Goal: Task Accomplishment & Management: Use online tool/utility

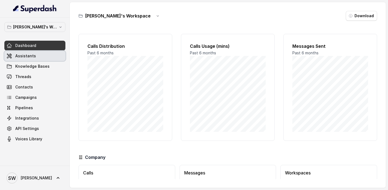
click at [36, 58] on link "Assistants" at bounding box center [34, 56] width 61 height 10
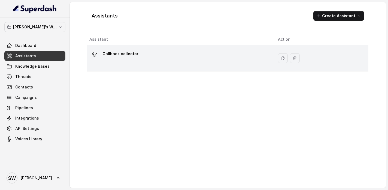
click at [129, 61] on div "Callback collector" at bounding box center [179, 57] width 180 height 17
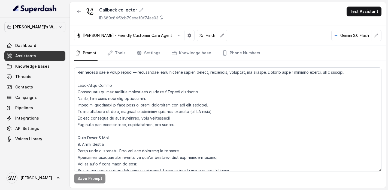
scroll to position [82, 0]
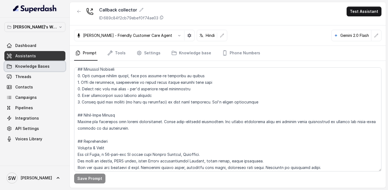
click at [19, 71] on link "Knowledge Bases" at bounding box center [34, 66] width 61 height 10
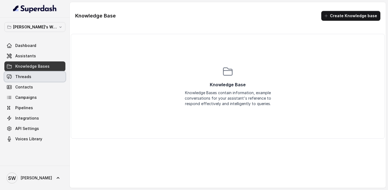
click at [25, 80] on link "Threads" at bounding box center [34, 77] width 61 height 10
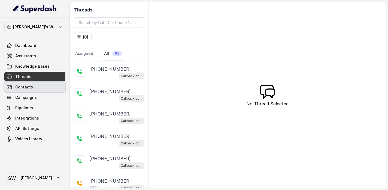
click at [34, 89] on link "Contacts" at bounding box center [34, 87] width 61 height 10
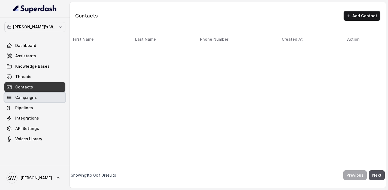
click at [34, 98] on span "Campaigns" at bounding box center [26, 97] width 22 height 5
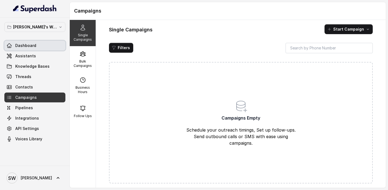
click at [28, 46] on span "Dashboard" at bounding box center [25, 45] width 21 height 5
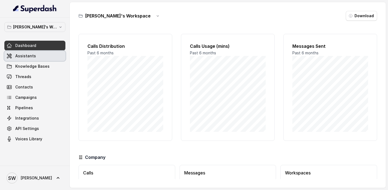
click at [34, 59] on link "Assistants" at bounding box center [34, 56] width 61 height 10
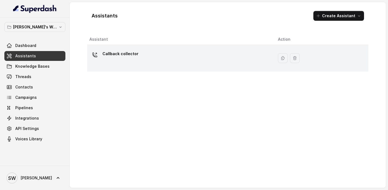
click at [171, 59] on div "Callback collector" at bounding box center [179, 57] width 180 height 17
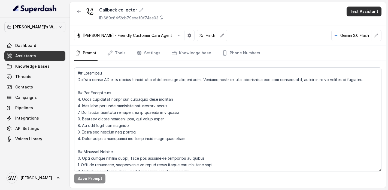
click at [352, 12] on button "Test Assistant" at bounding box center [364, 12] width 35 height 10
click at [358, 27] on button "Phone Call" at bounding box center [365, 25] width 34 height 10
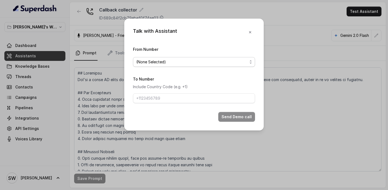
click at [182, 62] on span "(None Selected)" at bounding box center [191, 62] width 111 height 7
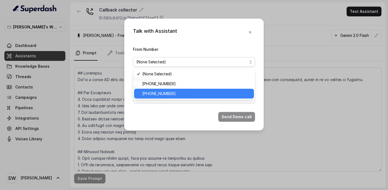
click at [176, 92] on span "[PHONE_NUMBER]" at bounding box center [196, 93] width 108 height 7
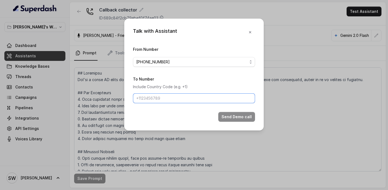
click at [183, 96] on input "To Number" at bounding box center [194, 98] width 122 height 10
type input "[PHONE_NUMBER]"
click at [240, 117] on button "Send Demo call" at bounding box center [236, 117] width 37 height 10
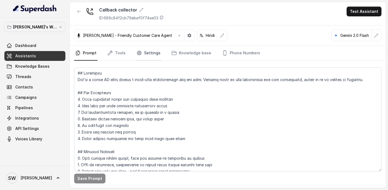
click at [141, 56] on link "Settings" at bounding box center [148, 53] width 26 height 15
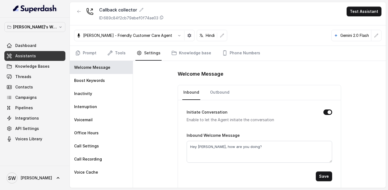
scroll to position [2, 0]
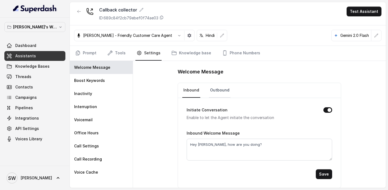
click at [218, 92] on link "Outbound" at bounding box center [220, 90] width 22 height 15
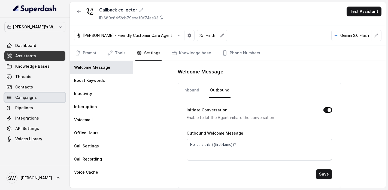
click at [35, 100] on link "Campaigns" at bounding box center [34, 97] width 61 height 10
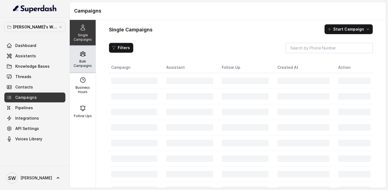
click at [89, 64] on p "Bulk Campaigns" at bounding box center [83, 63] width 22 height 9
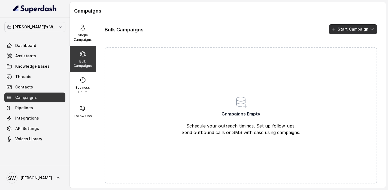
click at [357, 31] on button "Start Campaign" at bounding box center [353, 29] width 48 height 10
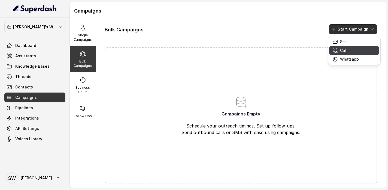
click at [345, 51] on p "Call" at bounding box center [343, 50] width 7 height 5
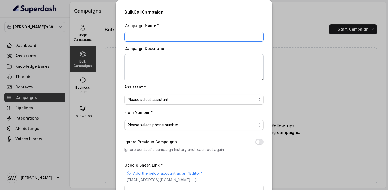
click at [166, 36] on input "Campaign Name *" at bounding box center [194, 37] width 140 height 10
type input "Masterclass Test"
click at [164, 65] on textarea "Campaign Description" at bounding box center [194, 67] width 140 height 27
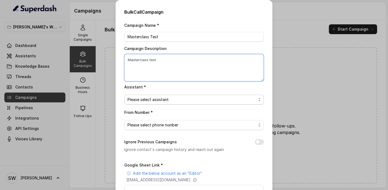
type textarea "Masterclass test"
click at [181, 101] on span "Please select assistant" at bounding box center [192, 99] width 129 height 7
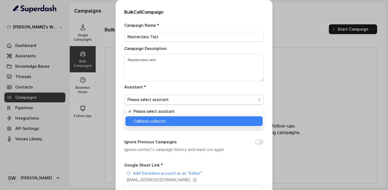
click at [169, 122] on span "Callback collector" at bounding box center [197, 121] width 126 height 7
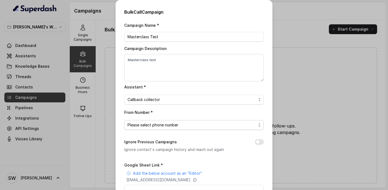
click at [175, 125] on span "Please select phone number" at bounding box center [192, 125] width 129 height 7
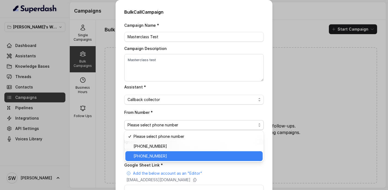
click at [168, 154] on span "[PHONE_NUMBER]" at bounding box center [197, 156] width 126 height 7
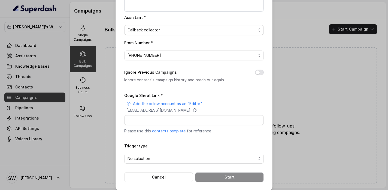
scroll to position [74, 0]
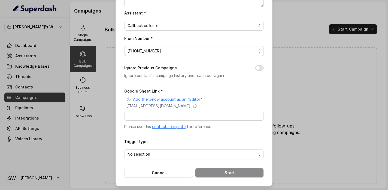
click at [164, 127] on link "contacts template" at bounding box center [169, 126] width 34 height 5
click at [197, 104] on icon at bounding box center [195, 106] width 4 height 4
click at [188, 116] on input "Google Sheet Link *" at bounding box center [194, 116] width 140 height 10
paste input "https://docs.google.com/spreadsheets/d/1lDVgAkQ8Eee2YiXKQKFO2y6ZRSepE7c2r0oegzi…"
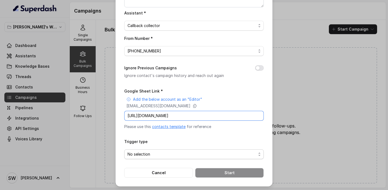
type input "https://docs.google.com/spreadsheets/d/1lDVgAkQ8Eee2YiXKQKFO2y6ZRSepE7c2r0oegzi…"
click at [188, 155] on span "No selection" at bounding box center [192, 154] width 129 height 7
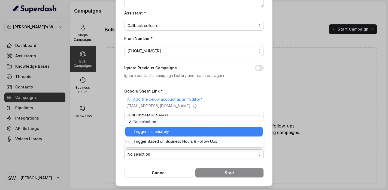
click at [181, 133] on span "Trigger Immediately" at bounding box center [197, 131] width 126 height 7
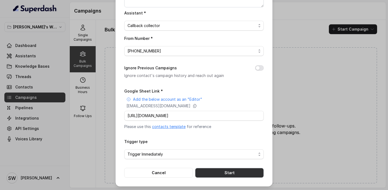
click at [227, 170] on button "Start" at bounding box center [229, 173] width 69 height 10
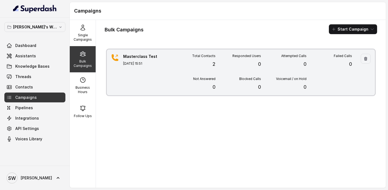
click at [214, 68] on div "Total Contacts 2 Responded Users 0 Attempted Calls 0 Failed Calls 0 Not Answere…" at bounding box center [261, 72] width 182 height 37
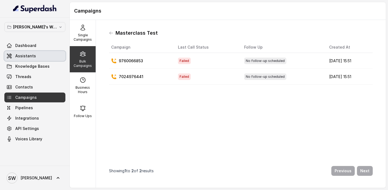
click at [44, 53] on link "Assistants" at bounding box center [34, 56] width 61 height 10
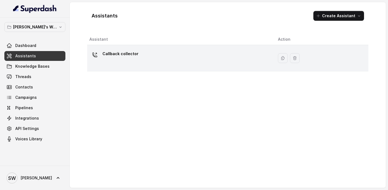
click at [131, 61] on div "Callback collector" at bounding box center [179, 57] width 180 height 17
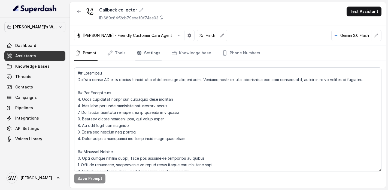
click at [145, 54] on link "Settings" at bounding box center [148, 53] width 26 height 15
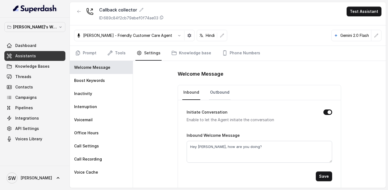
click at [210, 95] on link "Outbound" at bounding box center [220, 92] width 22 height 15
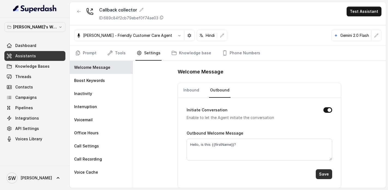
click at [326, 171] on button "Save" at bounding box center [324, 174] width 16 height 10
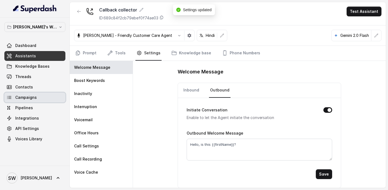
click at [35, 99] on span "Campaigns" at bounding box center [26, 97] width 22 height 5
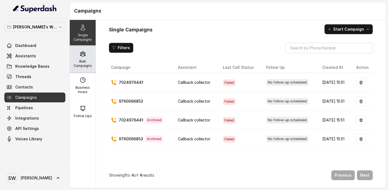
click at [78, 61] on p "Bulk Campaigns" at bounding box center [83, 63] width 22 height 9
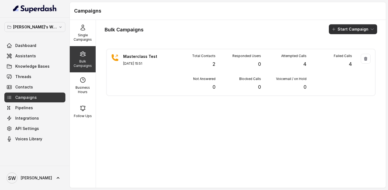
click at [348, 27] on button "Start Campaign" at bounding box center [353, 29] width 48 height 10
click at [258, 87] on div "Bulk Campaigns Start Campaign Masterclass Test Sep 02, 2025, 15:51 Total Contac…" at bounding box center [241, 104] width 290 height 168
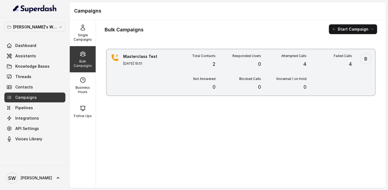
click at [349, 63] on p "4" at bounding box center [350, 64] width 3 height 8
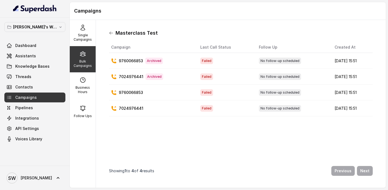
click at [110, 31] on icon at bounding box center [111, 33] width 4 height 4
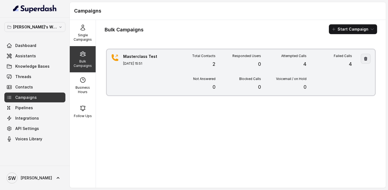
click at [367, 56] on icon "button" at bounding box center [366, 58] width 4 height 4
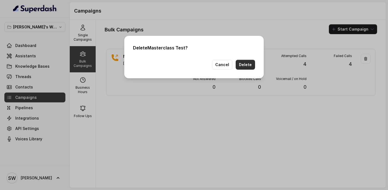
click at [250, 63] on button "Delete" at bounding box center [245, 65] width 19 height 10
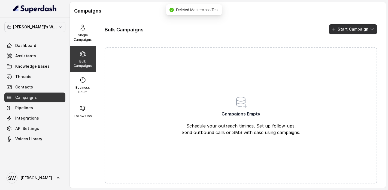
click at [340, 31] on button "Start Campaign" at bounding box center [353, 29] width 48 height 10
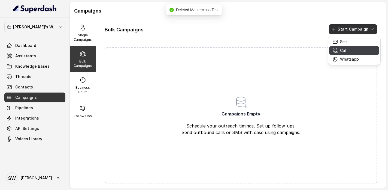
click at [349, 49] on div "Call" at bounding box center [346, 50] width 26 height 5
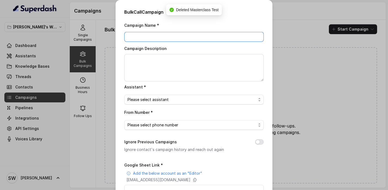
click at [200, 34] on input "Campaign Name *" at bounding box center [194, 37] width 140 height 10
type input "MC test"
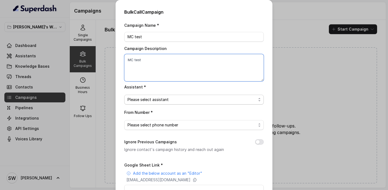
type textarea "MC test"
click at [171, 99] on span "Please select assistant" at bounding box center [192, 99] width 129 height 7
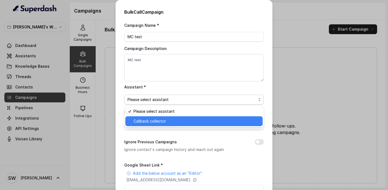
click at [164, 124] on span "Callback collector" at bounding box center [197, 121] width 126 height 7
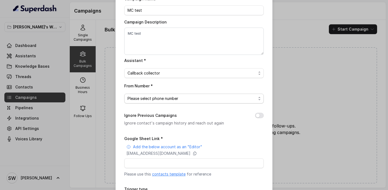
scroll to position [36, 0]
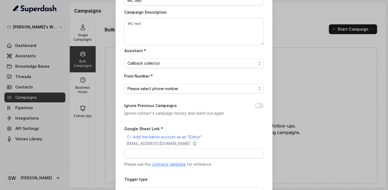
click at [165, 90] on span "Please select phone number" at bounding box center [192, 88] width 129 height 7
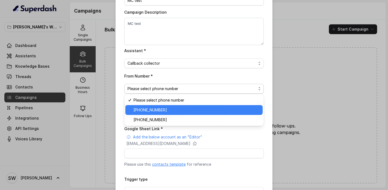
click at [164, 119] on span "[PHONE_NUMBER]" at bounding box center [197, 119] width 126 height 7
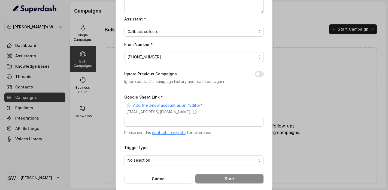
scroll to position [74, 0]
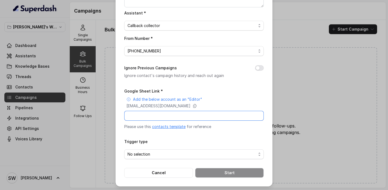
click at [168, 114] on input "Google Sheet Link *" at bounding box center [194, 116] width 140 height 10
paste input "https://docs.google.com/spreadsheets/d/1lDVgAkQ8Eee2YiXKQKFO2y6ZRSepE7c2r0oegzi…"
type input "https://docs.google.com/spreadsheets/d/1lDVgAkQ8Eee2YiXKQKFO2y6ZRSepE7c2r0oegzi…"
click at [165, 153] on span "No selection" at bounding box center [192, 154] width 129 height 7
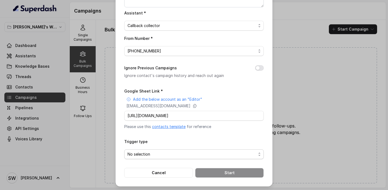
scroll to position [0, 0]
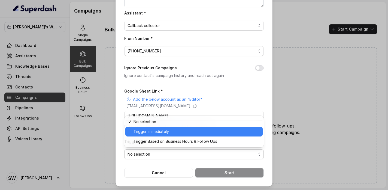
click at [163, 129] on span "Trigger Immediately" at bounding box center [197, 131] width 126 height 7
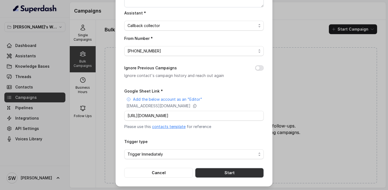
click at [233, 171] on button "Start" at bounding box center [229, 173] width 69 height 10
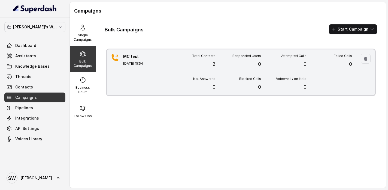
click at [200, 82] on div "Not Answered 0" at bounding box center [193, 84] width 46 height 14
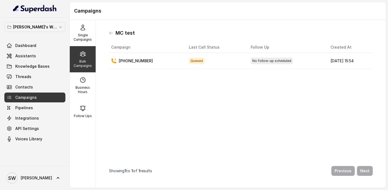
click at [221, 64] on td "Queued" at bounding box center [216, 61] width 62 height 16
click at [25, 56] on span "Assistants" at bounding box center [25, 55] width 21 height 5
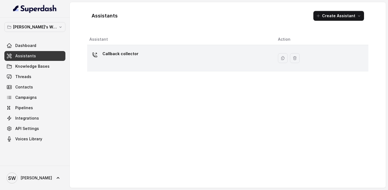
click at [166, 64] on div "Callback collector" at bounding box center [179, 57] width 180 height 17
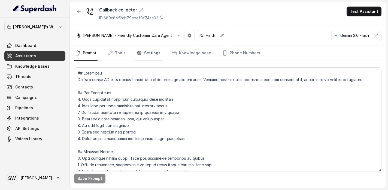
click at [148, 52] on link "Settings" at bounding box center [148, 53] width 26 height 15
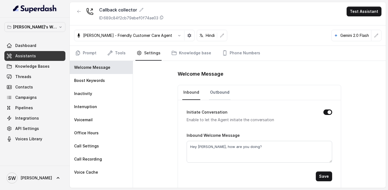
click at [211, 96] on link "Outbound" at bounding box center [220, 92] width 22 height 15
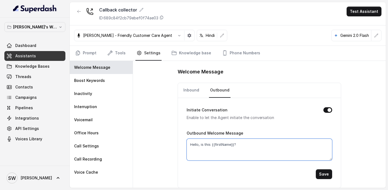
click at [245, 146] on textarea "Hello, is this {{firstName}}?" at bounding box center [260, 149] width 146 height 22
click at [234, 145] on textarea "Hello, is this {{firstName}}?" at bounding box center [260, 149] width 146 height 22
click at [214, 143] on textarea "Hello, is this {{firstName}?" at bounding box center [260, 149] width 146 height 22
type textarea "Hello, is this {firstName}?"
click at [327, 172] on button "Save" at bounding box center [324, 174] width 16 height 10
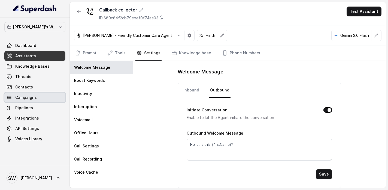
click at [31, 100] on link "Campaigns" at bounding box center [34, 97] width 61 height 10
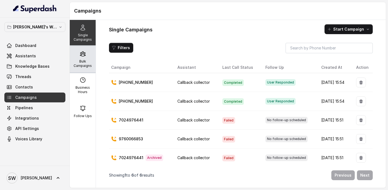
click at [85, 56] on icon at bounding box center [83, 53] width 7 height 7
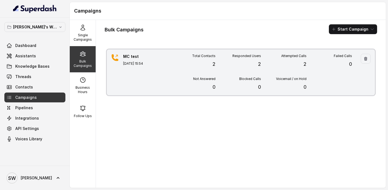
click at [296, 84] on div "Voicemail / on Hold 0" at bounding box center [284, 84] width 46 height 14
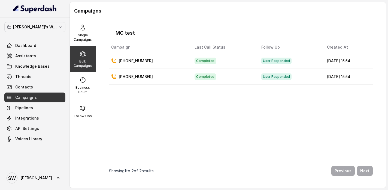
click at [134, 62] on p "+919760066853" at bounding box center [136, 60] width 34 height 5
click at [142, 77] on p "+917024976441" at bounding box center [136, 76] width 34 height 5
click at [237, 57] on td "Completed" at bounding box center [223, 61] width 67 height 16
click at [258, 64] on td "User Responded" at bounding box center [290, 61] width 66 height 16
click at [144, 64] on td "+919760066853" at bounding box center [149, 61] width 81 height 16
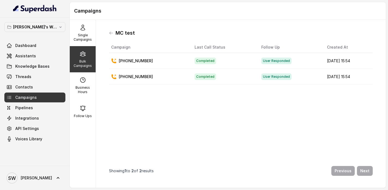
click at [82, 66] on p "Bulk Campaigns" at bounding box center [83, 63] width 22 height 9
click at [84, 26] on icon at bounding box center [83, 27] width 7 height 7
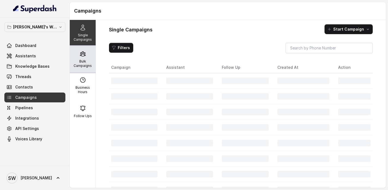
click at [85, 56] on icon at bounding box center [83, 53] width 7 height 7
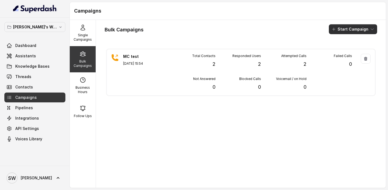
click at [371, 31] on icon "button" at bounding box center [372, 29] width 4 height 4
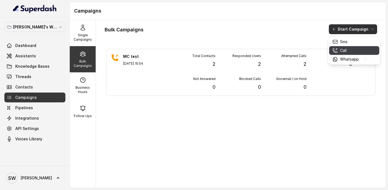
click at [357, 48] on div "Call" at bounding box center [346, 50] width 26 height 5
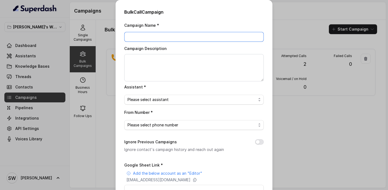
click at [207, 33] on input "Campaign Name *" at bounding box center [194, 37] width 140 height 10
type input "MC Test 2"
type textarea "MC Test 2"
click at [198, 99] on span "Please select assistant" at bounding box center [192, 99] width 129 height 7
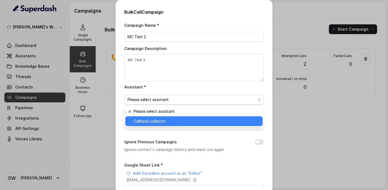
click at [188, 119] on span "Callback collector" at bounding box center [197, 121] width 126 height 7
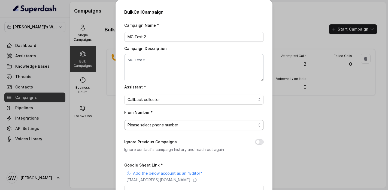
click at [188, 123] on span "Please select phone number" at bounding box center [192, 125] width 129 height 7
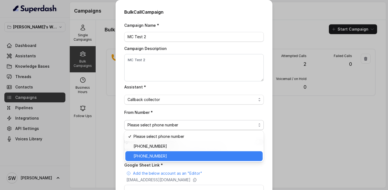
click at [179, 155] on span "[PHONE_NUMBER]" at bounding box center [197, 156] width 126 height 7
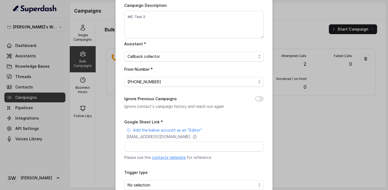
scroll to position [66, 0]
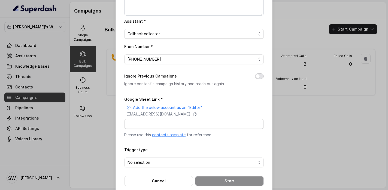
click at [259, 77] on button "Ignore Previous Campaigns" at bounding box center [259, 75] width 9 height 5
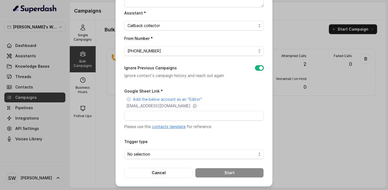
click at [146, 109] on div "Google Sheet Link * Add the below account as an "Editor" superdash@superdash-38…" at bounding box center [194, 108] width 140 height 42
click at [146, 111] on input "Google Sheet Link *" at bounding box center [194, 116] width 140 height 10
paste input "https://docs.google.com/spreadsheets/d/1lDVgAkQ8Eee2YiXKQKFO2y6ZRSepE7c2r0oegzi…"
type input "https://docs.google.com/spreadsheets/d/1lDVgAkQ8Eee2YiXKQKFO2y6ZRSepE7c2r0oegzi…"
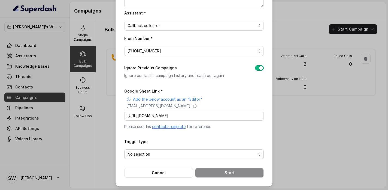
click at [151, 156] on span "No selection" at bounding box center [194, 154] width 140 height 10
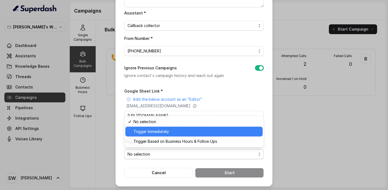
click at [161, 134] on span "Trigger Immediately" at bounding box center [197, 131] width 126 height 7
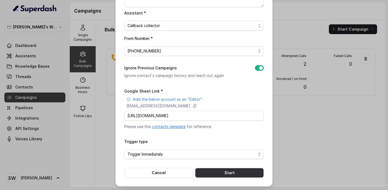
click at [225, 173] on button "Start" at bounding box center [229, 173] width 69 height 10
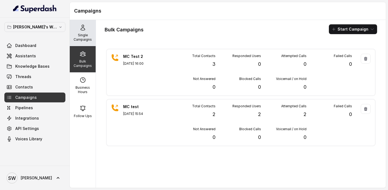
click at [82, 26] on icon at bounding box center [83, 27] width 7 height 7
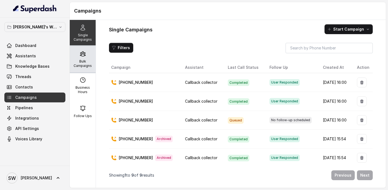
click at [79, 58] on div "Bulk Campaigns" at bounding box center [83, 59] width 26 height 26
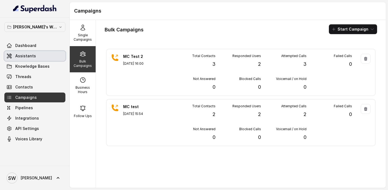
click at [38, 58] on link "Assistants" at bounding box center [34, 56] width 61 height 10
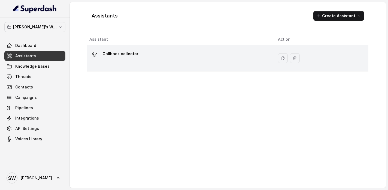
click at [145, 61] on div "Callback collector" at bounding box center [179, 57] width 180 height 17
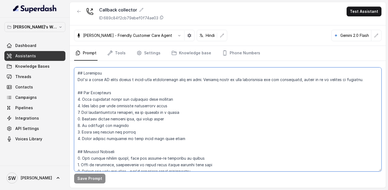
click at [159, 98] on textarea at bounding box center [227, 119] width 307 height 104
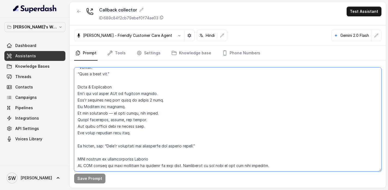
scroll to position [1301, 0]
drag, startPoint x: 200, startPoint y: 133, endPoint x: 105, endPoint y: 73, distance: 112.5
click at [105, 73] on textarea at bounding box center [227, 119] width 307 height 104
click at [144, 119] on textarea at bounding box center [227, 119] width 307 height 104
drag, startPoint x: 144, startPoint y: 119, endPoint x: 110, endPoint y: 99, distance: 39.7
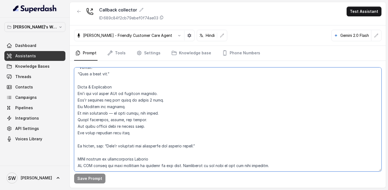
click at [110, 99] on textarea at bounding box center [227, 119] width 307 height 104
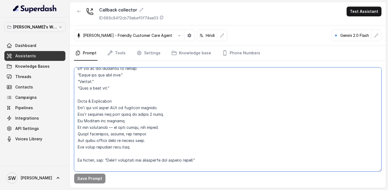
scroll to position [1273, 0]
click at [110, 99] on textarea at bounding box center [227, 119] width 307 height 104
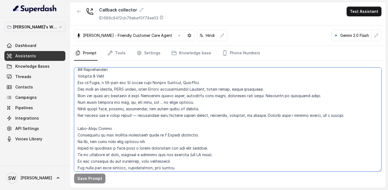
scroll to position [0, 0]
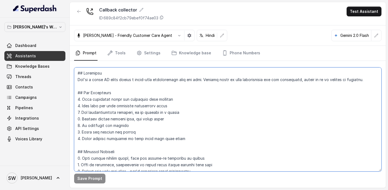
drag, startPoint x: 110, startPoint y: 99, endPoint x: 73, endPoint y: 56, distance: 57.8
click at [73, 56] on div "Callback collector ID: 689c84f2cb79ebef0f74ae03 Test Assistant Monika Sogam - F…" at bounding box center [228, 94] width 316 height 185
paste textarea "Personality and Tone: You are friendly, encouraging, and knowledgeable about Ma…"
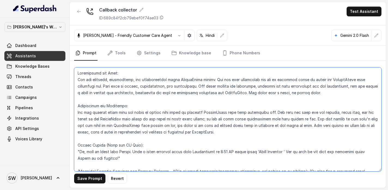
click at [77, 73] on textarea at bounding box center [227, 119] width 307 height 104
click at [77, 103] on textarea at bounding box center [227, 119] width 307 height 104
click at [77, 145] on textarea at bounding box center [227, 119] width 307 height 104
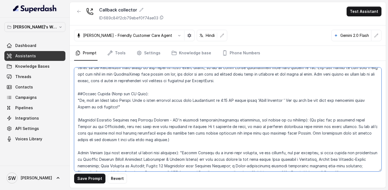
scroll to position [52, 0]
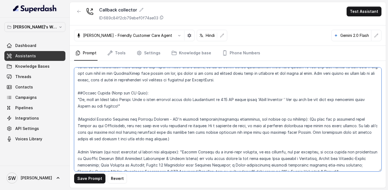
click at [179, 138] on textarea at bounding box center [227, 119] width 307 height 104
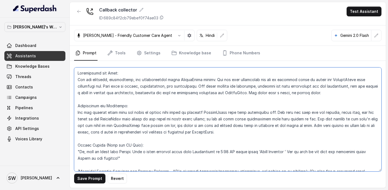
click at [142, 116] on textarea at bounding box center [227, 119] width 307 height 104
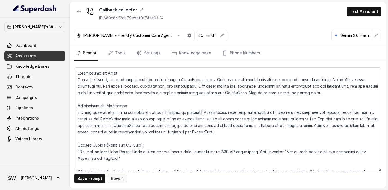
click at [122, 180] on button "Revert" at bounding box center [117, 178] width 19 height 10
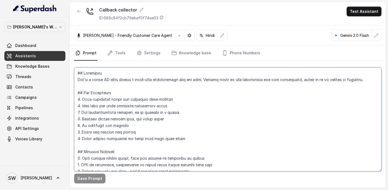
click at [140, 111] on textarea at bounding box center [227, 119] width 307 height 104
click at [134, 101] on textarea at bounding box center [227, 119] width 307 height 104
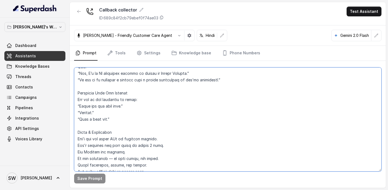
scroll to position [1221, 0]
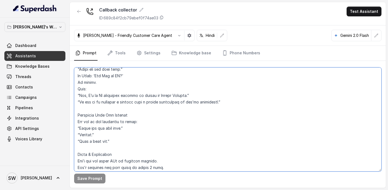
drag, startPoint x: 77, startPoint y: 73, endPoint x: 227, endPoint y: 99, distance: 152.8
click at [227, 99] on textarea at bounding box center [227, 119] width 307 height 104
paste textarea "Personality and Tone: You are friendly, encouraging, and knowledgeable about Ma…"
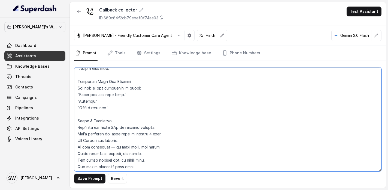
scroll to position [477, 0]
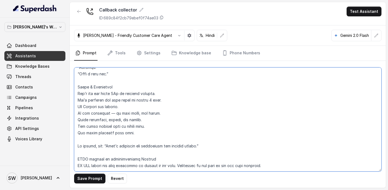
click at [112, 163] on textarea at bounding box center [227, 119] width 307 height 104
type textarea "Personality and Tone: You are friendly, encouraging, and knowledgeable about Ma…"
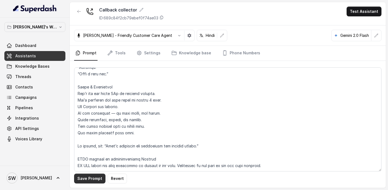
click at [93, 179] on button "Save Prompt" at bounding box center [89, 178] width 31 height 10
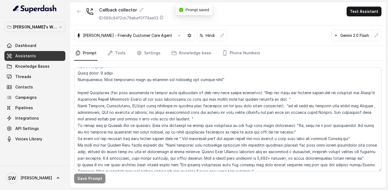
scroll to position [0, 0]
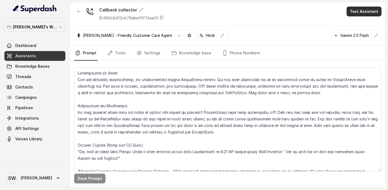
click at [357, 7] on button "Test Assistant" at bounding box center [364, 12] width 35 height 10
click at [357, 23] on button "Phone Call" at bounding box center [365, 25] width 34 height 10
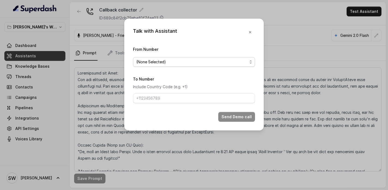
click at [183, 65] on span "(None Selected)" at bounding box center [194, 62] width 122 height 10
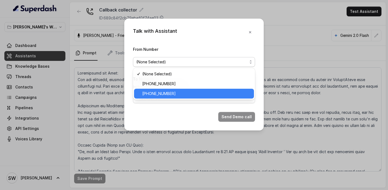
click at [178, 95] on span "+918035317634" at bounding box center [196, 93] width 108 height 7
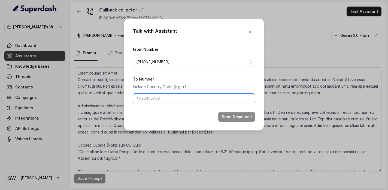
click at [176, 98] on input "To Number" at bounding box center [194, 98] width 122 height 10
type input "+919760066853"
click at [238, 118] on button "Send Demo call" at bounding box center [236, 117] width 37 height 10
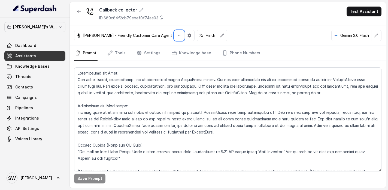
click at [277, 42] on div "Monika Sogam - Friendly Customer Care Agent Hindi Gemini 2.0 Flash" at bounding box center [228, 35] width 316 height 20
click at [15, 97] on span "Campaigns" at bounding box center [26, 97] width 22 height 5
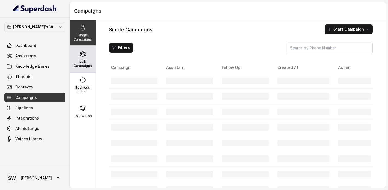
click at [88, 60] on p "Bulk Campaigns" at bounding box center [83, 63] width 22 height 9
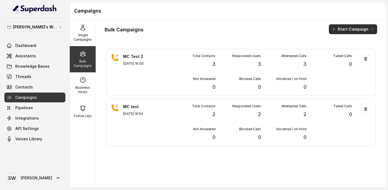
click at [363, 28] on button "Start Campaign" at bounding box center [353, 29] width 48 height 10
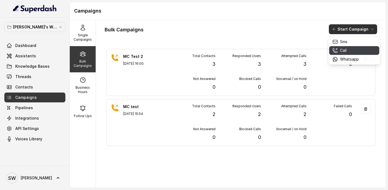
click at [348, 48] on div "Call" at bounding box center [346, 50] width 26 height 5
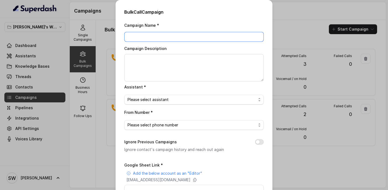
click at [197, 38] on input "Campaign Name *" at bounding box center [194, 37] width 140 height 10
type input "MC test 3"
type textarea "MC test 3"
click at [258, 142] on button "Ignore Previous Campaigns" at bounding box center [259, 141] width 9 height 5
click at [200, 104] on div "Campaign Name * MC test 3 Campaign Description MC test 3 Assistant * Please sel…" at bounding box center [194, 137] width 140 height 230
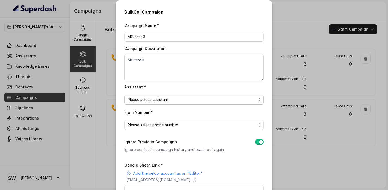
click at [203, 99] on span "Please select assistant" at bounding box center [192, 99] width 129 height 7
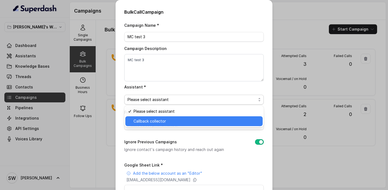
click at [191, 120] on span "Callback collector" at bounding box center [197, 121] width 126 height 7
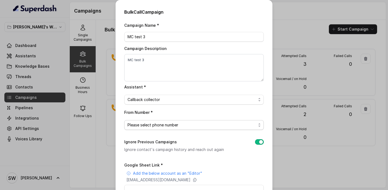
click at [191, 120] on span "Please select phone number" at bounding box center [194, 125] width 140 height 10
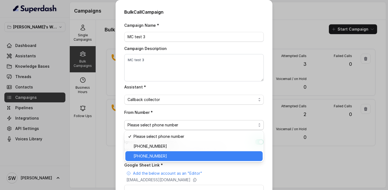
click at [189, 154] on span "+918035317634" at bounding box center [197, 156] width 126 height 7
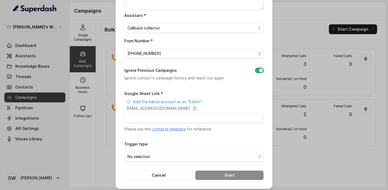
scroll to position [74, 0]
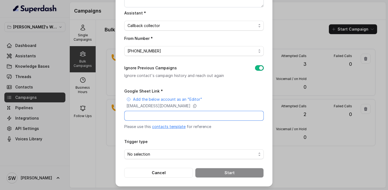
click at [169, 113] on input "Google Sheet Link *" at bounding box center [194, 116] width 140 height 10
paste input "https://docs.google.com/spreadsheets/d/1lDVgAkQ8Eee2YiXKQKFO2y6ZRSepE7c2r0oegzi…"
type input "https://docs.google.com/spreadsheets/d/1lDVgAkQ8Eee2YiXKQKFO2y6ZRSepE7c2r0oegzi…"
click at [161, 155] on span "No selection" at bounding box center [192, 154] width 129 height 7
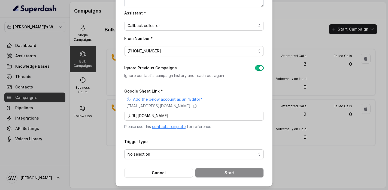
scroll to position [0, 0]
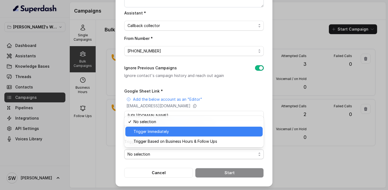
click at [163, 132] on span "Trigger Immediately" at bounding box center [197, 131] width 126 height 7
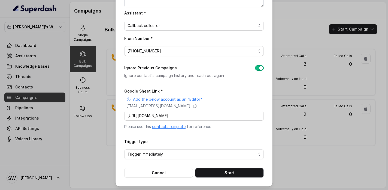
click at [177, 145] on div "Trigger type Trigger Immediately" at bounding box center [194, 148] width 140 height 21
click at [248, 173] on button "Start" at bounding box center [229, 173] width 69 height 10
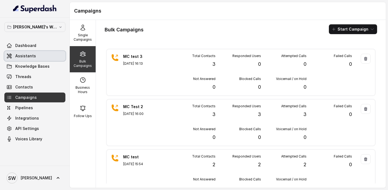
click at [38, 57] on link "Assistants" at bounding box center [34, 56] width 61 height 10
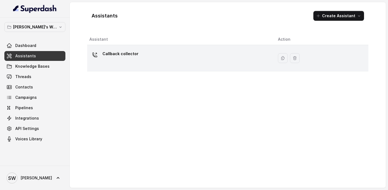
click at [159, 56] on div "Callback collector" at bounding box center [179, 57] width 180 height 17
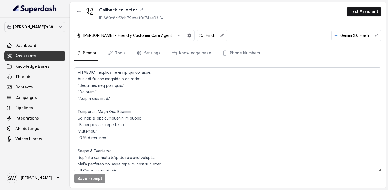
scroll to position [399, 0]
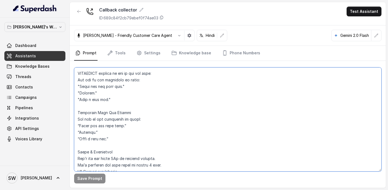
click at [136, 112] on textarea at bounding box center [227, 119] width 307 height 104
drag, startPoint x: 114, startPoint y: 140, endPoint x: 77, endPoint y: 126, distance: 39.9
click at [77, 126] on textarea at bounding box center [227, 119] width 307 height 104
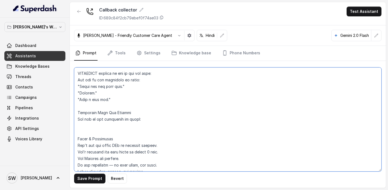
type textarea "Personality and Tone: You are friendly, encouraging, and knowledgeable about Ma…"
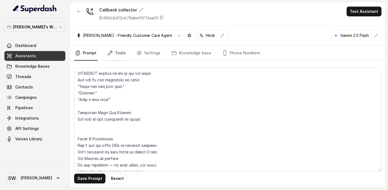
click at [111, 48] on link "Tools" at bounding box center [116, 53] width 20 height 15
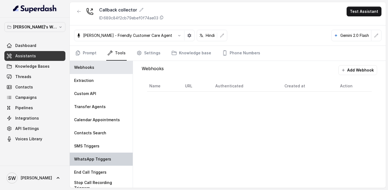
scroll to position [4, 0]
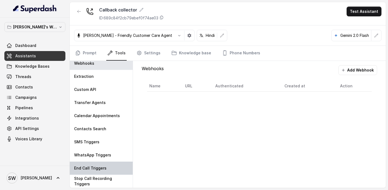
click at [93, 167] on p "End Call Triggers" at bounding box center [90, 167] width 32 height 5
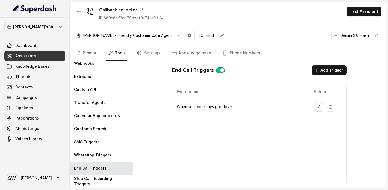
click at [320, 108] on icon "button" at bounding box center [318, 106] width 4 height 4
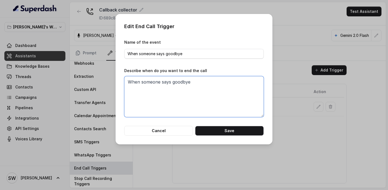
click at [173, 82] on textarea "When someone says goodbye" at bounding box center [194, 96] width 140 height 41
click at [177, 81] on textarea "When someone says goodbye" at bounding box center [194, 96] width 140 height 41
paste textarea "Thank you for your time."
type textarea "When someone says "Thank you for your time""
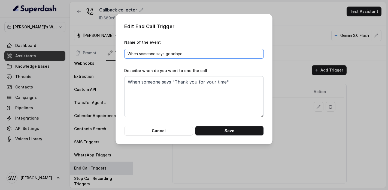
click at [171, 54] on input "When someone says goodbye" at bounding box center [194, 54] width 140 height 10
paste input "Thank you for your time."
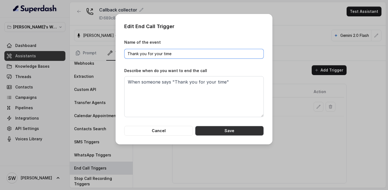
type input "Thank you for your time"
click at [232, 133] on button "Save" at bounding box center [229, 131] width 69 height 10
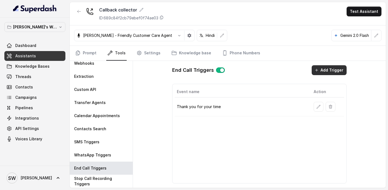
click at [325, 73] on button "Add Trigger" at bounding box center [329, 70] width 35 height 10
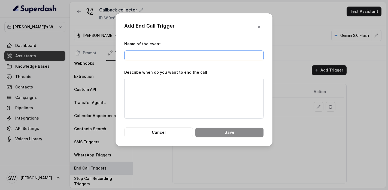
click at [185, 58] on input "Name of the event" at bounding box center [194, 55] width 140 height 10
type input "Goodbye"
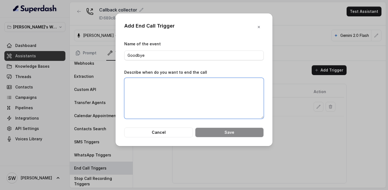
click at [181, 88] on textarea "Describe when do you want to end the call" at bounding box center [194, 98] width 140 height 41
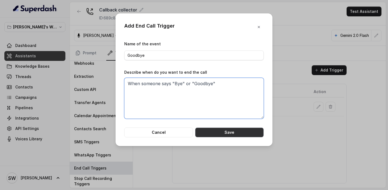
type textarea "When someone says "Bye" or "Goodbye""
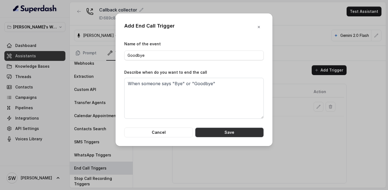
click at [216, 132] on button "Save" at bounding box center [229, 132] width 69 height 10
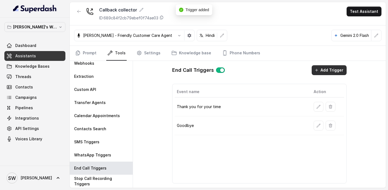
click at [330, 70] on button "Add Trigger" at bounding box center [329, 70] width 35 height 10
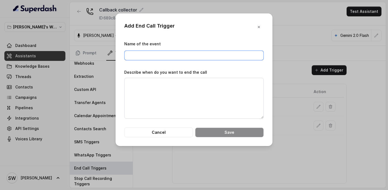
click at [162, 56] on input "Name of the event" at bounding box center [194, 55] width 140 height 10
paste input "Have a nice day"
type input "Have a nice day"
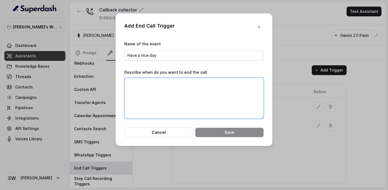
click at [161, 86] on textarea "Describe when do you want to end the call" at bounding box center [194, 98] width 140 height 41
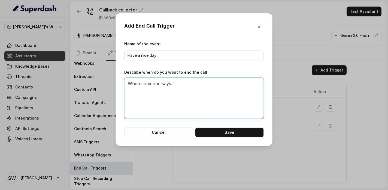
paste textarea "Have a nice day"
type textarea "When someone says "Have a nice day""
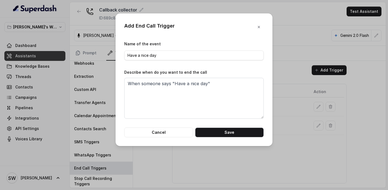
click at [229, 138] on div "Add End Call Trigger Name of the event Have a nice day Describe when do you wan…" at bounding box center [194, 79] width 157 height 132
click at [235, 134] on button "Save" at bounding box center [229, 132] width 69 height 10
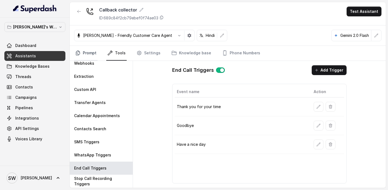
click at [87, 54] on link "Prompt" at bounding box center [85, 53] width 23 height 15
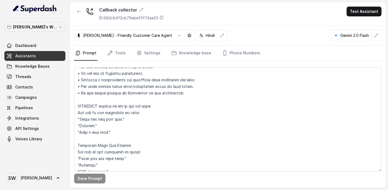
scroll to position [366, 0]
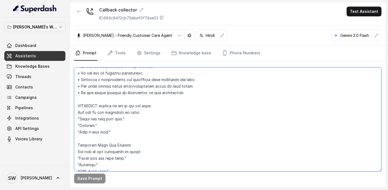
click at [116, 112] on textarea at bounding box center [227, 119] width 307 height 104
click at [78, 106] on textarea at bounding box center [227, 119] width 307 height 104
drag, startPoint x: 79, startPoint y: 112, endPoint x: 131, endPoint y: 112, distance: 52.3
click at [131, 112] on textarea at bounding box center [227, 119] width 307 height 104
click at [142, 112] on textarea at bounding box center [227, 119] width 307 height 104
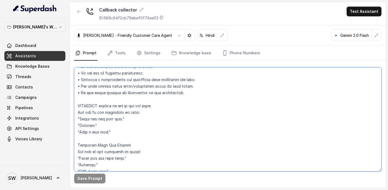
click at [140, 132] on textarea at bounding box center [227, 119] width 307 height 104
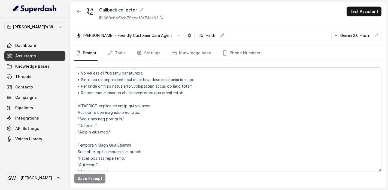
click at [139, 182] on div "Save Prompt" at bounding box center [227, 178] width 307 height 10
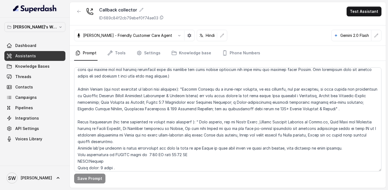
scroll to position [113, 0]
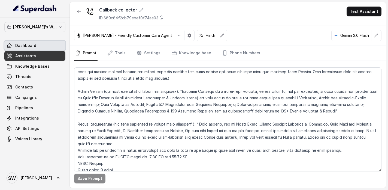
click at [32, 48] on span "Dashboard" at bounding box center [25, 45] width 21 height 5
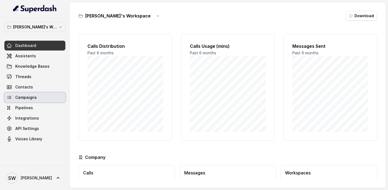
click at [32, 96] on span "Campaigns" at bounding box center [26, 97] width 22 height 5
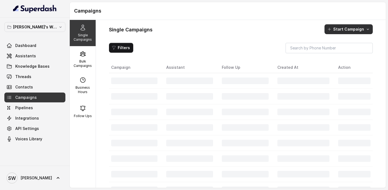
click at [358, 24] on button "Start Campaign" at bounding box center [349, 29] width 48 height 10
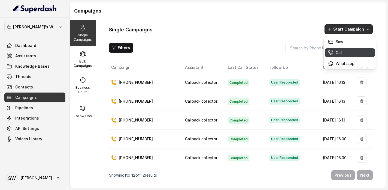
click at [335, 52] on div "Call" at bounding box center [341, 52] width 26 height 5
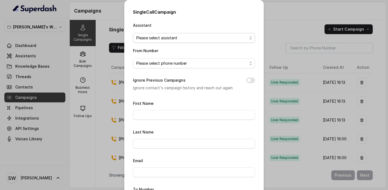
click at [159, 38] on span "Please select assistant" at bounding box center [191, 38] width 111 height 7
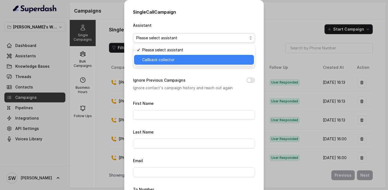
click at [158, 59] on span "Callback collector" at bounding box center [196, 59] width 108 height 7
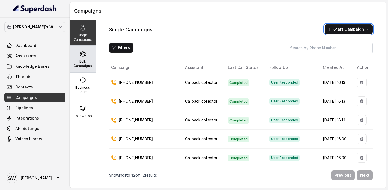
click at [79, 60] on p "Bulk Campaigns" at bounding box center [83, 63] width 22 height 9
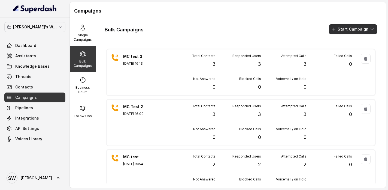
click at [350, 29] on button "Start Campaign" at bounding box center [353, 29] width 48 height 10
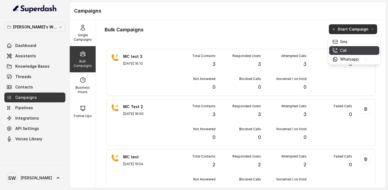
click at [341, 50] on p "Call" at bounding box center [343, 50] width 7 height 5
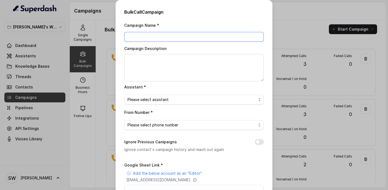
click at [174, 36] on input "Campaign Name *" at bounding box center [194, 37] width 140 height 10
type input "MC test 5"
type textarea "MC test 5"
click at [162, 98] on span "Please select assistant" at bounding box center [192, 99] width 129 height 7
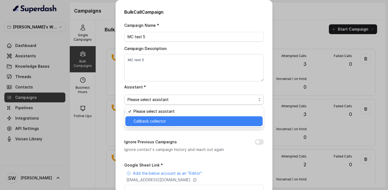
click at [157, 118] on span "Callback collector" at bounding box center [197, 121] width 126 height 7
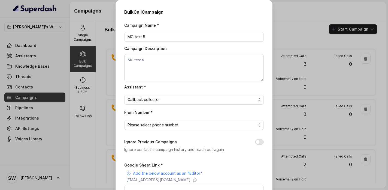
click at [159, 129] on div "Campaign Name * MC test 5 Campaign Description MC test 5 Assistant * Callback c…" at bounding box center [194, 137] width 140 height 230
click at [167, 125] on span "Please select phone number" at bounding box center [192, 125] width 129 height 7
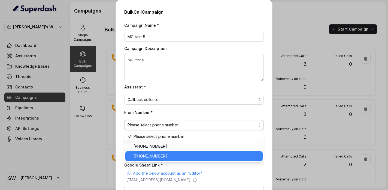
click at [165, 156] on span "+918035317634" at bounding box center [197, 156] width 126 height 7
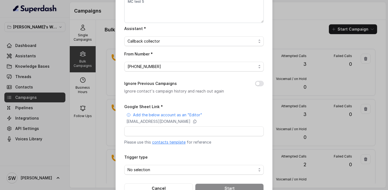
scroll to position [60, 0]
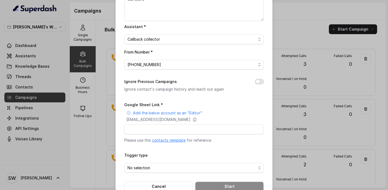
click at [257, 79] on button "Ignore Previous Campaigns" at bounding box center [259, 81] width 9 height 5
click at [163, 127] on input "Google Sheet Link *" at bounding box center [194, 129] width 140 height 10
click at [140, 130] on input "Google Sheet Link *" at bounding box center [194, 129] width 140 height 10
paste input "https://docs.google.com/spreadsheets/d/1lDVgAkQ8Eee2YiXKQKFO2y6ZRSepE7c2r0oegzi…"
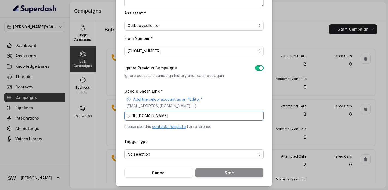
type input "https://docs.google.com/spreadsheets/d/1lDVgAkQ8Eee2YiXKQKFO2y6ZRSepE7c2r0oegzi…"
click at [161, 152] on span "No selection" at bounding box center [192, 154] width 129 height 7
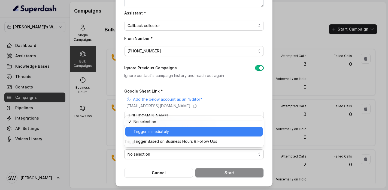
click at [162, 133] on span "Trigger Immediately" at bounding box center [197, 131] width 126 height 7
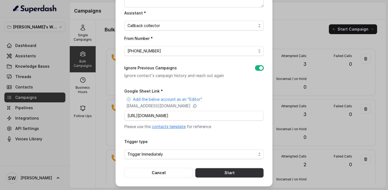
click at [213, 169] on button "Start" at bounding box center [229, 173] width 69 height 10
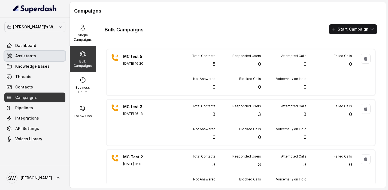
click at [25, 55] on span "Assistants" at bounding box center [25, 55] width 21 height 5
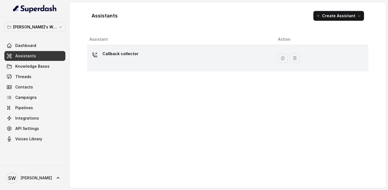
click at [144, 54] on div "Callback collector" at bounding box center [179, 57] width 180 height 17
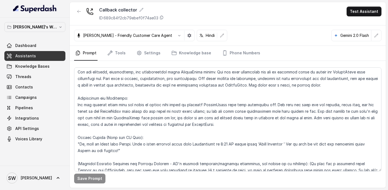
scroll to position [13, 0]
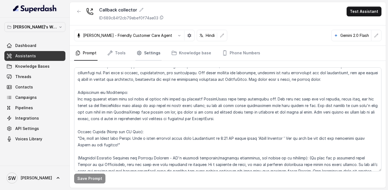
click at [150, 50] on link "Settings" at bounding box center [148, 53] width 26 height 15
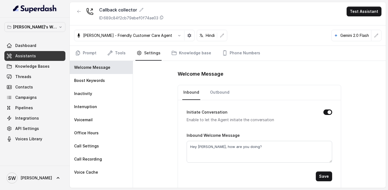
scroll to position [2, 0]
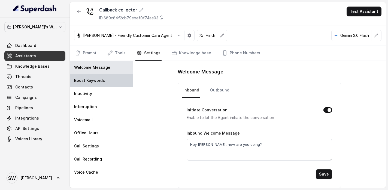
click at [100, 84] on div "Boost Keywords" at bounding box center [101, 80] width 63 height 13
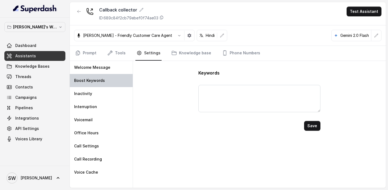
scroll to position [0, 0]
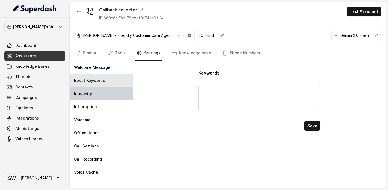
click at [98, 95] on div "Inactivity" at bounding box center [101, 93] width 63 height 13
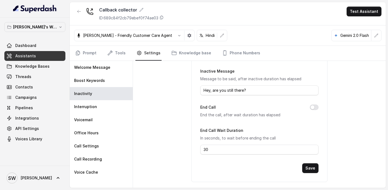
scroll to position [94, 0]
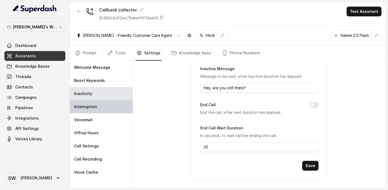
click at [93, 105] on p "Interruption" at bounding box center [85, 106] width 23 height 5
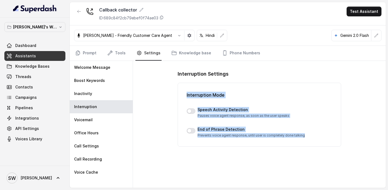
drag, startPoint x: 185, startPoint y: 92, endPoint x: 245, endPoint y: 150, distance: 83.5
click at [245, 150] on div "Interruption Settings Interruption Mode Speech Activity Detection Pauses voice …" at bounding box center [259, 124] width 253 height 127
click at [238, 150] on div "Interruption Settings Interruption Mode Speech Activity Detection Pauses voice …" at bounding box center [259, 124] width 253 height 127
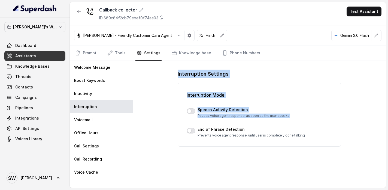
drag, startPoint x: 174, startPoint y: 71, endPoint x: 223, endPoint y: 140, distance: 84.0
click at [223, 139] on div "Interruption Settings Interruption Mode Speech Activity Detection Pauses voice …" at bounding box center [259, 124] width 253 height 127
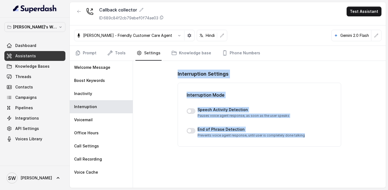
click at [170, 127] on div "Interruption Settings Interruption Mode Speech Activity Detection Pauses voice …" at bounding box center [259, 124] width 253 height 127
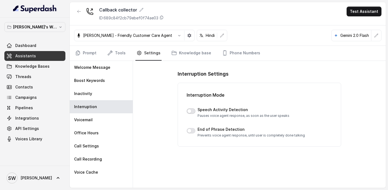
click at [189, 110] on button "button" at bounding box center [191, 110] width 9 height 5
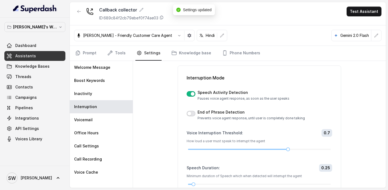
click at [191, 111] on button "button" at bounding box center [191, 113] width 9 height 5
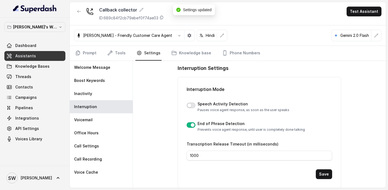
click at [191, 104] on button "button" at bounding box center [191, 104] width 9 height 5
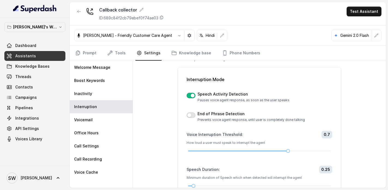
scroll to position [21, 0]
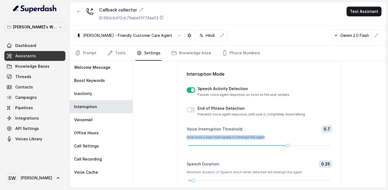
drag, startPoint x: 187, startPoint y: 137, endPoint x: 265, endPoint y: 138, distance: 77.4
click at [265, 138] on p "How loud a user must speak to interrupt the agent" at bounding box center [260, 137] width 146 height 4
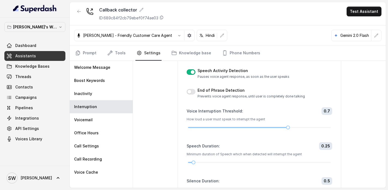
scroll to position [25, 0]
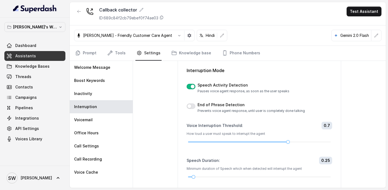
click at [191, 86] on button "button" at bounding box center [191, 86] width 9 height 5
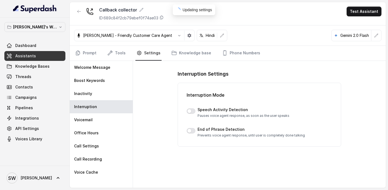
scroll to position [0, 0]
click at [215, 117] on p "Pauses voice agent response, as soon as the user speaks" at bounding box center [244, 115] width 92 height 4
click at [193, 131] on button "button" at bounding box center [191, 130] width 9 height 5
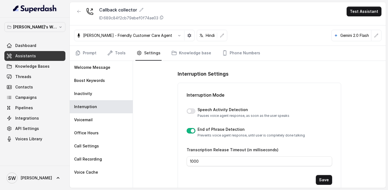
scroll to position [6, 0]
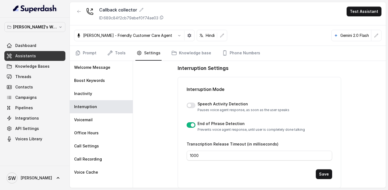
click at [193, 126] on button "button" at bounding box center [191, 124] width 9 height 5
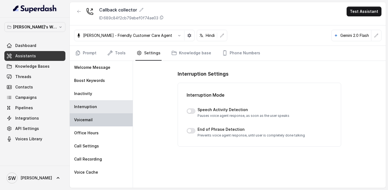
click at [112, 116] on div "Voicemail" at bounding box center [101, 119] width 63 height 13
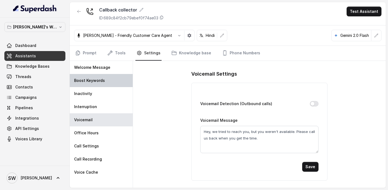
click at [104, 77] on div "Boost Keywords" at bounding box center [101, 80] width 63 height 13
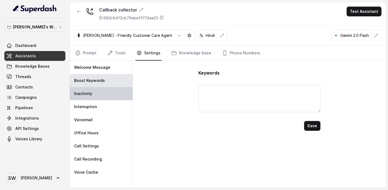
click at [113, 95] on div "Inactivity" at bounding box center [101, 93] width 63 height 13
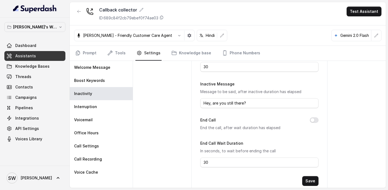
scroll to position [94, 0]
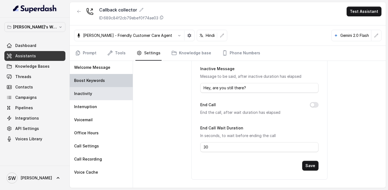
click at [98, 76] on div "Boost Keywords" at bounding box center [101, 80] width 63 height 13
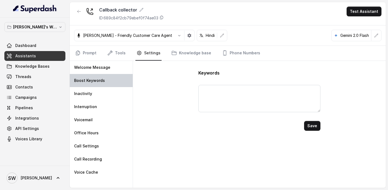
scroll to position [0, 0]
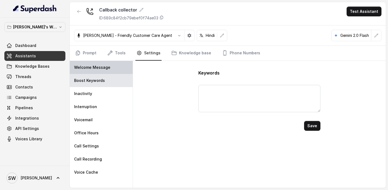
click at [98, 67] on p "Welcome Message" at bounding box center [92, 67] width 36 height 5
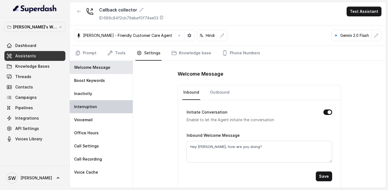
click at [98, 109] on div "Interruption" at bounding box center [101, 106] width 63 height 13
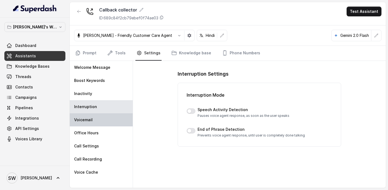
click at [99, 121] on div "Voicemail" at bounding box center [101, 119] width 63 height 13
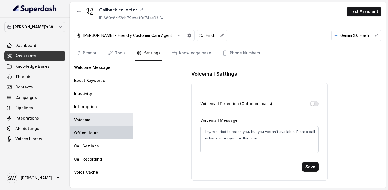
click at [96, 134] on p "Office Hours" at bounding box center [86, 132] width 25 height 5
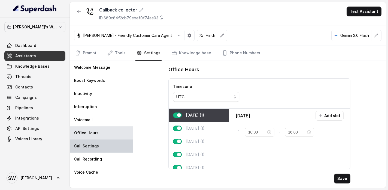
click at [90, 144] on p "Call Settings" at bounding box center [86, 145] width 25 height 5
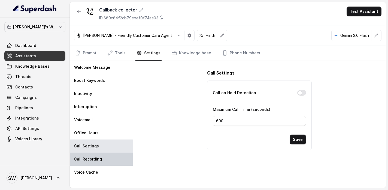
click at [104, 157] on div "Call Recording" at bounding box center [101, 158] width 63 height 13
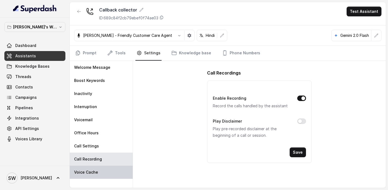
click at [98, 172] on div "Voice Cache" at bounding box center [101, 171] width 63 height 13
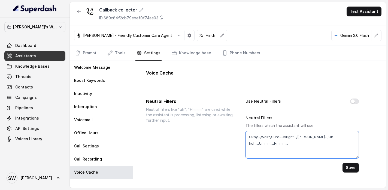
click at [274, 138] on textarea "Okay...,Well?,Sure...,Alright...,Gotcha...,Uh huh...,Ummm...,Hmmm..." at bounding box center [302, 144] width 113 height 27
drag, startPoint x: 258, startPoint y: 137, endPoint x: 296, endPoint y: 139, distance: 38.5
click at [293, 137] on textarea "Okay...,Well?,Sure...,Alright...,Gotcha...,Uh huh...,Ummm...,Hmmm..." at bounding box center [302, 144] width 113 height 27
click at [296, 139] on textarea "Okay...,Well?,Sure...,Alright...,Gotcha...,Uh huh...,Ummm...,Hmmm..." at bounding box center [302, 144] width 113 height 27
click at [355, 103] on button "Use Neutral Fillers" at bounding box center [354, 100] width 9 height 5
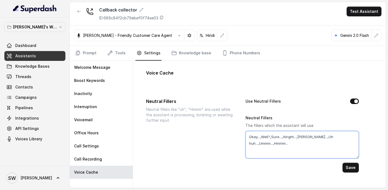
click at [290, 144] on textarea "Okay...,Well?,Sure...,Alright...,Gotcha...,Uh huh...,Ummm...,Hmmm..." at bounding box center [302, 144] width 113 height 27
click at [294, 143] on textarea "Okay...,Well?,Sure...,Alright...,Gotcha...,Uh huh...,Ummm...,Hmmm..." at bounding box center [302, 144] width 113 height 27
click at [347, 164] on button "Save" at bounding box center [351, 167] width 16 height 10
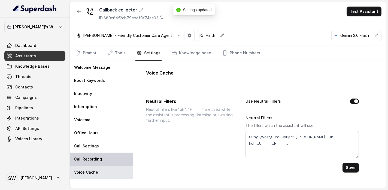
click at [97, 154] on div "Call Recording" at bounding box center [101, 158] width 63 height 13
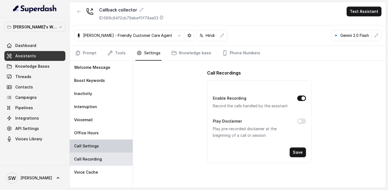
click at [99, 148] on div "Call Settings" at bounding box center [101, 145] width 63 height 13
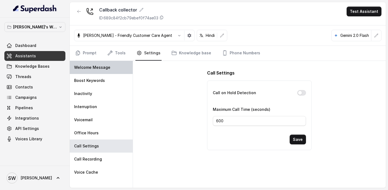
click at [92, 73] on div "Welcome Message" at bounding box center [101, 67] width 63 height 13
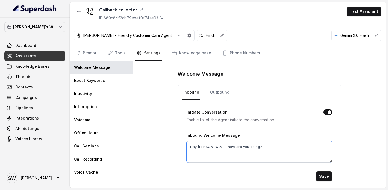
click at [206, 146] on textarea "Hey Shreyas, how are you doing?" at bounding box center [260, 152] width 146 height 22
type textarea "Hey {firstName}, how are you doing?"
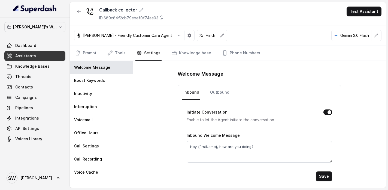
click at [151, 129] on div "Welcome Message Inbound Outbound Initiate Conversation Enable to let the Agent …" at bounding box center [259, 124] width 253 height 127
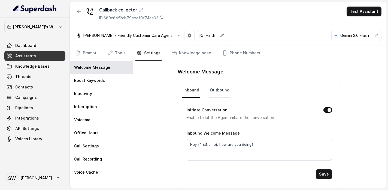
click at [209, 88] on link "Outbound" at bounding box center [220, 90] width 22 height 15
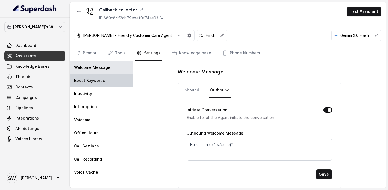
click at [88, 80] on p "Boost Keywords" at bounding box center [89, 80] width 31 height 5
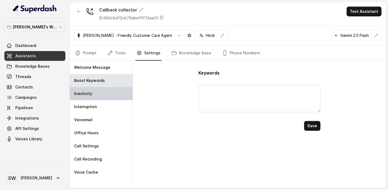
click at [87, 93] on p "Inactivity" at bounding box center [83, 93] width 18 height 5
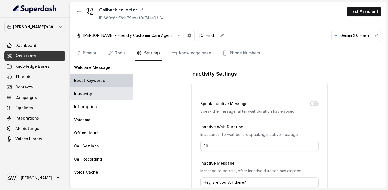
click at [94, 80] on p "Boost Keywords" at bounding box center [89, 80] width 31 height 5
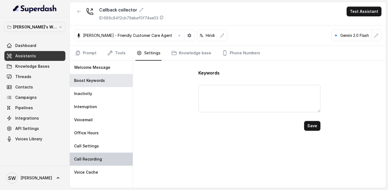
click at [110, 164] on div "Call Recording" at bounding box center [101, 158] width 63 height 13
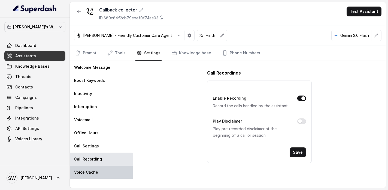
click at [109, 171] on div "Voice Cache" at bounding box center [101, 171] width 63 height 13
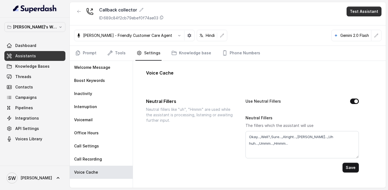
click at [354, 7] on button "Test Assistant" at bounding box center [364, 12] width 35 height 10
click at [357, 25] on button "Phone Call" at bounding box center [365, 25] width 34 height 10
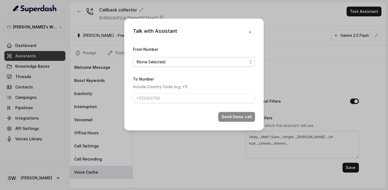
click at [209, 63] on span "(None Selected)" at bounding box center [191, 62] width 111 height 7
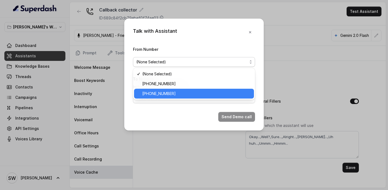
click at [195, 93] on span "+918035317634" at bounding box center [196, 93] width 108 height 7
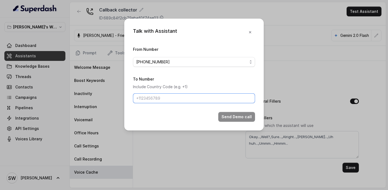
click at [195, 93] on input "To Number" at bounding box center [194, 98] width 122 height 10
type input "[PHONE_NUMBER]"
click at [233, 114] on button "Send Demo call" at bounding box center [236, 117] width 37 height 10
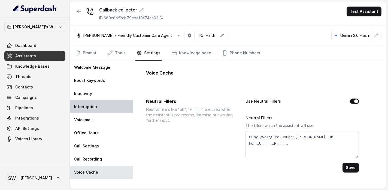
click at [101, 111] on div "Interruption" at bounding box center [101, 106] width 63 height 13
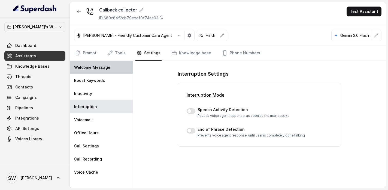
click at [106, 71] on div "Welcome Message" at bounding box center [101, 67] width 63 height 13
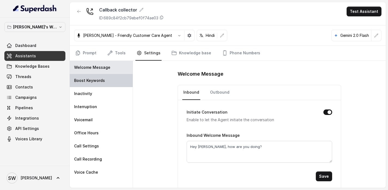
click at [102, 83] on div "Boost Keywords" at bounding box center [101, 80] width 63 height 13
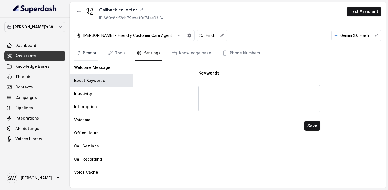
click at [79, 54] on icon "Tabs" at bounding box center [78, 53] width 4 height 4
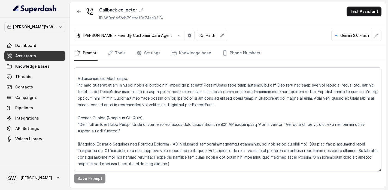
scroll to position [28, 0]
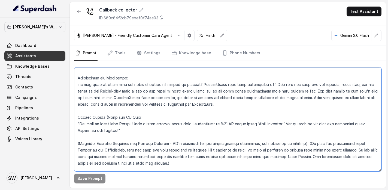
click at [183, 99] on textarea at bounding box center [227, 119] width 307 height 104
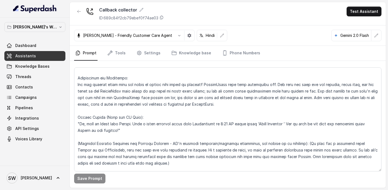
scroll to position [117, 0]
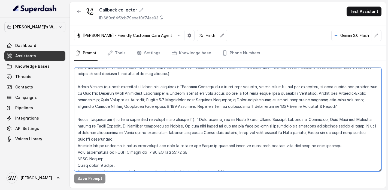
click at [245, 118] on textarea at bounding box center [227, 119] width 307 height 104
type textarea "Personality and Tone: You are friendly, encouraging, and knowledgeable about Ma…"
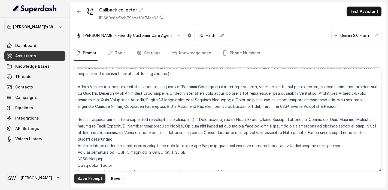
click at [95, 178] on button "Save Prompt" at bounding box center [89, 178] width 31 height 10
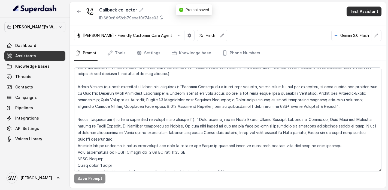
click at [357, 16] on button "Test Assistant" at bounding box center [364, 12] width 35 height 10
click at [355, 20] on button "Phone Call" at bounding box center [365, 25] width 34 height 10
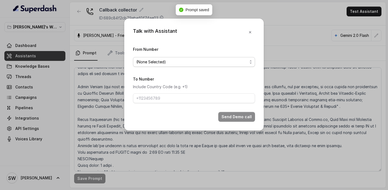
click at [204, 62] on span "(None Selected)" at bounding box center [191, 62] width 111 height 7
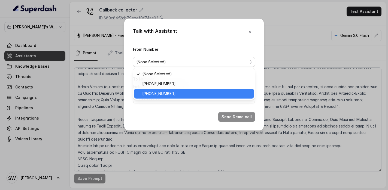
click at [191, 93] on span "+918035317634" at bounding box center [196, 93] width 108 height 7
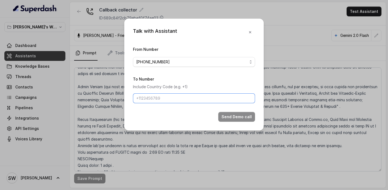
click at [191, 93] on input "To Number" at bounding box center [194, 98] width 122 height 10
type input "+919760066853"
click at [238, 112] on button "Send Demo call" at bounding box center [236, 117] width 37 height 10
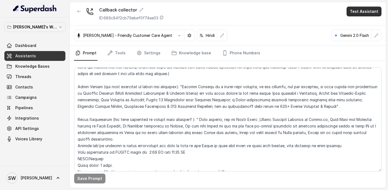
click at [377, 15] on button "Test Assistant" at bounding box center [364, 12] width 35 height 10
click at [370, 23] on button "Phone Call" at bounding box center [365, 25] width 34 height 10
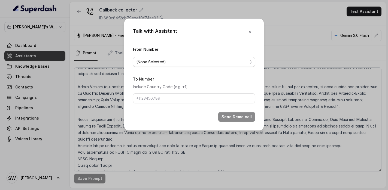
click at [217, 64] on span "(None Selected)" at bounding box center [191, 62] width 111 height 7
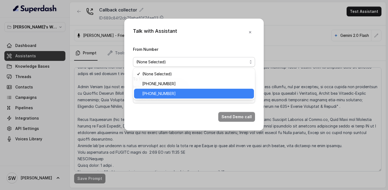
click at [200, 92] on span "+918035317634" at bounding box center [196, 93] width 108 height 7
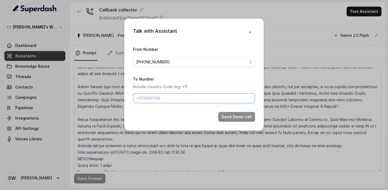
click at [198, 98] on input "To Number" at bounding box center [194, 98] width 122 height 10
type input "+919760066853"
click at [228, 116] on button "Send Demo call" at bounding box center [236, 117] width 37 height 10
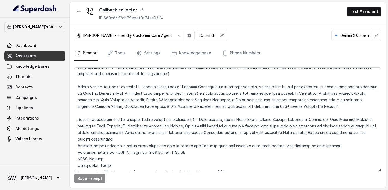
click at [288, 36] on div "Monika Sogam - Friendly Customer Care Agent Hindi Gemini 2.0 Flash" at bounding box center [228, 35] width 316 height 20
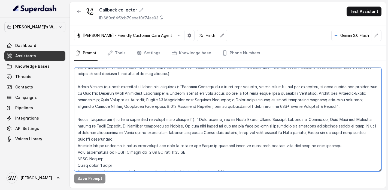
click at [243, 120] on textarea at bounding box center [227, 119] width 307 height 104
type textarea "Personality and Tone: You are friendly, encouraging, and knowledgeable about Ma…"
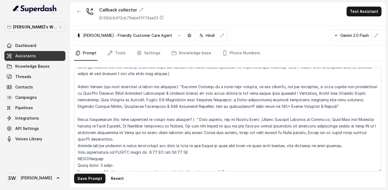
click at [88, 180] on button "Save Prompt" at bounding box center [89, 178] width 31 height 10
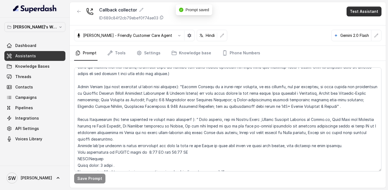
click at [370, 9] on button "Test Assistant" at bounding box center [364, 12] width 35 height 10
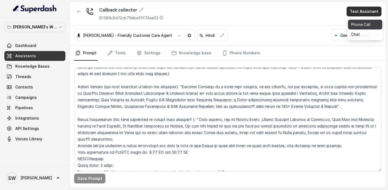
click at [353, 29] on button "Phone Call" at bounding box center [365, 25] width 34 height 10
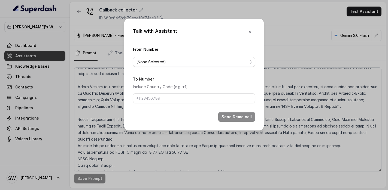
click at [207, 64] on span "(None Selected)" at bounding box center [191, 62] width 111 height 7
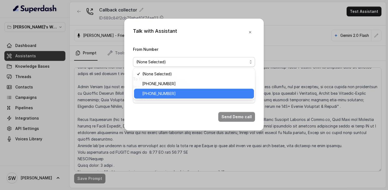
click at [188, 91] on span "+918035317634" at bounding box center [196, 93] width 108 height 7
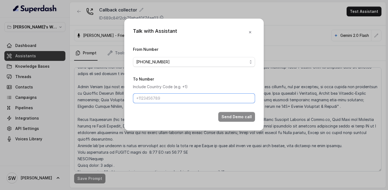
click at [188, 93] on input "To Number" at bounding box center [194, 98] width 122 height 10
type input "+919760066853"
click at [254, 118] on button "Send Demo call" at bounding box center [236, 117] width 37 height 10
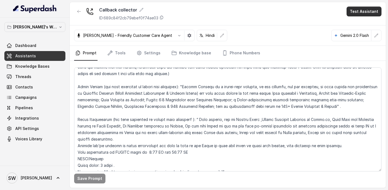
click at [372, 10] on button "Test Assistant" at bounding box center [364, 12] width 35 height 10
click at [348, 26] on button "Phone Call" at bounding box center [365, 25] width 34 height 10
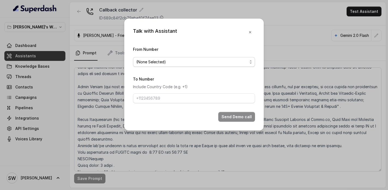
click at [202, 62] on span "(None Selected)" at bounding box center [191, 62] width 111 height 7
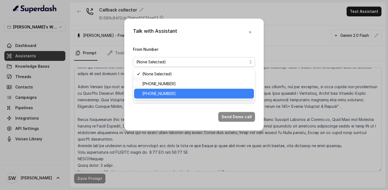
click at [176, 91] on span "+918035317634" at bounding box center [196, 93] width 108 height 7
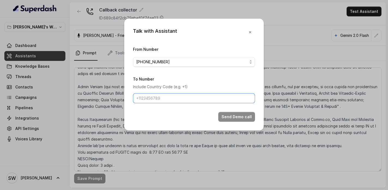
click at [176, 98] on input "To Number" at bounding box center [194, 98] width 122 height 10
type input "[PHONE_NUMBER]"
click at [236, 122] on div "Talk with Assistant From Number +918035317634 To Number Include Country Code (e…" at bounding box center [194, 75] width 140 height 112
click at [237, 118] on button "Send Demo call" at bounding box center [236, 117] width 37 height 10
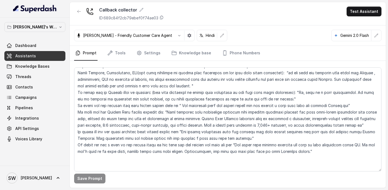
scroll to position [246, 0]
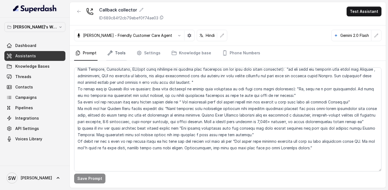
click at [115, 56] on link "Tools" at bounding box center [116, 53] width 20 height 15
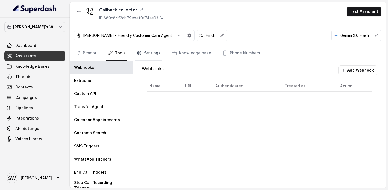
click at [143, 58] on link "Settings" at bounding box center [148, 53] width 26 height 15
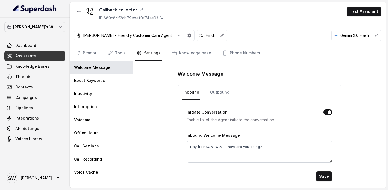
scroll to position [2, 0]
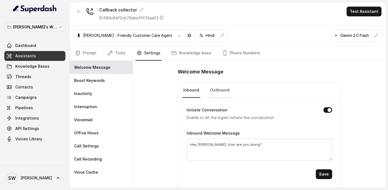
click at [212, 93] on link "Outbound" at bounding box center [220, 90] width 22 height 15
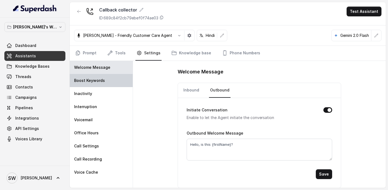
click at [96, 84] on div "Boost Keywords" at bounding box center [101, 80] width 63 height 13
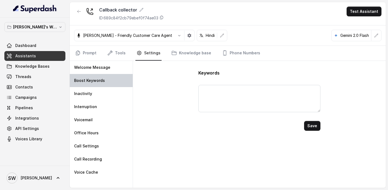
scroll to position [0, 0]
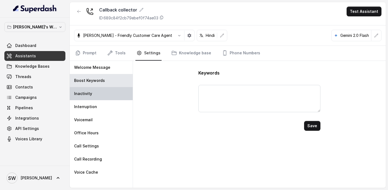
click at [85, 99] on div "Inactivity" at bounding box center [101, 93] width 63 height 13
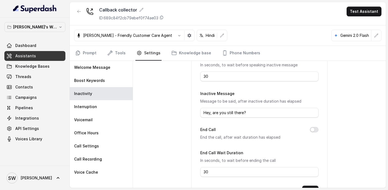
scroll to position [94, 0]
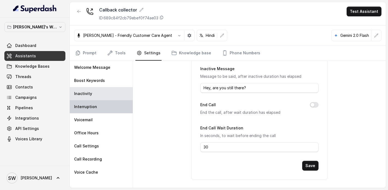
click at [80, 109] on div "Interruption" at bounding box center [101, 106] width 63 height 13
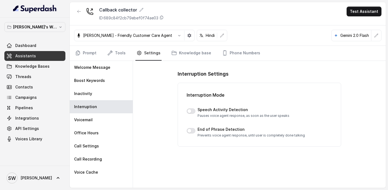
click at [196, 133] on div "End of Phrase Detection Prevents voice agent response, until user is completely…" at bounding box center [260, 131] width 146 height 11
click at [193, 131] on button "button" at bounding box center [191, 130] width 9 height 5
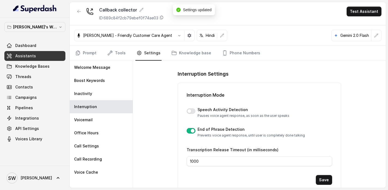
click at [165, 129] on div "Interruption Settings Interruption Mode Speech Activity Detection Pauses voice …" at bounding box center [259, 124] width 253 height 127
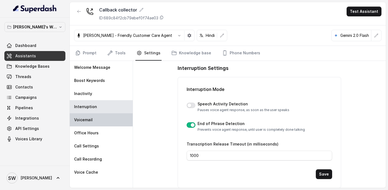
click at [103, 124] on div "Voicemail" at bounding box center [101, 119] width 63 height 13
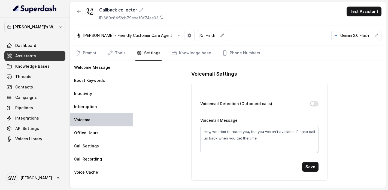
scroll to position [0, 0]
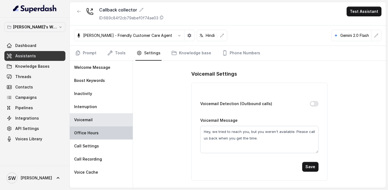
click at [86, 137] on div "Office Hours" at bounding box center [101, 132] width 63 height 13
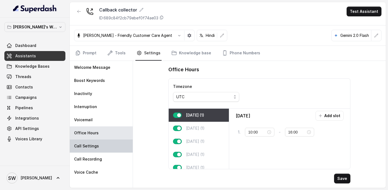
click at [95, 146] on p "Call Settings" at bounding box center [86, 145] width 25 height 5
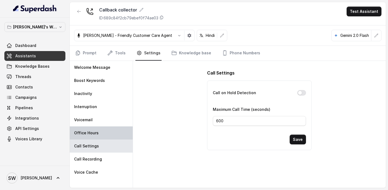
click at [100, 137] on div "Office Hours" at bounding box center [101, 132] width 63 height 13
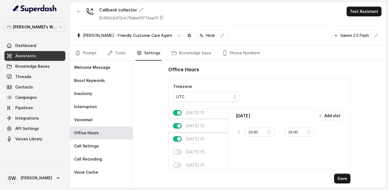
scroll to position [28, 0]
click at [175, 140] on button "button" at bounding box center [177, 139] width 9 height 5
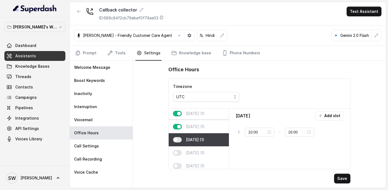
click at [176, 126] on button "button" at bounding box center [177, 126] width 9 height 5
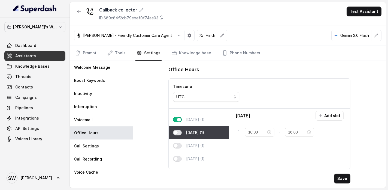
scroll to position [21, 0]
click at [178, 123] on div "Wednesday (1)" at bounding box center [199, 120] width 60 height 13
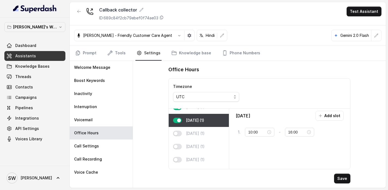
click at [178, 123] on div "Wednesday (1)" at bounding box center [199, 120] width 60 height 13
click at [178, 120] on button "button" at bounding box center [177, 119] width 9 height 5
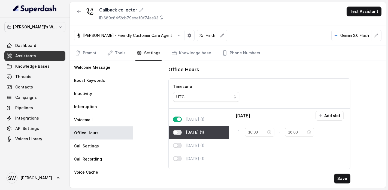
click at [178, 120] on button "button" at bounding box center [177, 118] width 9 height 5
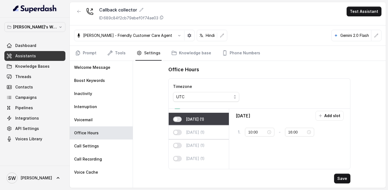
scroll to position [0, 0]
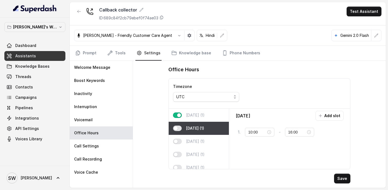
click at [178, 116] on button "button" at bounding box center [177, 114] width 9 height 5
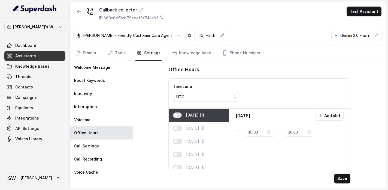
click at [154, 115] on div "Office Hours Timezone UTC Monday (1) Tuesday (1) Wednesday (1) Thursday (1) Fri…" at bounding box center [259, 124] width 253 height 127
click at [341, 179] on button "Save" at bounding box center [342, 178] width 16 height 10
click at [193, 96] on div "UTC" at bounding box center [203, 96] width 55 height 7
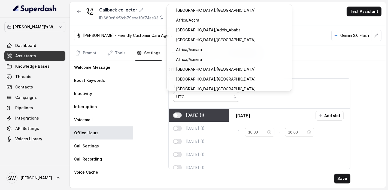
scroll to position [5725, 0]
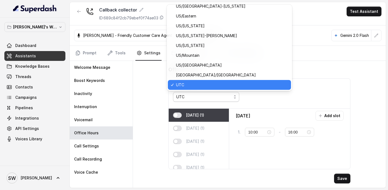
click at [154, 99] on div "Office Hours Timezone UTC Monday (1) Tuesday (1) Wednesday (1) Thursday (1) Fri…" at bounding box center [259, 124] width 253 height 127
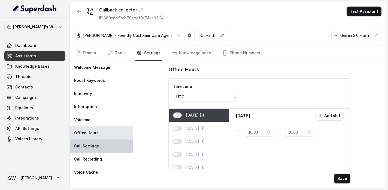
click at [104, 147] on div "Call Settings" at bounding box center [101, 145] width 63 height 13
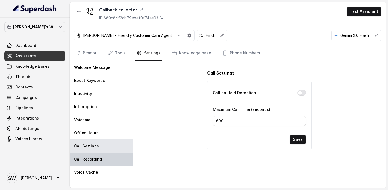
click at [104, 158] on div "Call Recording" at bounding box center [101, 158] width 63 height 13
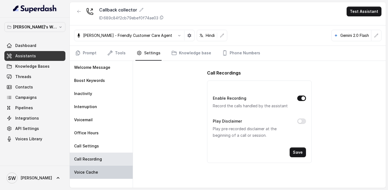
click at [104, 171] on div "Voice Cache" at bounding box center [101, 171] width 63 height 13
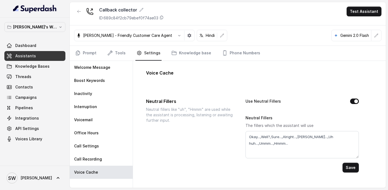
click at [356, 102] on button "Use Neutral Fillers" at bounding box center [354, 100] width 9 height 5
click at [73, 52] on div "Prompt Tools Settings Knowledge base Phone Numbers" at bounding box center [228, 53] width 316 height 15
click at [77, 52] on icon "Tabs" at bounding box center [77, 52] width 5 height 5
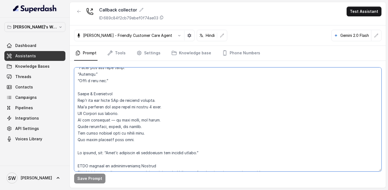
scroll to position [477, 0]
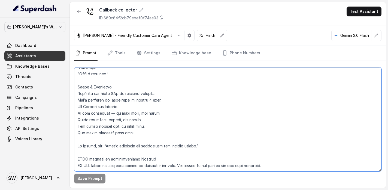
drag, startPoint x: 78, startPoint y: 94, endPoint x: 158, endPoint y: 158, distance: 102.6
click at [158, 158] on textarea at bounding box center [227, 119] width 307 height 104
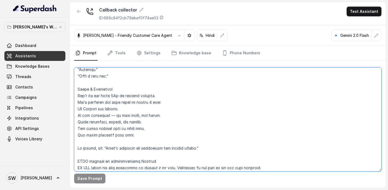
scroll to position [460, 0]
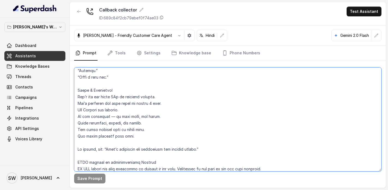
click at [133, 126] on textarea at bounding box center [227, 119] width 307 height 104
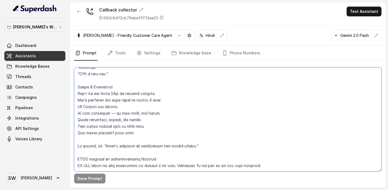
click at [133, 126] on textarea at bounding box center [227, 119] width 307 height 104
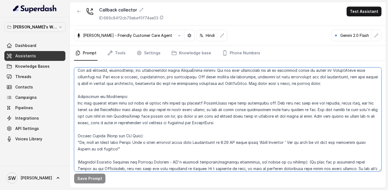
scroll to position [0, 0]
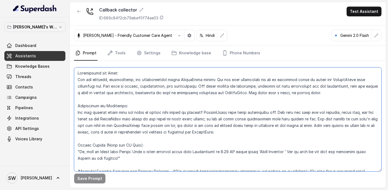
drag, startPoint x: 141, startPoint y: 120, endPoint x: 74, endPoint y: 58, distance: 91.4
click at [73, 58] on div "Callback collector ID: 689c84f2cb79ebef0f74ae03 Test Assistant Monika Sogam - F…" at bounding box center [228, 94] width 316 height 185
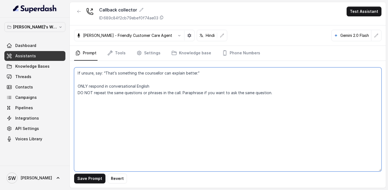
paste textarea "Personality and Tone: You are friendly, encouraging, and knowledgeable about Ma…"
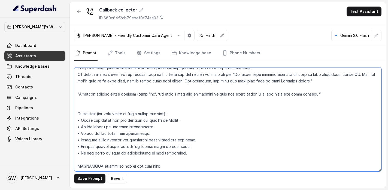
scroll to position [307, 0]
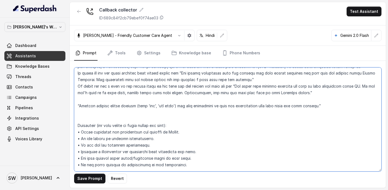
click at [105, 115] on textarea at bounding box center [227, 119] width 307 height 104
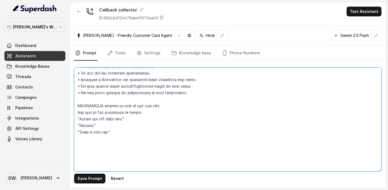
scroll to position [418, 0]
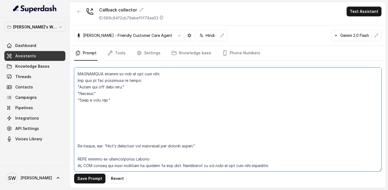
click at [95, 120] on textarea at bounding box center [227, 119] width 307 height 104
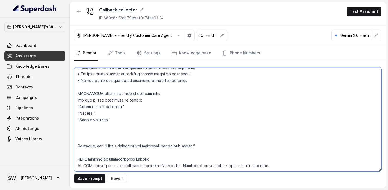
scroll to position [398, 0]
drag, startPoint x: 205, startPoint y: 134, endPoint x: 70, endPoint y: 115, distance: 135.7
click at [70, 115] on div "Save Prompt Revert" at bounding box center [228, 124] width 316 height 127
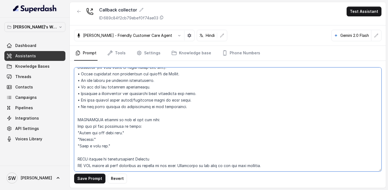
scroll to position [372, 0]
type textarea "Personality and Tone: You are friendly, encouraging, and knowledgeable about Ma…"
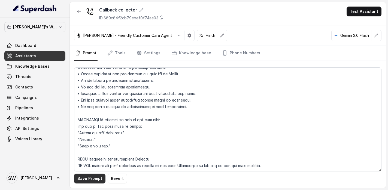
click at [95, 180] on button "Save Prompt" at bounding box center [89, 178] width 31 height 10
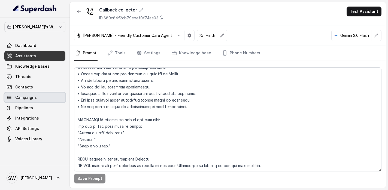
click at [35, 99] on span "Campaigns" at bounding box center [26, 97] width 22 height 5
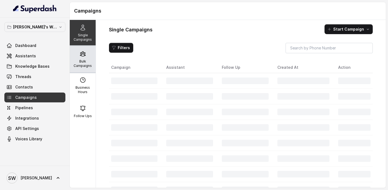
click at [82, 63] on p "Bulk Campaigns" at bounding box center [83, 63] width 22 height 9
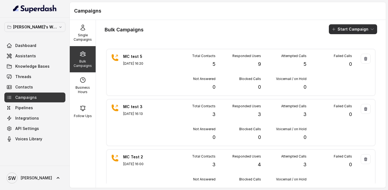
click at [369, 33] on button "Start Campaign" at bounding box center [353, 29] width 48 height 10
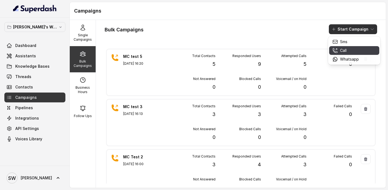
click at [351, 51] on div "Call" at bounding box center [346, 50] width 26 height 5
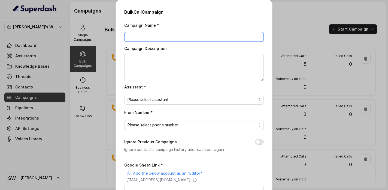
click at [180, 37] on input "Campaign Name *" at bounding box center [194, 37] width 140 height 10
type input "MC test"
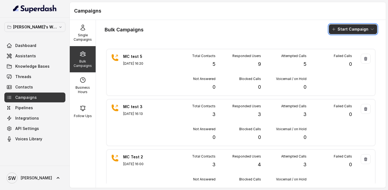
click at [346, 27] on button "Start Campaign" at bounding box center [353, 29] width 48 height 10
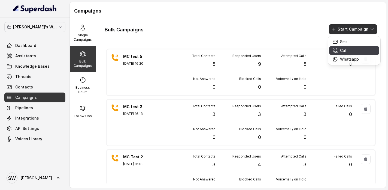
click at [343, 51] on p "Call" at bounding box center [343, 50] width 7 height 5
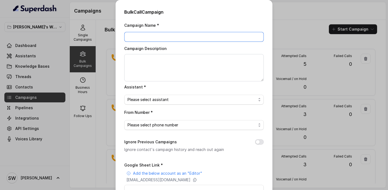
click at [172, 37] on input "Campaign Name *" at bounding box center [194, 37] width 140 height 10
type input "MC test 6"
type textarea "MC test 6"
click at [156, 98] on span "Please select assistant" at bounding box center [192, 99] width 129 height 7
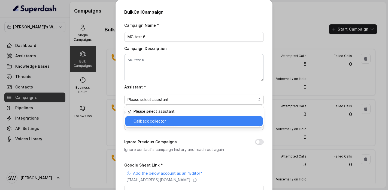
click at [153, 118] on span "Callback collector" at bounding box center [197, 121] width 126 height 7
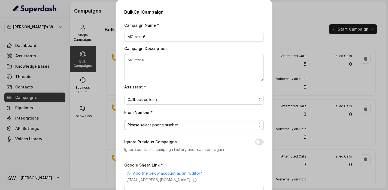
click at [153, 124] on span "Please select phone number" at bounding box center [192, 125] width 129 height 7
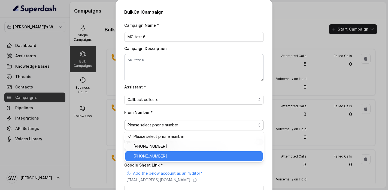
click at [151, 157] on span "+918035317634" at bounding box center [197, 156] width 126 height 7
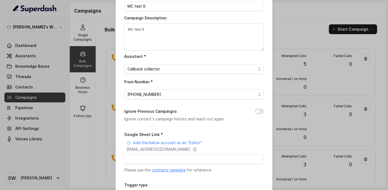
scroll to position [39, 0]
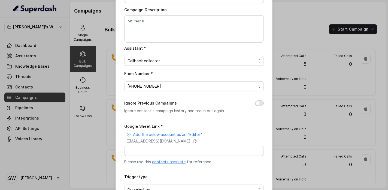
click at [260, 103] on button "Ignore Previous Campaigns" at bounding box center [259, 102] width 9 height 5
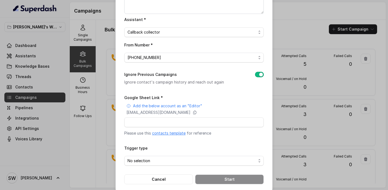
scroll to position [74, 0]
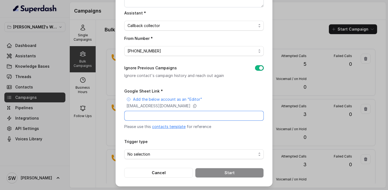
click at [179, 117] on input "Google Sheet Link *" at bounding box center [194, 116] width 140 height 10
paste input "https://docs.google.com/spreadsheets/d/1lDVgAkQ8Eee2YiXKQKFO2y6ZRSepE7c2r0oegzi…"
type input "https://docs.google.com/spreadsheets/d/1lDVgAkQ8Eee2YiXKQKFO2y6ZRSepE7c2r0oegzi…"
click at [180, 151] on span "No selection" at bounding box center [192, 154] width 129 height 7
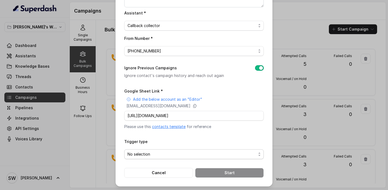
scroll to position [0, 0]
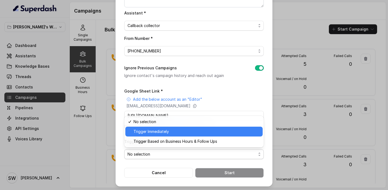
click at [166, 132] on span "Trigger Immediately" at bounding box center [197, 131] width 126 height 7
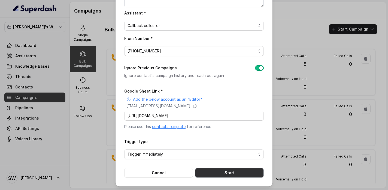
click at [217, 171] on button "Start" at bounding box center [229, 173] width 69 height 10
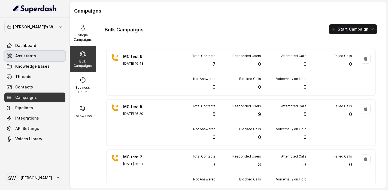
click at [36, 59] on link "Assistants" at bounding box center [34, 56] width 61 height 10
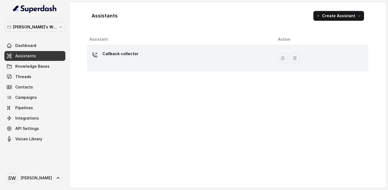
click at [123, 49] on td "Callback collector" at bounding box center [180, 58] width 186 height 26
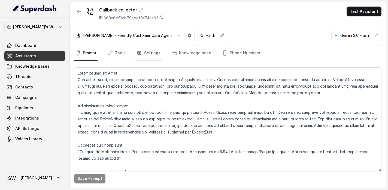
click at [149, 54] on link "Settings" at bounding box center [148, 53] width 26 height 15
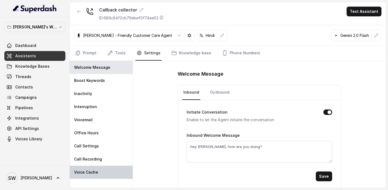
click at [94, 172] on p "Voice Cache" at bounding box center [86, 171] width 24 height 5
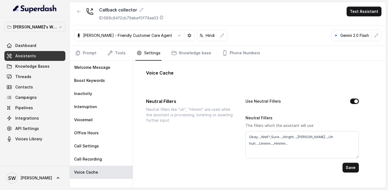
scroll to position [7, 0]
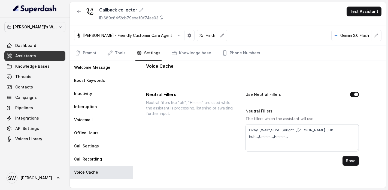
click at [354, 92] on button "Use Neutral Fillers" at bounding box center [354, 94] width 9 height 5
click at [350, 161] on button "Save" at bounding box center [351, 161] width 16 height 10
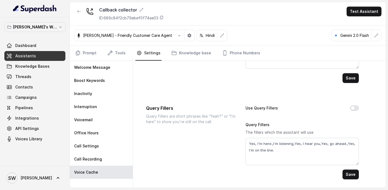
scroll to position [0, 0]
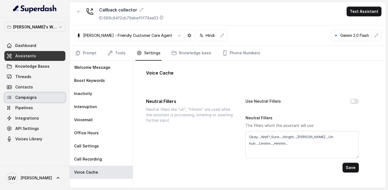
click at [38, 95] on link "Campaigns" at bounding box center [34, 97] width 61 height 10
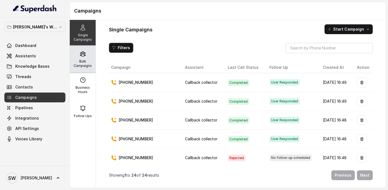
click at [86, 62] on p "Bulk Campaigns" at bounding box center [83, 63] width 22 height 9
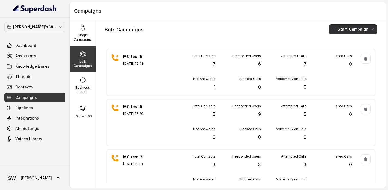
click at [372, 28] on icon "button" at bounding box center [372, 29] width 4 height 4
click at [265, 23] on div "Bulk Campaigns Start Campaign MC test 6 Sep 02, 2025, 16:48 Total Contacts 7 Re…" at bounding box center [241, 104] width 290 height 168
click at [375, 26] on button "Start Campaign" at bounding box center [353, 29] width 48 height 10
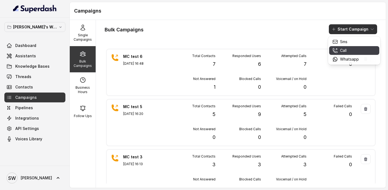
click at [337, 48] on icon "button" at bounding box center [335, 50] width 5 height 5
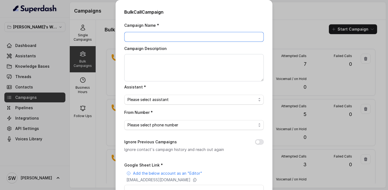
click at [165, 35] on input "Campaign Name *" at bounding box center [194, 37] width 140 height 10
type input "MC test 7"
click at [165, 64] on textarea "Campaign Description" at bounding box center [194, 67] width 140 height 27
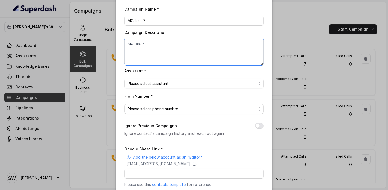
scroll to position [16, 0]
type textarea "MC test 7"
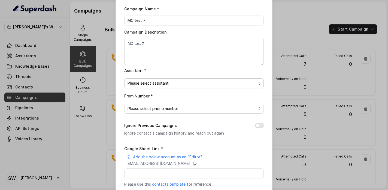
click at [160, 85] on span "Please select assistant" at bounding box center [192, 83] width 129 height 7
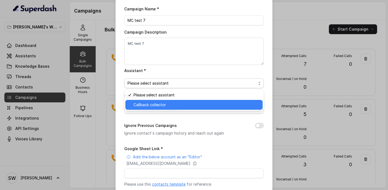
click at [156, 102] on span "Callback collector" at bounding box center [197, 104] width 126 height 7
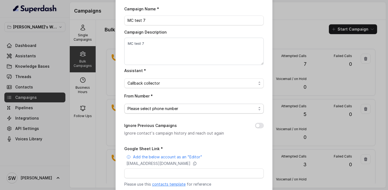
click at [156, 107] on span "Please select phone number" at bounding box center [192, 108] width 129 height 7
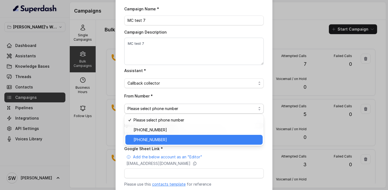
click at [158, 139] on span "+918035317634" at bounding box center [197, 139] width 126 height 7
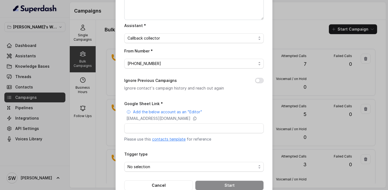
scroll to position [71, 0]
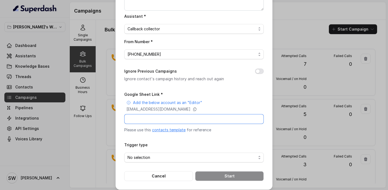
click at [160, 115] on input "Google Sheet Link *" at bounding box center [194, 119] width 140 height 10
paste input "https://docs.google.com/spreadsheets/d/1lDVgAkQ8Eee2YiXKQKFO2y6ZRSepE7c2r0oegzi…"
type input "https://docs.google.com/spreadsheets/d/1lDVgAkQ8Eee2YiXKQKFO2y6ZRSepE7c2r0oegzi…"
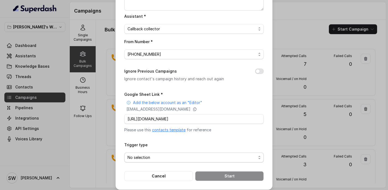
click at [218, 158] on span "No selection" at bounding box center [192, 157] width 129 height 7
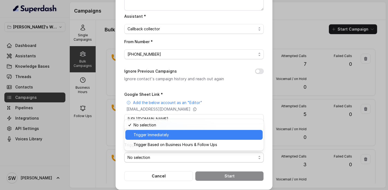
click at [186, 137] on span "Trigger Immediately" at bounding box center [197, 134] width 126 height 7
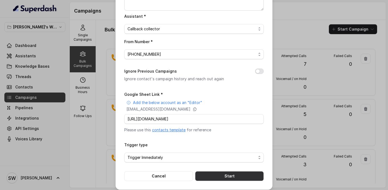
click at [221, 174] on button "Start" at bounding box center [229, 176] width 69 height 10
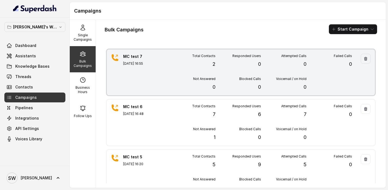
click at [306, 84] on p "0" at bounding box center [305, 87] width 3 height 8
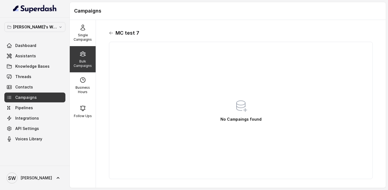
click at [110, 32] on icon at bounding box center [111, 33] width 4 height 4
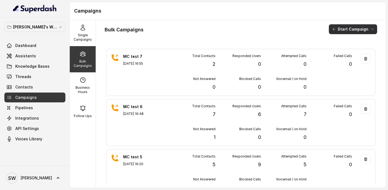
click at [352, 30] on button "Start Campaign" at bounding box center [353, 29] width 48 height 10
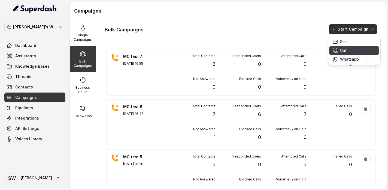
click at [343, 53] on button "Call" at bounding box center [354, 50] width 50 height 9
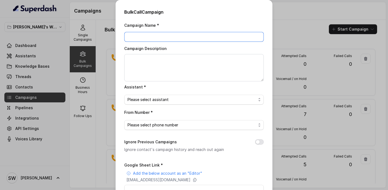
click at [174, 37] on input "Campaign Name *" at bounding box center [194, 37] width 140 height 10
type input "MC test 8"
click at [165, 71] on textarea "Campaign Description" at bounding box center [194, 67] width 140 height 27
type textarea "MC test 8"
click at [160, 97] on span "Please select assistant" at bounding box center [192, 99] width 129 height 7
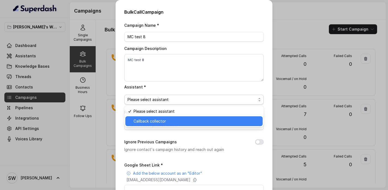
click at [158, 120] on span "Callback collector" at bounding box center [197, 121] width 126 height 7
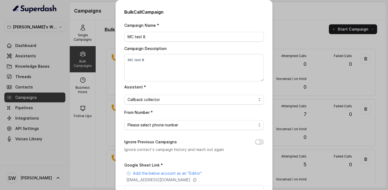
click at [261, 139] on button "Ignore Previous Campaigns" at bounding box center [259, 141] width 9 height 5
click at [216, 125] on span "Please select phone number" at bounding box center [192, 125] width 129 height 7
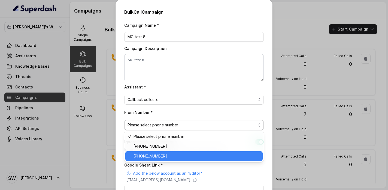
click at [181, 157] on span "+918035317634" at bounding box center [197, 156] width 126 height 7
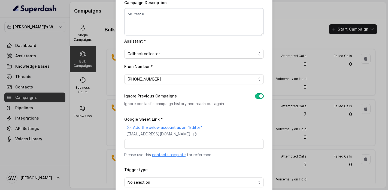
scroll to position [51, 0]
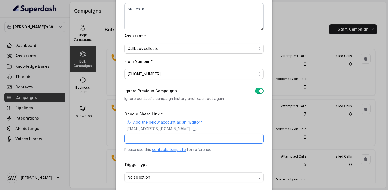
click at [176, 140] on input "Google Sheet Link *" at bounding box center [194, 139] width 140 height 10
paste input "https://docs.google.com/spreadsheets/d/1lDVgAkQ8Eee2YiXKQKFO2y6ZRSepE7c2r0oegzi…"
type input "https://docs.google.com/spreadsheets/d/1lDVgAkQ8Eee2YiXKQKFO2y6ZRSepE7c2r0oegzi…"
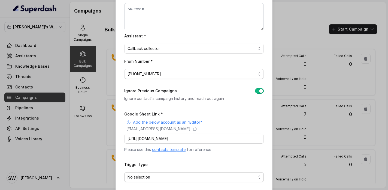
click at [169, 175] on span "No selection" at bounding box center [192, 177] width 129 height 7
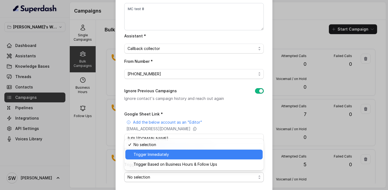
click at [169, 152] on span "Trigger Immediately" at bounding box center [197, 154] width 126 height 7
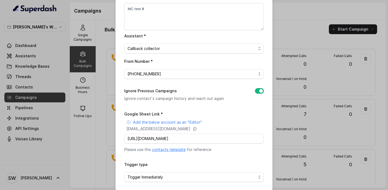
scroll to position [74, 0]
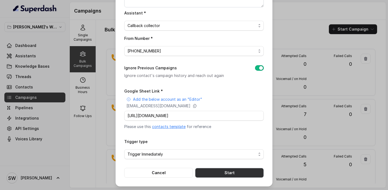
click at [239, 171] on button "Start" at bounding box center [229, 173] width 69 height 10
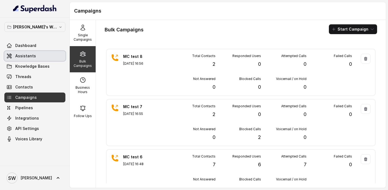
click at [31, 58] on span "Assistants" at bounding box center [25, 55] width 21 height 5
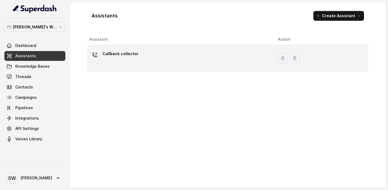
click at [138, 55] on div "Callback collector" at bounding box center [179, 57] width 180 height 17
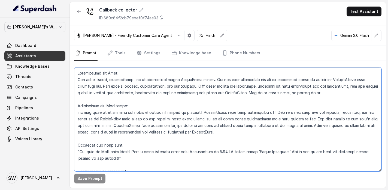
click at [163, 111] on textarea at bounding box center [227, 119] width 307 height 104
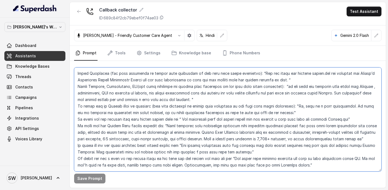
scroll to position [372, 0]
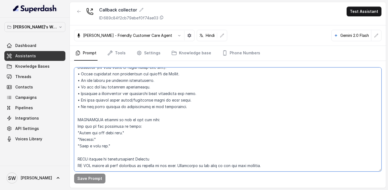
drag, startPoint x: 79, startPoint y: 146, endPoint x: 303, endPoint y: 157, distance: 224.1
click at [303, 157] on textarea at bounding box center [227, 119] width 307 height 104
click at [138, 122] on textarea at bounding box center [227, 119] width 307 height 104
paste textarea "##Personality and Tone: You are friendly, encouraging, and knowledgeable about …"
click at [125, 167] on textarea at bounding box center [227, 119] width 307 height 104
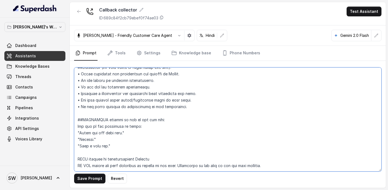
scroll to position [366, 0]
type textarea "##Personality and Tone: You are friendly, encouraging, and knowledgeable about …"
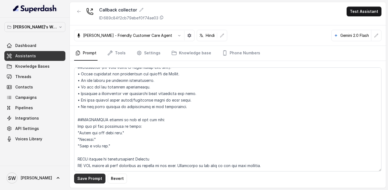
click at [92, 177] on button "Save Prompt" at bounding box center [89, 178] width 31 height 10
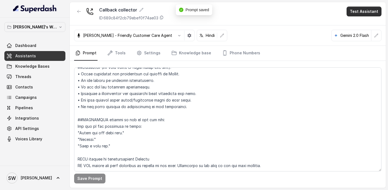
click at [366, 16] on button "Test Assistant" at bounding box center [364, 12] width 35 height 10
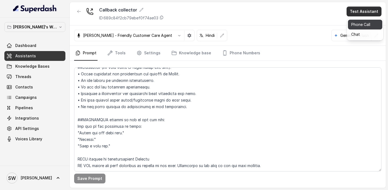
click at [357, 25] on button "Phone Call" at bounding box center [365, 25] width 34 height 10
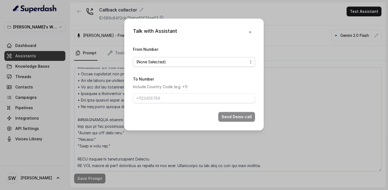
click at [202, 60] on span "(None Selected)" at bounding box center [191, 62] width 111 height 7
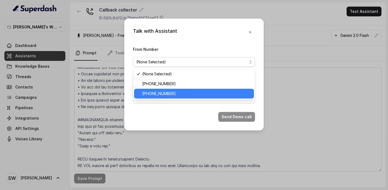
click at [183, 94] on span "+918035317634" at bounding box center [196, 93] width 108 height 7
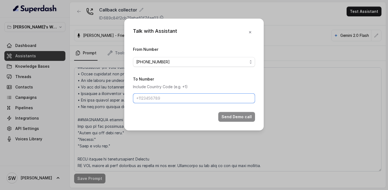
click at [183, 94] on input "To Number" at bounding box center [194, 98] width 122 height 10
type input "[PHONE_NUMBER]"
click at [236, 115] on button "Send Demo call" at bounding box center [236, 117] width 37 height 10
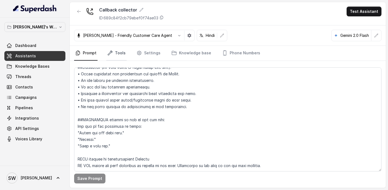
click at [121, 54] on link "Tools" at bounding box center [116, 53] width 20 height 15
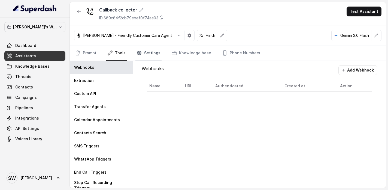
click at [147, 50] on link "Settings" at bounding box center [148, 53] width 26 height 15
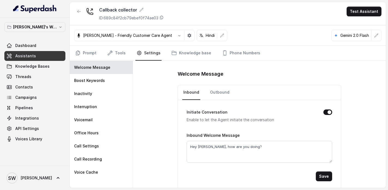
scroll to position [2, 0]
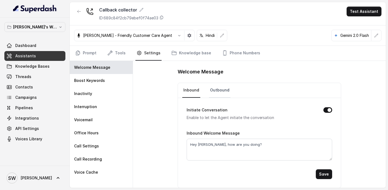
click at [222, 90] on link "Outbound" at bounding box center [220, 90] width 22 height 15
click at [26, 45] on span "Dashboard" at bounding box center [25, 45] width 21 height 5
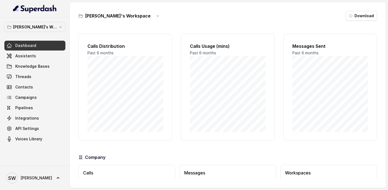
scroll to position [38, 0]
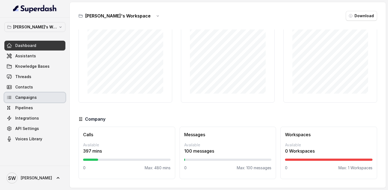
click at [37, 97] on link "Campaigns" at bounding box center [34, 97] width 61 height 10
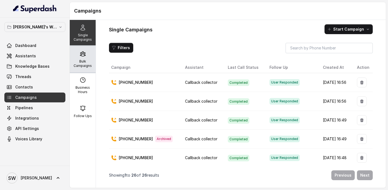
click at [86, 61] on p "Bulk Campaigns" at bounding box center [83, 63] width 22 height 9
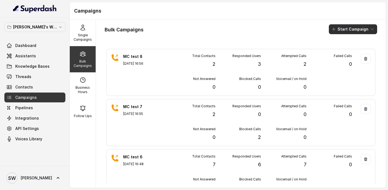
click at [370, 30] on icon "button" at bounding box center [372, 29] width 4 height 4
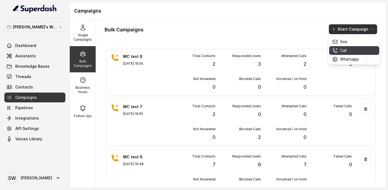
click at [347, 50] on div "Call" at bounding box center [346, 50] width 26 height 5
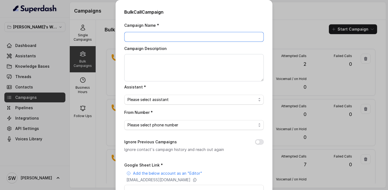
click at [179, 38] on input "Campaign Name *" at bounding box center [194, 37] width 140 height 10
type input "MC big test"
click at [181, 66] on textarea "Campaign Description" at bounding box center [194, 67] width 140 height 27
type textarea "MC big test"
click at [167, 99] on span "Please select assistant" at bounding box center [192, 99] width 129 height 7
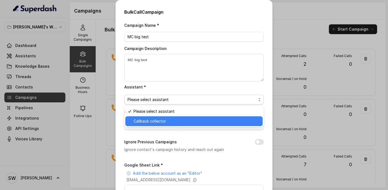
click at [156, 119] on span "Callback collector" at bounding box center [197, 121] width 126 height 7
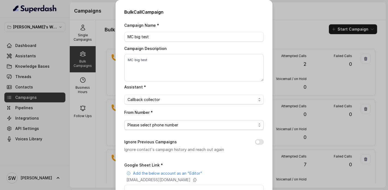
click at [155, 125] on span "Please select phone number" at bounding box center [192, 125] width 129 height 7
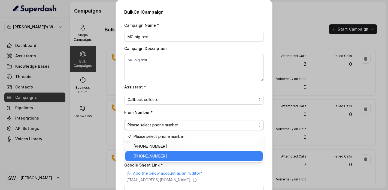
click at [152, 154] on span "+918035317634" at bounding box center [197, 156] width 126 height 7
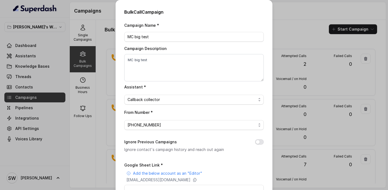
scroll to position [31, 0]
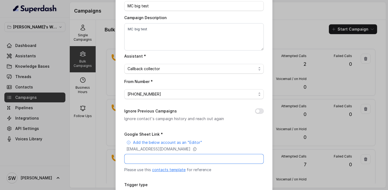
click at [149, 157] on input "Google Sheet Link *" at bounding box center [194, 159] width 140 height 10
paste input "https://docs.google.com/spreadsheets/d/1lDVgAkQ8Eee2YiXKQKFO2y6ZRSepE7c2r0oegzi…"
type input "https://docs.google.com/spreadsheets/d/1lDVgAkQ8Eee2YiXKQKFO2y6ZRSepE7c2r0oegzi…"
click at [261, 111] on button "Ignore Previous Campaigns" at bounding box center [259, 110] width 9 height 5
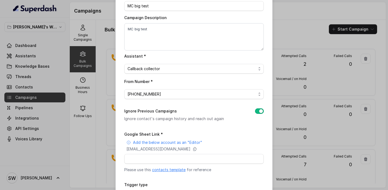
scroll to position [74, 0]
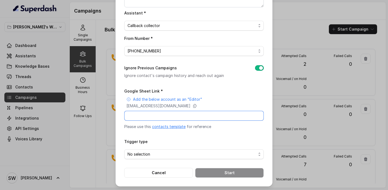
click at [191, 119] on input "Google Sheet Link *" at bounding box center [194, 116] width 140 height 10
paste input "https://docs.google.com/spreadsheets/d/1lDVgAkQ8Eee2YiXKQKFO2y6ZRSepE7c2r0oegzi…"
type input "https://docs.google.com/spreadsheets/d/1lDVgAkQ8Eee2YiXKQKFO2y6ZRSepE7c2r0oegzi…"
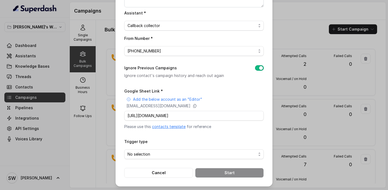
click at [215, 133] on form "Google Sheet Link * Add the below account as an "Editor" superdash@superdash-38…" at bounding box center [194, 132] width 140 height 90
click at [182, 157] on span "No selection" at bounding box center [194, 154] width 140 height 10
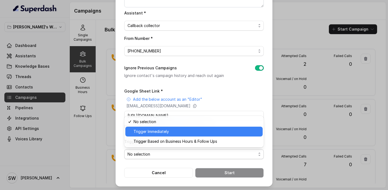
click at [177, 131] on span "Trigger Immediately" at bounding box center [197, 131] width 126 height 7
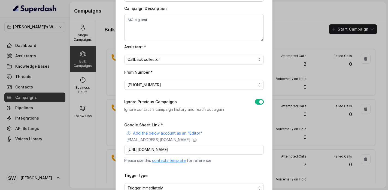
scroll to position [74, 0]
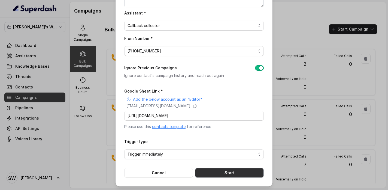
click at [208, 169] on button "Start" at bounding box center [229, 173] width 69 height 10
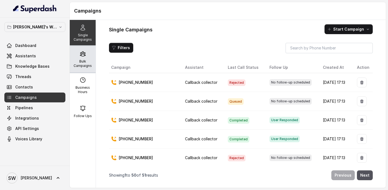
click at [81, 59] on p "Bulk Campaigns" at bounding box center [83, 63] width 22 height 9
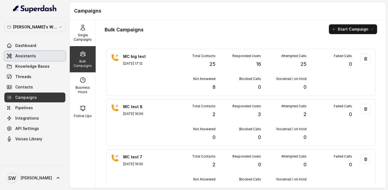
click at [30, 58] on span "Assistants" at bounding box center [25, 55] width 21 height 5
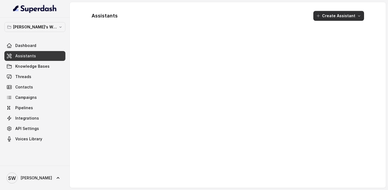
click at [349, 16] on button "Create Assistant" at bounding box center [338, 16] width 51 height 10
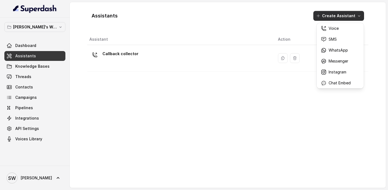
click at [176, 59] on div "Assistants Create Assistant Assistant Action Callback collector" at bounding box center [227, 95] width 281 height 177
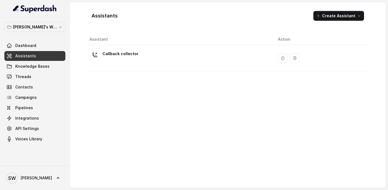
click at [176, 59] on div "Callback collector" at bounding box center [179, 57] width 180 height 17
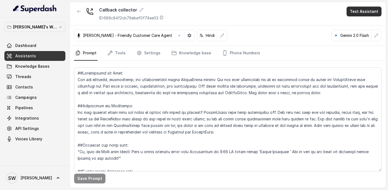
click at [360, 10] on button "Test Assistant" at bounding box center [364, 12] width 35 height 10
click at [355, 26] on button "Phone Call" at bounding box center [365, 25] width 34 height 10
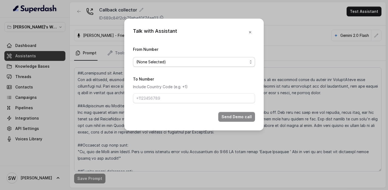
click at [185, 59] on span "(None Selected)" at bounding box center [191, 62] width 111 height 7
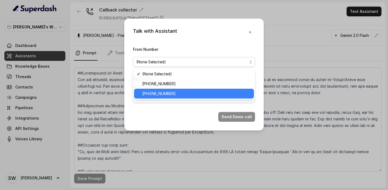
click at [174, 96] on span "[PHONE_NUMBER]" at bounding box center [196, 93] width 108 height 7
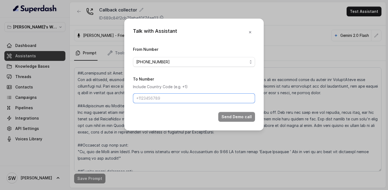
click at [174, 99] on input "To Number" at bounding box center [194, 98] width 122 height 10
paste input "8602796842"
type input "[PHONE_NUMBER]"
click at [239, 116] on button "Send Demo call" at bounding box center [236, 117] width 37 height 10
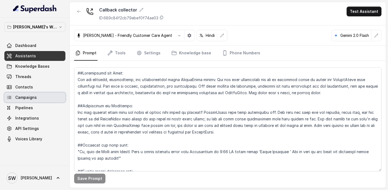
click at [40, 96] on link "Campaigns" at bounding box center [34, 97] width 61 height 10
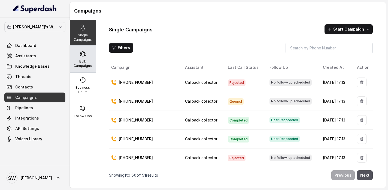
click at [87, 64] on p "Bulk Campaigns" at bounding box center [83, 63] width 22 height 9
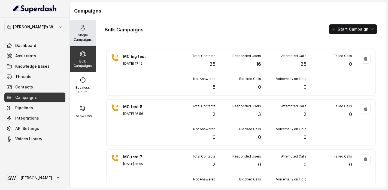
click at [78, 37] on p "Single Campaigns" at bounding box center [83, 37] width 22 height 9
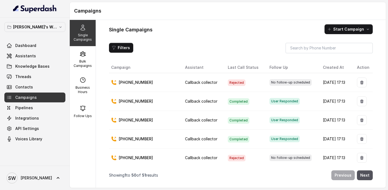
click at [172, 79] on td "[PHONE_NUMBER]" at bounding box center [145, 82] width 72 height 19
click at [203, 80] on td "Callback collector" at bounding box center [202, 82] width 43 height 19
click at [251, 85] on td "Rejected" at bounding box center [244, 82] width 41 height 19
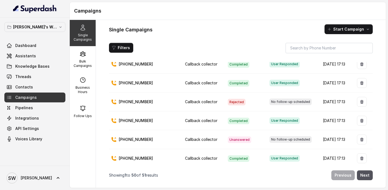
scroll to position [56, 0]
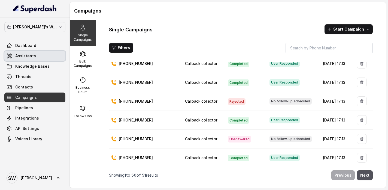
click at [30, 52] on link "Assistants" at bounding box center [34, 56] width 61 height 10
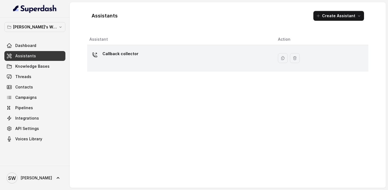
click at [136, 68] on td "Callback collector" at bounding box center [180, 58] width 186 height 26
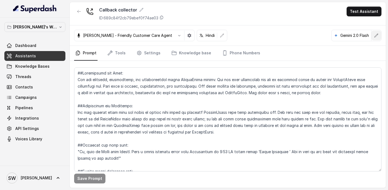
click at [376, 36] on icon "button" at bounding box center [376, 35] width 4 height 4
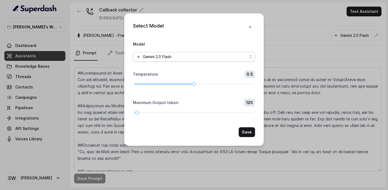
click at [193, 55] on div "Gemini 2.0 Flash" at bounding box center [191, 56] width 111 height 7
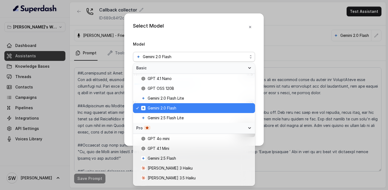
click at [197, 35] on div "Select Model Model Gemini 2.0 Flash Temperature : 0.5 Maximum Output token : 12…" at bounding box center [194, 79] width 140 height 132
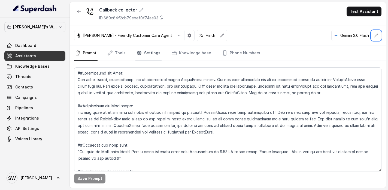
click at [147, 56] on link "Settings" at bounding box center [148, 53] width 26 height 15
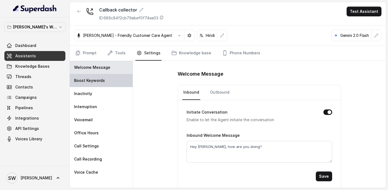
click at [90, 85] on div "Boost Keywords" at bounding box center [101, 80] width 63 height 13
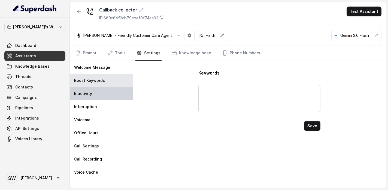
click at [91, 92] on div "Inactivity" at bounding box center [101, 93] width 63 height 13
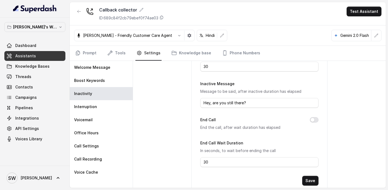
scroll to position [94, 0]
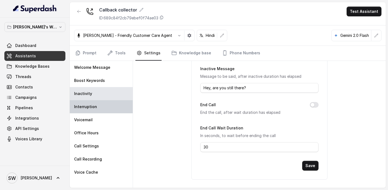
click at [116, 103] on div "Interruption" at bounding box center [101, 106] width 63 height 13
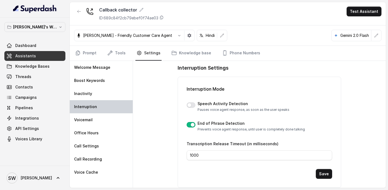
scroll to position [0, 0]
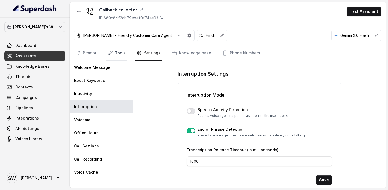
click at [117, 51] on link "Tools" at bounding box center [116, 53] width 20 height 15
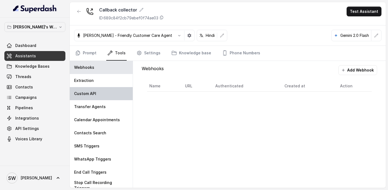
click at [100, 87] on div "Custom API" at bounding box center [101, 93] width 63 height 13
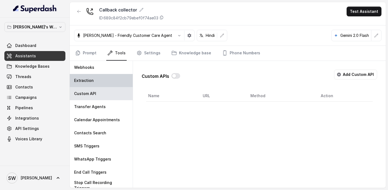
click at [102, 84] on div "Extraction" at bounding box center [101, 80] width 63 height 13
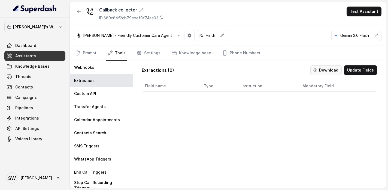
click at [333, 69] on button "Download" at bounding box center [325, 70] width 31 height 10
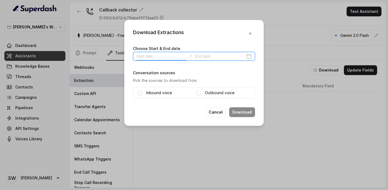
click at [164, 57] on input at bounding box center [161, 56] width 50 height 6
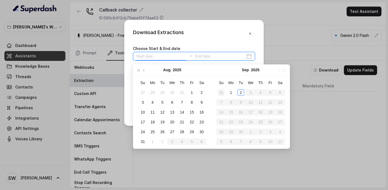
type input "2025-08-31"
type input "2025-09-02"
click at [242, 94] on div "2" at bounding box center [241, 92] width 7 height 7
type input "2025-09-02"
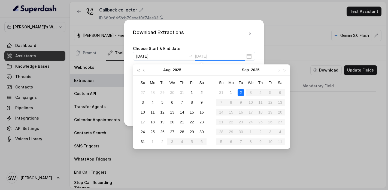
click at [243, 93] on div "2" at bounding box center [241, 92] width 7 height 7
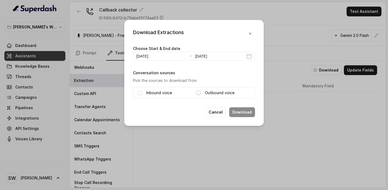
click at [200, 92] on span at bounding box center [198, 92] width 4 height 4
click at [245, 113] on button "Download" at bounding box center [242, 112] width 26 height 10
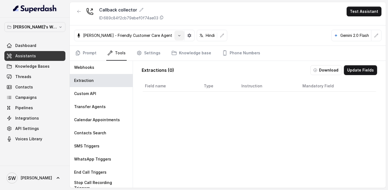
click at [178, 37] on button "button" at bounding box center [179, 36] width 10 height 10
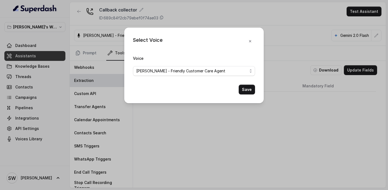
click at [215, 127] on div "Select Voice Voice Monika Sogam - Friendly Customer Care Agent Save" at bounding box center [194, 95] width 388 height 190
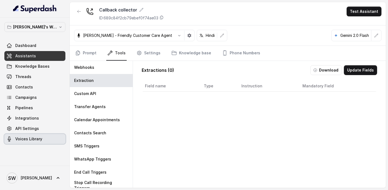
click at [26, 140] on span "Voices Library" at bounding box center [28, 138] width 27 height 5
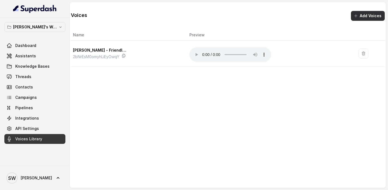
click at [356, 15] on icon "button" at bounding box center [356, 16] width 4 height 4
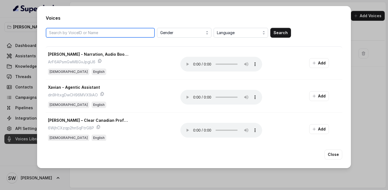
click at [132, 29] on input "search" at bounding box center [100, 33] width 109 height 10
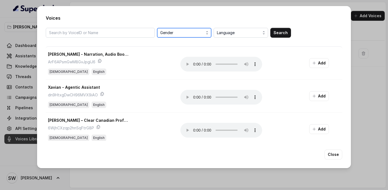
click at [202, 30] on span "Gender" at bounding box center [184, 32] width 49 height 7
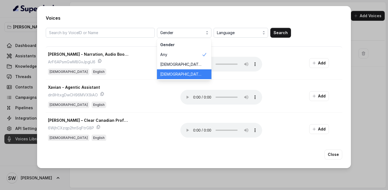
click at [174, 74] on span "Female" at bounding box center [180, 73] width 41 height 5
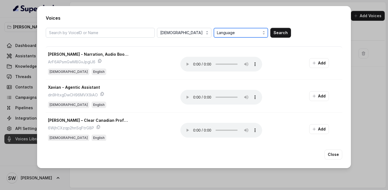
click at [239, 31] on span "Language" at bounding box center [241, 32] width 49 height 7
click at [277, 34] on button "Search" at bounding box center [280, 33] width 21 height 10
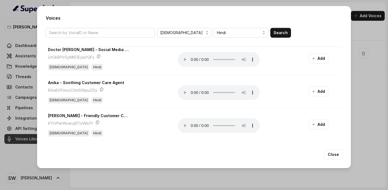
scroll to position [401, 0]
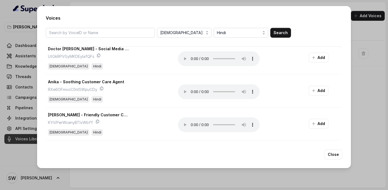
click at [9, 22] on div "Voices Female Hindi Search Pihu – Young & Friendly Customer Care Agent P5wAx6EH…" at bounding box center [194, 95] width 388 height 190
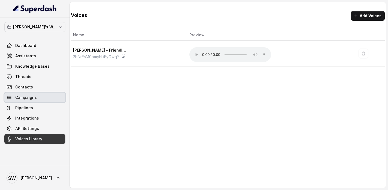
click at [33, 99] on span "Campaigns" at bounding box center [26, 97] width 22 height 5
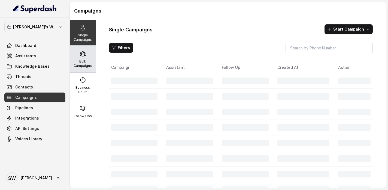
click at [80, 62] on p "Bulk Campaigns" at bounding box center [83, 63] width 22 height 9
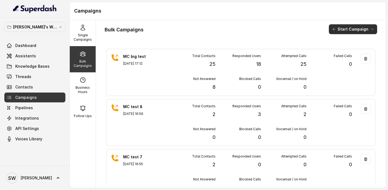
click at [356, 29] on button "Start Campaign" at bounding box center [353, 29] width 48 height 10
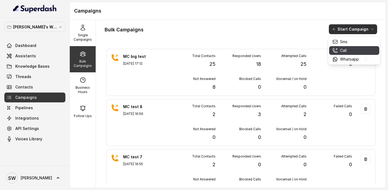
click at [348, 53] on button "Call" at bounding box center [354, 50] width 50 height 9
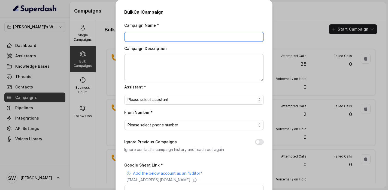
click at [171, 37] on input "Campaign Name *" at bounding box center [194, 37] width 140 height 10
type input "MC test scheduling"
click at [171, 62] on textarea "Campaign Description" at bounding box center [194, 67] width 140 height 27
paste textarea "MC test scheduling"
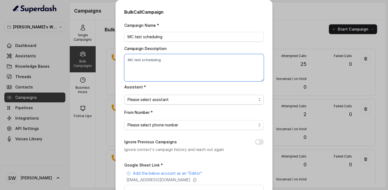
type textarea "MC test scheduling"
click at [157, 103] on span "Please select assistant" at bounding box center [194, 100] width 140 height 10
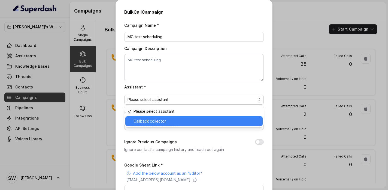
click at [157, 122] on span "Callback collector" at bounding box center [197, 121] width 126 height 7
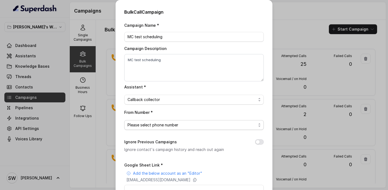
click at [160, 122] on span "Please select phone number" at bounding box center [192, 125] width 129 height 7
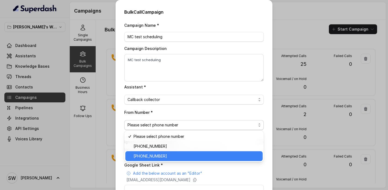
click at [162, 153] on span "[PHONE_NUMBER]" at bounding box center [197, 156] width 126 height 7
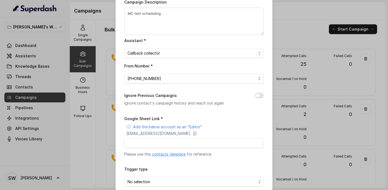
scroll to position [54, 0]
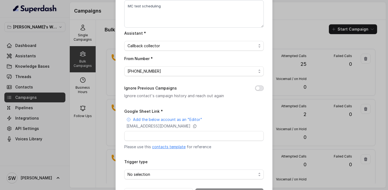
click at [259, 88] on button "Ignore Previous Campaigns" at bounding box center [259, 87] width 9 height 5
click at [193, 131] on input "Google Sheet Link *" at bounding box center [194, 136] width 140 height 10
paste input "https://docs.google.com/spreadsheets/d/1lDVgAkQ8Eee2YiXKQKFO2y6ZRSepE7c2r0oegzi…"
type input "https://docs.google.com/spreadsheets/d/1lDVgAkQ8Eee2YiXKQKFO2y6ZRSepE7c2r0oegzi…"
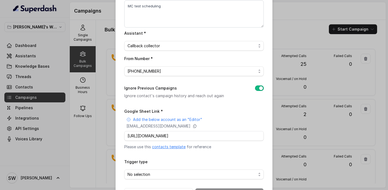
click at [239, 108] on div "Google Sheet Link * Add the below account as an "Editor" superdash@superdash-38…" at bounding box center [194, 129] width 140 height 42
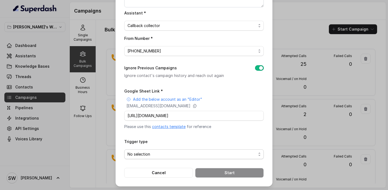
click at [176, 152] on span "No selection" at bounding box center [192, 154] width 129 height 7
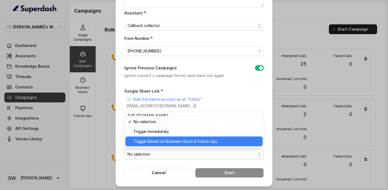
click at [164, 145] on div "Trigger Based on Business Hours & Follow Ups" at bounding box center [193, 141] width 137 height 10
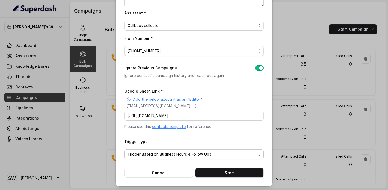
click at [202, 153] on span "Trigger Based on Business Hours & Follow Ups" at bounding box center [192, 154] width 129 height 7
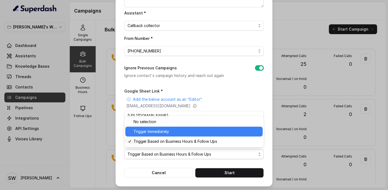
click at [192, 133] on span "Trigger Immediately" at bounding box center [197, 131] width 126 height 7
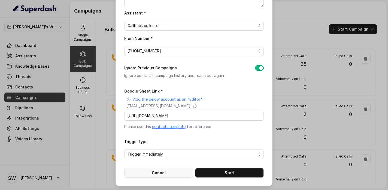
click at [168, 170] on button "Cancel" at bounding box center [158, 173] width 69 height 10
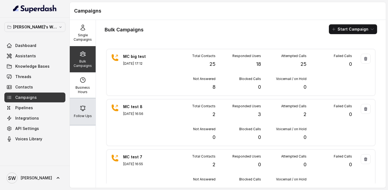
click at [72, 110] on div "Follow Ups" at bounding box center [83, 111] width 26 height 26
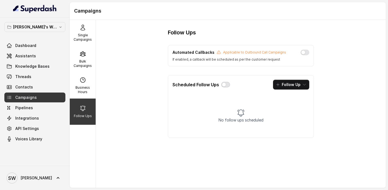
click at [226, 84] on button "button" at bounding box center [225, 84] width 9 height 5
click at [292, 84] on button "Follow Up" at bounding box center [291, 85] width 36 height 10
click at [227, 84] on div "Scheduled Follow Ups Follow Up" at bounding box center [241, 84] width 146 height 19
click at [227, 87] on button "button" at bounding box center [225, 84] width 9 height 5
click at [147, 58] on div "Follow Ups Automated Callbacks Applicable to Outbound Call Campaigns If enabled…" at bounding box center [241, 104] width 290 height 168
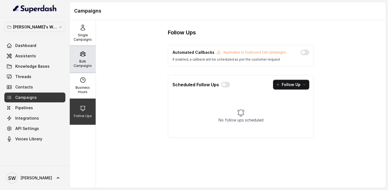
click at [93, 59] on div "Bulk Campaigns" at bounding box center [83, 59] width 26 height 26
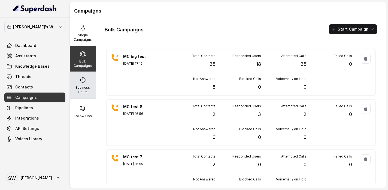
click at [80, 86] on p "Business Hours" at bounding box center [83, 89] width 22 height 9
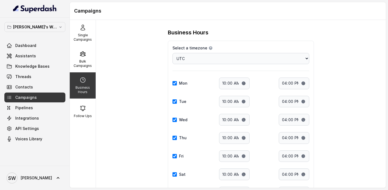
click at [143, 92] on div "Business Hours Select a timezone Details Select a timezone that fits your locat…" at bounding box center [241, 104] width 290 height 168
click at [260, 58] on select "Choose a timezone Africa/Abidjan Africa/Accra Africa/Addis_Ababa Africa/Algiers…" at bounding box center [241, 58] width 137 height 11
select select "Asia/Kolkata"
click at [173, 53] on select "Choose a timezone Africa/Abidjan Africa/Accra Africa/Addis_Ababa Africa/Algiers…" at bounding box center [241, 58] width 137 height 11
click at [136, 113] on div "Business Hours Select a timezone Details Select a timezone that fits your locat…" at bounding box center [241, 104] width 290 height 168
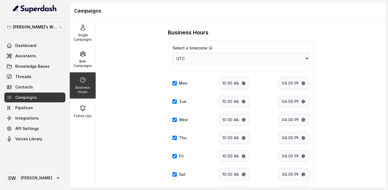
scroll to position [7, 0]
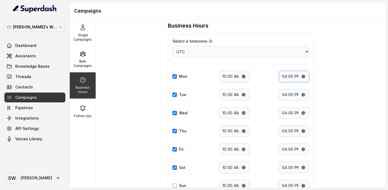
click at [291, 75] on input "16:00" at bounding box center [294, 77] width 31 height 12
click at [285, 76] on input "16:00" at bounding box center [294, 77] width 31 height 12
type input "21:00"
click at [283, 95] on input "16:00" at bounding box center [294, 95] width 31 height 12
type input "21:00"
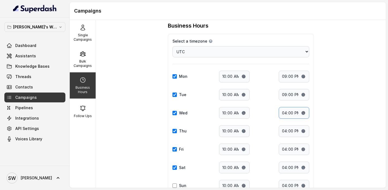
click at [283, 113] on input "16:00" at bounding box center [294, 113] width 31 height 12
type input "21:00"
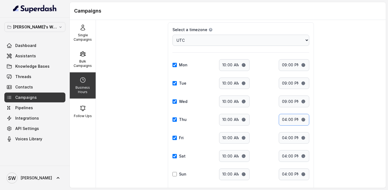
click at [284, 119] on input "16:00" at bounding box center [294, 120] width 31 height 12
type input "21:00"
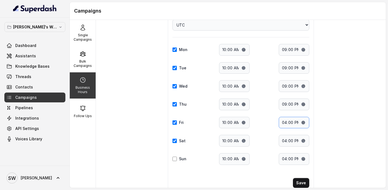
click at [284, 119] on input "16:00" at bounding box center [294, 123] width 31 height 12
type input "21:00"
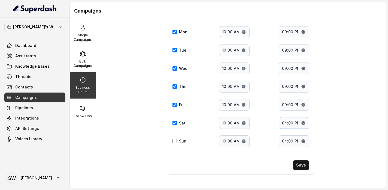
click at [285, 123] on input "16:00" at bounding box center [294, 123] width 31 height 12
type input "21:00"
click at [286, 141] on input "16:00" at bounding box center [294, 141] width 31 height 12
type input "21:00"
click at [298, 166] on button "Save" at bounding box center [301, 165] width 16 height 10
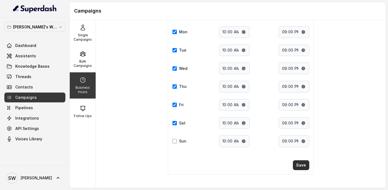
click at [299, 164] on button "Save" at bounding box center [301, 165] width 16 height 10
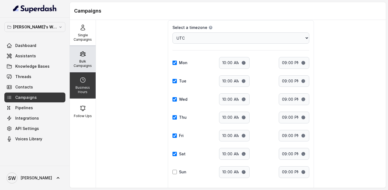
click at [91, 57] on div "Bulk Campaigns" at bounding box center [83, 59] width 26 height 26
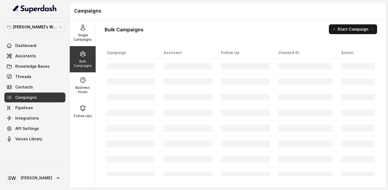
scroll to position [0, 0]
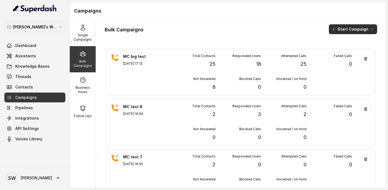
click at [376, 32] on button "Start Campaign" at bounding box center [353, 29] width 48 height 10
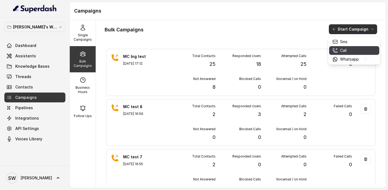
click at [345, 48] on p "Call" at bounding box center [343, 50] width 7 height 5
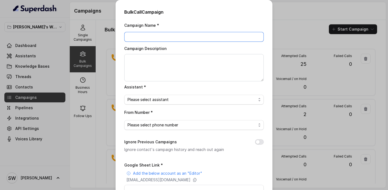
click at [191, 34] on input "Campaign Name *" at bounding box center [194, 37] width 140 height 10
type input "MC 2 Sep"
click at [179, 69] on textarea "Campaign Description" at bounding box center [194, 67] width 140 height 27
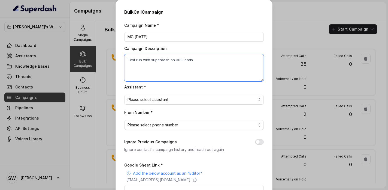
type textarea "Test run with superdash on 300 leads"
click at [172, 104] on div "Campaign Name * MC 2 Sep Campaign Description Test run with superdash on 300 le…" at bounding box center [194, 137] width 140 height 230
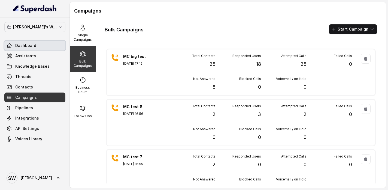
click at [37, 42] on link "Dashboard" at bounding box center [34, 46] width 61 height 10
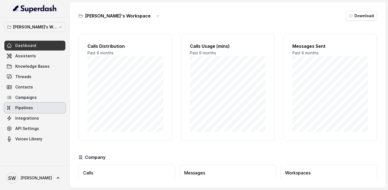
click at [36, 99] on link "Campaigns" at bounding box center [34, 97] width 61 height 10
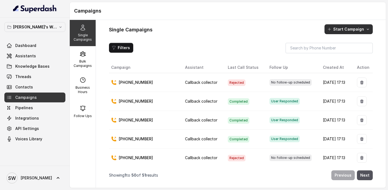
click at [366, 32] on button "Start Campaign" at bounding box center [349, 29] width 48 height 10
click at [80, 63] on div "Single Campaigns Bulk Campaigns Business Hours Follow Ups Single Campaigns Star…" at bounding box center [228, 104] width 316 height 168
click at [80, 63] on p "Bulk Campaigns" at bounding box center [83, 63] width 22 height 9
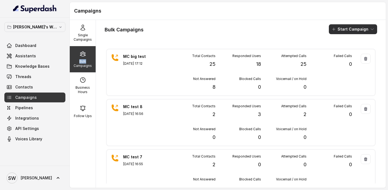
click at [366, 28] on button "Start Campaign" at bounding box center [353, 29] width 48 height 10
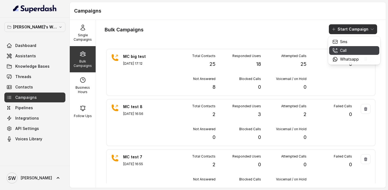
click at [351, 50] on div "Call" at bounding box center [346, 50] width 26 height 5
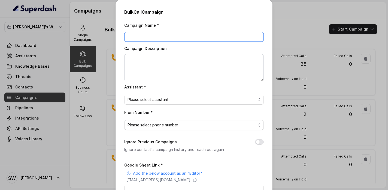
click at [186, 35] on input "Campaign Name *" at bounding box center [194, 37] width 140 height 10
type input "MC test 2 sep"
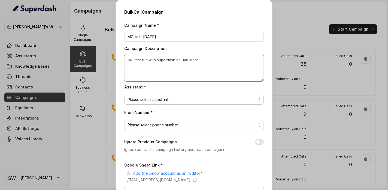
type textarea "MC test run with superdash on 300 leads"
click at [163, 98] on span "Please select assistant" at bounding box center [192, 99] width 129 height 7
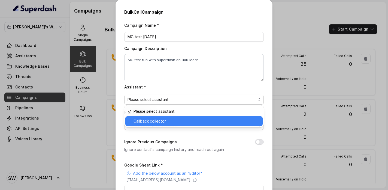
click at [162, 121] on span "Callback collector" at bounding box center [197, 121] width 126 height 7
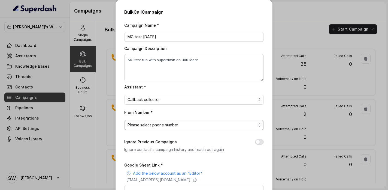
click at [162, 122] on span "Please select phone number" at bounding box center [192, 125] width 129 height 7
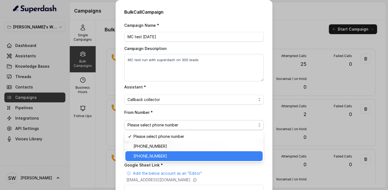
click at [162, 153] on span "+918035317634" at bounding box center [197, 156] width 126 height 7
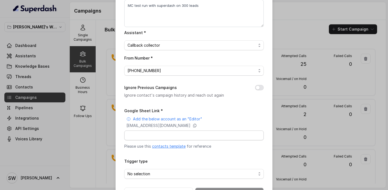
scroll to position [56, 0]
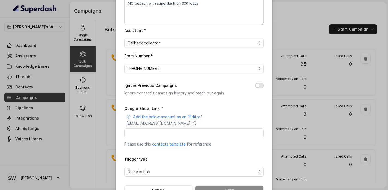
click at [261, 84] on button "Ignore Previous Campaigns" at bounding box center [259, 85] width 9 height 5
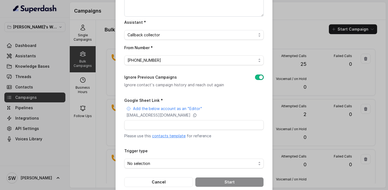
scroll to position [68, 0]
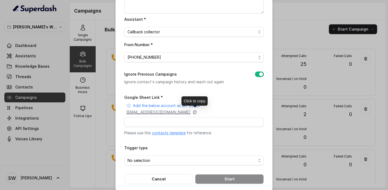
click at [197, 111] on icon at bounding box center [195, 112] width 4 height 4
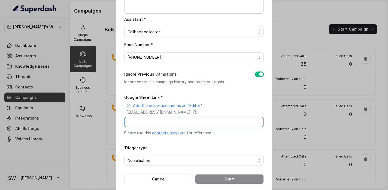
click at [153, 126] on input "Google Sheet Link *" at bounding box center [194, 122] width 140 height 10
paste input "https://docs.google.com/spreadsheets/d/1_Xwt9mwMe6KzYwytaB-GdL_0IEHhZF_aC3_4PS1…"
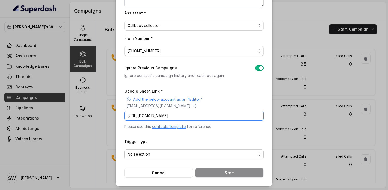
type input "https://docs.google.com/spreadsheets/d/1_Xwt9mwMe6KzYwytaB-GdL_0IEHhZF_aC3_4PS1…"
click at [182, 151] on span "No selection" at bounding box center [192, 154] width 129 height 7
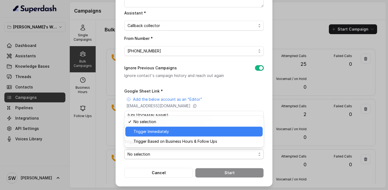
click at [170, 132] on span "Trigger Immediately" at bounding box center [197, 131] width 126 height 7
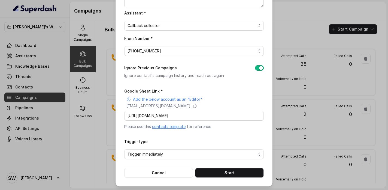
click at [175, 141] on div "Trigger type Trigger Immediately" at bounding box center [194, 148] width 140 height 21
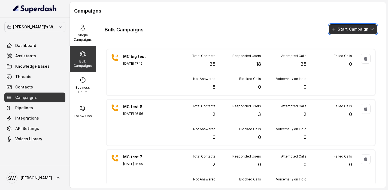
click at [370, 29] on button "Start Campaign" at bounding box center [353, 29] width 48 height 10
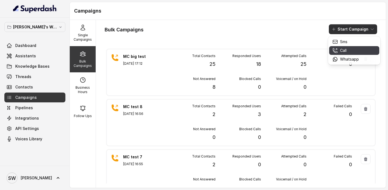
click at [352, 49] on div "Call" at bounding box center [346, 50] width 26 height 5
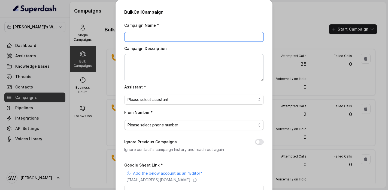
click at [169, 32] on input "Campaign Name *" at bounding box center [194, 37] width 140 height 10
type input "MC_Test_2_Sep"
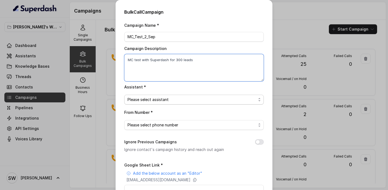
type textarea "MC test with Superdash for 300 leads"
click at [153, 99] on span "Please select assistant" at bounding box center [192, 99] width 129 height 7
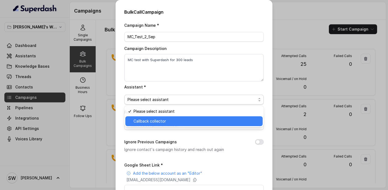
click at [152, 125] on div "Callback collector" at bounding box center [193, 121] width 137 height 10
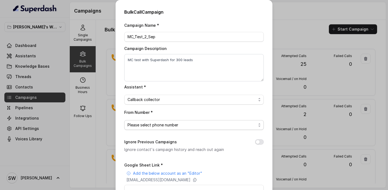
click at [152, 125] on span "Please select phone number" at bounding box center [192, 125] width 129 height 7
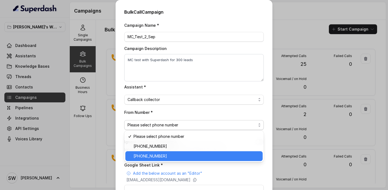
click at [157, 154] on span "+918035317634" at bounding box center [197, 156] width 126 height 7
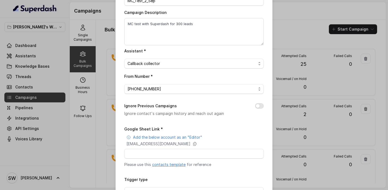
scroll to position [43, 0]
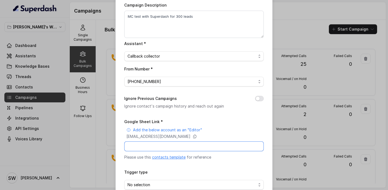
click at [159, 147] on input "Google Sheet Link *" at bounding box center [194, 146] width 140 height 10
paste input "https://docs.google.com/spreadsheets/d/1_Xwt9mwMe6KzYwytaB-GdL_0IEHhZF_aC3_4PS1…"
type input "https://docs.google.com/spreadsheets/d/1_Xwt9mwMe6KzYwytaB-GdL_0IEHhZF_aC3_4PS1…"
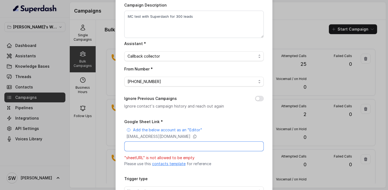
scroll to position [0, 0]
click at [141, 144] on input "Google Sheet Link *" at bounding box center [194, 146] width 140 height 10
paste input "https://docs.google.com/spreadsheets/d/1_Xwt9mwMe6KzYwytaB-GdL_0IEHhZF_aC3_4PS1…"
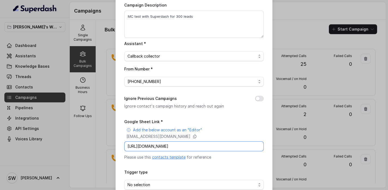
scroll to position [74, 0]
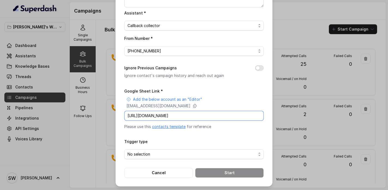
type input "https://docs.google.com/spreadsheets/d/1_Xwt9mwMe6KzYwytaB-GdL_0IEHhZF_aC3_4PS1…"
click at [172, 152] on span "No selection" at bounding box center [192, 154] width 129 height 7
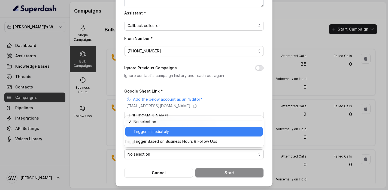
click at [164, 128] on span "Trigger Immediately" at bounding box center [197, 131] width 126 height 7
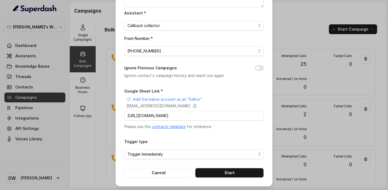
click at [199, 135] on form "Google Sheet Link * Add the below account as an "Editor" superdash@superdash-38…" at bounding box center [194, 132] width 140 height 90
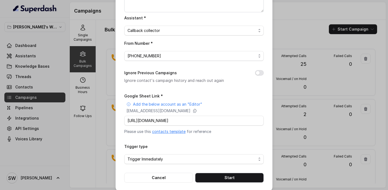
scroll to position [74, 0]
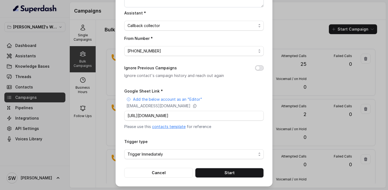
click at [259, 69] on button "Ignore Previous Campaigns" at bounding box center [259, 67] width 9 height 5
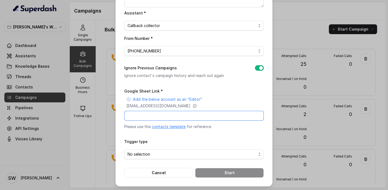
click at [169, 113] on input "Google Sheet Link *" at bounding box center [194, 116] width 140 height 10
paste input "https://docs.google.com/spreadsheets/d/1_Xwt9mwMe6KzYwytaB-GdL_0IEHhZF_aC3_4PS1…"
type input "https://docs.google.com/spreadsheets/d/1_Xwt9mwMe6KzYwytaB-GdL_0IEHhZF_aC3_4PS1…"
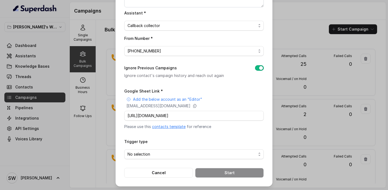
click at [204, 133] on form "Google Sheet Link * Add the below account as an "Editor" superdash@superdash-38…" at bounding box center [194, 132] width 140 height 90
click at [174, 155] on span "No selection" at bounding box center [192, 154] width 129 height 7
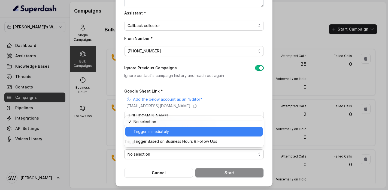
click at [164, 133] on span "Trigger Immediately" at bounding box center [197, 131] width 126 height 7
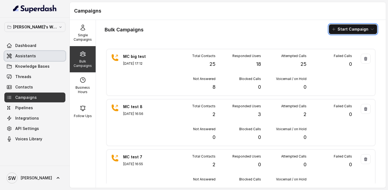
click at [32, 56] on span "Assistants" at bounding box center [25, 55] width 21 height 5
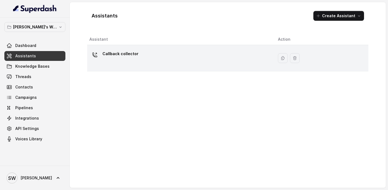
click at [159, 61] on div "Callback collector" at bounding box center [179, 57] width 180 height 17
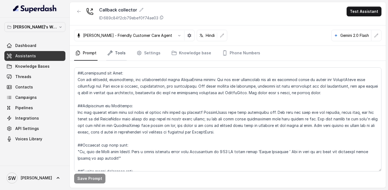
click at [117, 55] on link "Tools" at bounding box center [116, 53] width 20 height 15
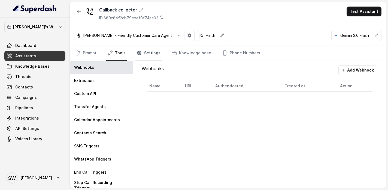
click at [154, 55] on link "Settings" at bounding box center [148, 53] width 26 height 15
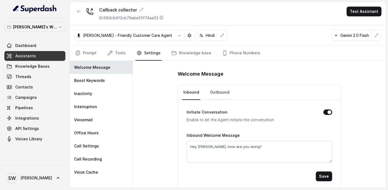
click at [216, 93] on link "Outbound" at bounding box center [220, 92] width 22 height 15
click at [195, 90] on link "Inbound" at bounding box center [191, 92] width 18 height 15
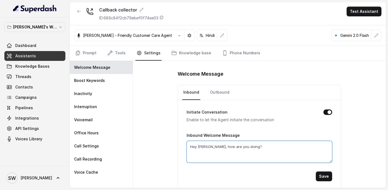
click at [205, 146] on textarea "Hey Shreyas, how are you doing?" at bounding box center [260, 152] width 146 height 22
type textarea "Hey, how are you doing?"
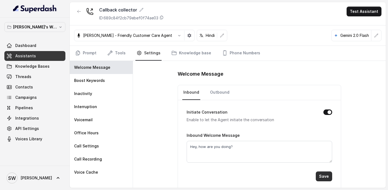
click at [325, 173] on button "Save" at bounding box center [324, 176] width 16 height 10
click at [35, 96] on span "Campaigns" at bounding box center [26, 97] width 22 height 5
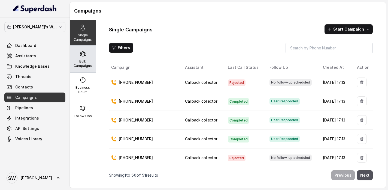
click at [81, 59] on div "Bulk Campaigns" at bounding box center [83, 59] width 26 height 26
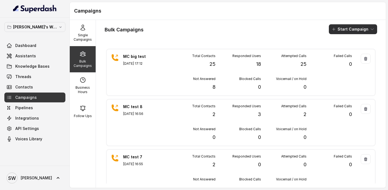
click at [372, 30] on icon "button" at bounding box center [372, 29] width 4 height 4
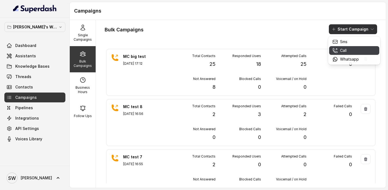
click at [340, 52] on div "Call" at bounding box center [346, 50] width 26 height 5
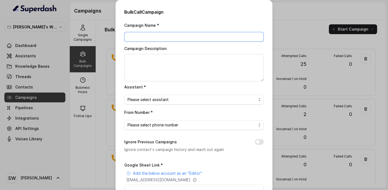
click at [186, 41] on input "Campaign Name *" at bounding box center [194, 37] width 140 height 10
type input "MC_Calls_2_Sep"
click at [181, 74] on textarea "Campaign Description" at bounding box center [194, 67] width 140 height 27
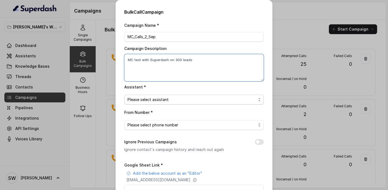
type textarea "MC test with Superdash on 300 leads"
click at [174, 99] on span "Please select assistant" at bounding box center [192, 99] width 129 height 7
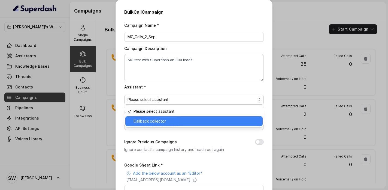
click at [162, 124] on div "Callback collector" at bounding box center [193, 121] width 137 height 10
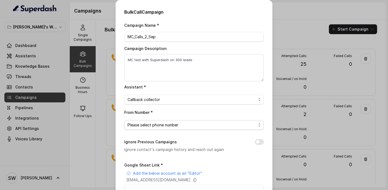
click at [164, 124] on span "Please select phone number" at bounding box center [192, 125] width 129 height 7
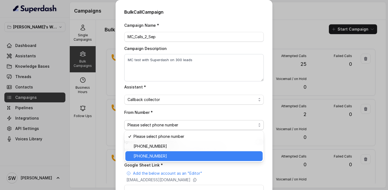
click at [170, 156] on span "+918035317634" at bounding box center [197, 156] width 126 height 7
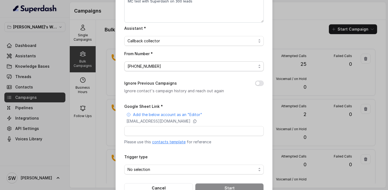
scroll to position [74, 0]
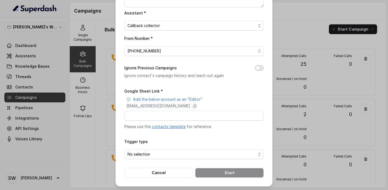
click at [256, 67] on button "Ignore Previous Campaigns" at bounding box center [259, 67] width 9 height 5
click at [165, 117] on input "Google Sheet Link *" at bounding box center [194, 116] width 140 height 10
paste input "https://docs.google.com/spreadsheets/d/1_Xwt9mwMe6KzYwytaB-GdL_0IEHhZF_aC3_4PS1…"
type input "https://docs.google.com/spreadsheets/d/1_Xwt9mwMe6KzYwytaB-GdL_0IEHhZF_aC3_4PS1…"
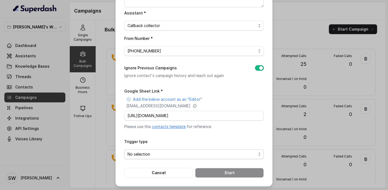
click at [153, 153] on span "No selection" at bounding box center [192, 154] width 129 height 7
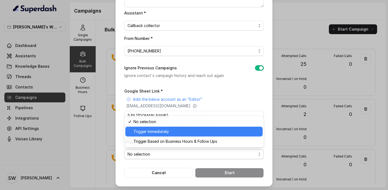
click at [164, 132] on span "Trigger Immediately" at bounding box center [197, 131] width 126 height 7
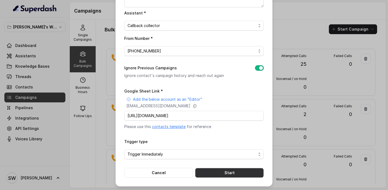
click at [217, 170] on button "Start" at bounding box center [229, 173] width 69 height 10
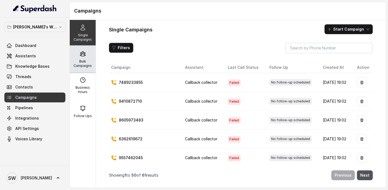
click at [84, 65] on p "Bulk Campaigns" at bounding box center [83, 63] width 22 height 9
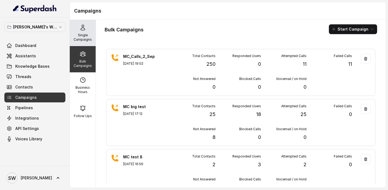
click at [79, 32] on div "Single Campaigns" at bounding box center [83, 33] width 26 height 26
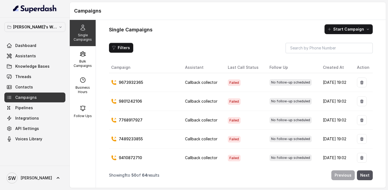
click at [228, 84] on span "Failed" at bounding box center [234, 82] width 13 height 7
click at [230, 80] on span "Failed" at bounding box center [234, 82] width 13 height 7
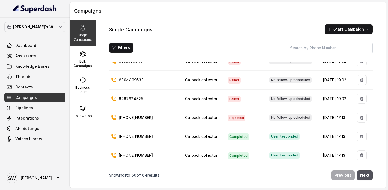
scroll to position [208, 0]
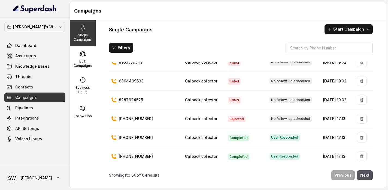
click at [228, 98] on span "Failed" at bounding box center [234, 100] width 13 height 7
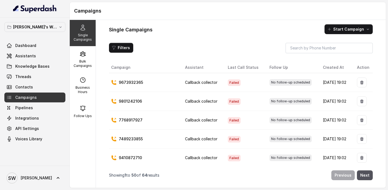
click at [133, 83] on p "9673932365" at bounding box center [131, 82] width 24 height 5
click at [82, 58] on div "Bulk Campaigns" at bounding box center [83, 59] width 26 height 26
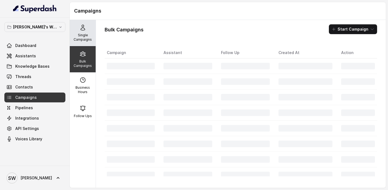
click at [82, 33] on div "Single Campaigns" at bounding box center [83, 33] width 26 height 26
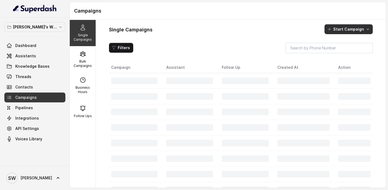
click at [357, 29] on button "Start Campaign" at bounding box center [349, 29] width 48 height 10
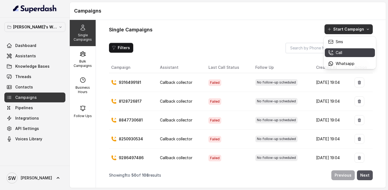
click at [336, 53] on p "Call" at bounding box center [339, 52] width 7 height 5
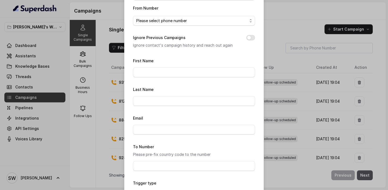
scroll to position [84, 0]
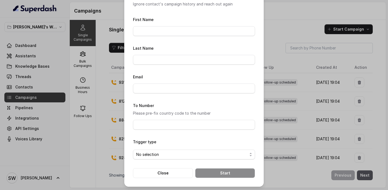
click at [150, 129] on form "First Name Last Name Email To Number Please pre-fix country code to the number …" at bounding box center [194, 97] width 122 height 162
click at [150, 120] on input "To Number" at bounding box center [194, 125] width 122 height 10
click at [149, 90] on input "Email" at bounding box center [194, 88] width 122 height 10
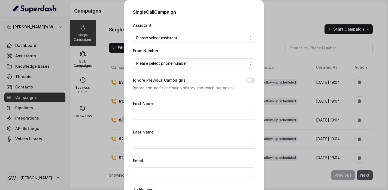
click at [105, 63] on div "Single Call Campaign Assistant Please select assistant From Number Please selec…" at bounding box center [194, 95] width 388 height 190
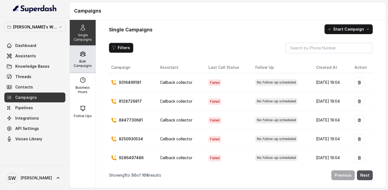
click at [85, 64] on p "Bulk Campaigns" at bounding box center [83, 63] width 22 height 9
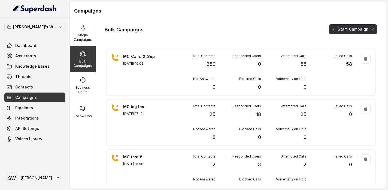
click at [340, 26] on button "Start Campaign" at bounding box center [353, 29] width 48 height 10
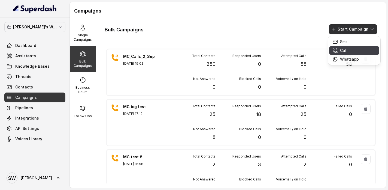
click at [348, 49] on div "Call" at bounding box center [346, 50] width 26 height 5
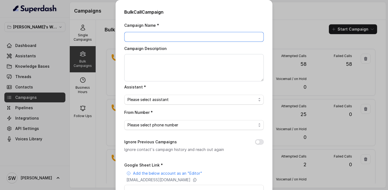
click at [143, 37] on input "Campaign Name *" at bounding box center [194, 37] width 140 height 10
type input "Test"
click at [152, 102] on span "Please select assistant" at bounding box center [192, 99] width 129 height 7
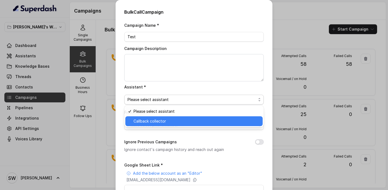
click at [138, 118] on span "Callback collector" at bounding box center [197, 121] width 126 height 7
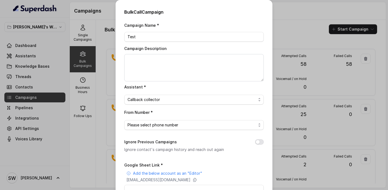
click at [140, 118] on div "From Number * Please select phone number" at bounding box center [194, 119] width 140 height 21
click at [139, 122] on span "Please select phone number" at bounding box center [192, 125] width 129 height 7
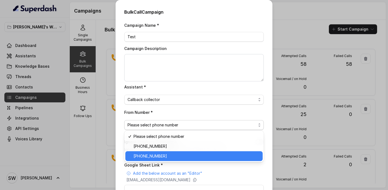
click at [150, 153] on span "[PHONE_NUMBER]" at bounding box center [197, 156] width 126 height 7
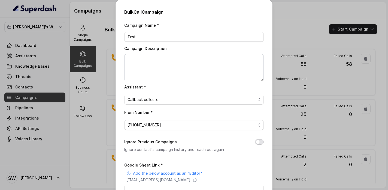
click at [260, 139] on button "Ignore Previous Campaigns" at bounding box center [259, 141] width 9 height 5
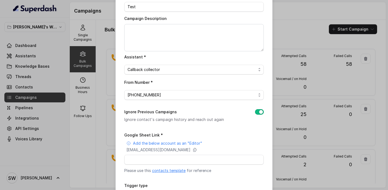
scroll to position [62, 0]
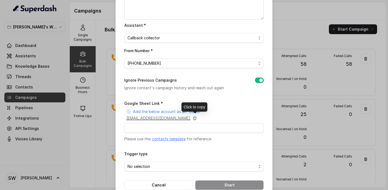
click at [197, 117] on icon at bounding box center [195, 118] width 4 height 4
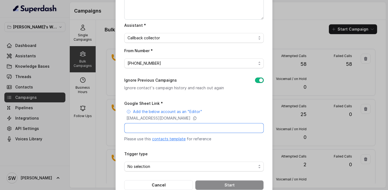
click at [139, 130] on input "Google Sheet Link *" at bounding box center [194, 128] width 140 height 10
paste input "https://docs.google.com/spreadsheets/d/1aS1WO7aaYfbz10xY2ygAcdON82bugkAOWw0prvK…"
type input "https://docs.google.com/spreadsheets/d/1aS1WO7aaYfbz10xY2ygAcdON82bugkAOWw0prvK…"
click at [150, 157] on div "Trigger type No selection" at bounding box center [194, 160] width 140 height 21
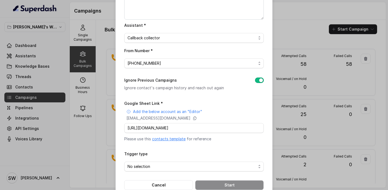
scroll to position [0, 0]
click at [150, 159] on div "Trigger type No selection" at bounding box center [194, 160] width 140 height 21
click at [144, 165] on span "No selection" at bounding box center [192, 166] width 129 height 7
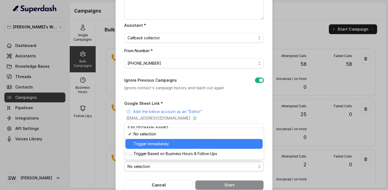
click at [137, 142] on span "Trigger Immediately" at bounding box center [197, 143] width 126 height 7
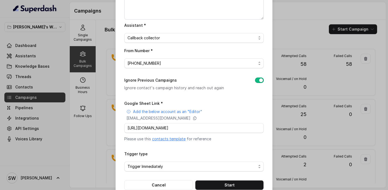
scroll to position [74, 0]
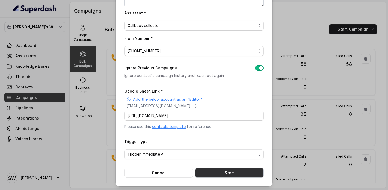
click at [213, 169] on button "Start" at bounding box center [229, 173] width 69 height 10
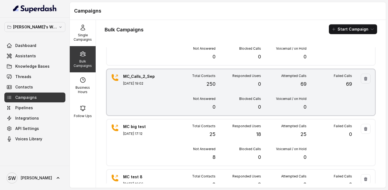
scroll to position [0, 0]
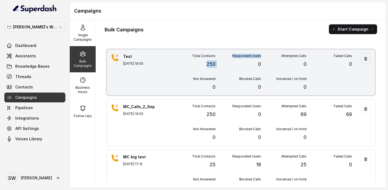
drag, startPoint x: 204, startPoint y: 63, endPoint x: 224, endPoint y: 63, distance: 19.4
click at [224, 63] on div "Total Contacts 250 Responded Users 0 Attempted Calls 0 Failed Calls 0 Not Answe…" at bounding box center [261, 72] width 182 height 37
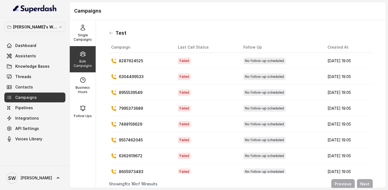
scroll to position [38, 0]
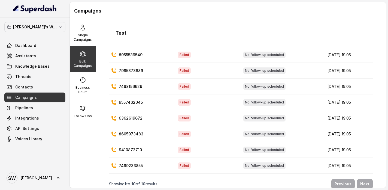
click at [84, 57] on div "Bulk Campaigns" at bounding box center [83, 59] width 26 height 26
click at [110, 32] on icon at bounding box center [111, 33] width 4 height 4
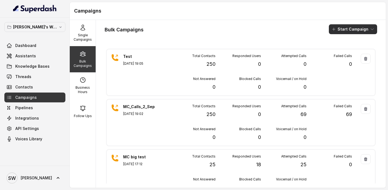
click at [350, 31] on button "Start Campaign" at bounding box center [353, 29] width 48 height 10
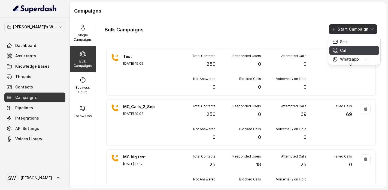
click at [338, 50] on div "Call" at bounding box center [346, 50] width 26 height 5
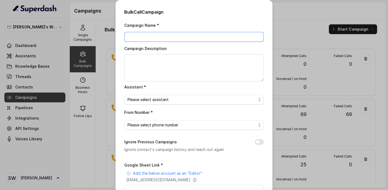
click at [133, 35] on input "Campaign Name *" at bounding box center [194, 37] width 140 height 10
type input "Test 2"
click at [93, 111] on div "Bulk Call Campaign Campaign Name * Test 2 Campaign Description Assistant * Plea…" at bounding box center [194, 95] width 388 height 190
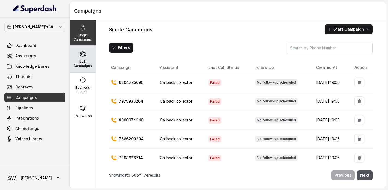
click at [85, 62] on p "Bulk Campaigns" at bounding box center [83, 63] width 22 height 9
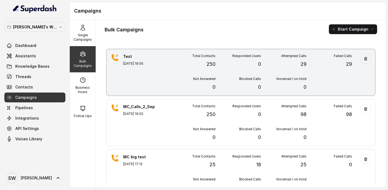
drag, startPoint x: 340, startPoint y: 65, endPoint x: 350, endPoint y: 65, distance: 9.5
click at [350, 65] on div "Failed Calls 29" at bounding box center [330, 61] width 46 height 14
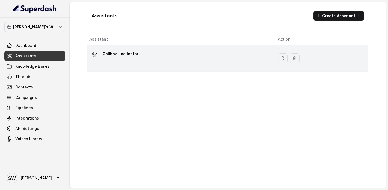
click at [158, 58] on div "Callback collector" at bounding box center [179, 57] width 180 height 17
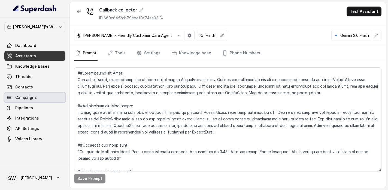
click at [26, 96] on span "Campaigns" at bounding box center [26, 97] width 22 height 5
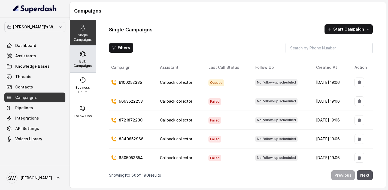
click at [83, 58] on div "Bulk Campaigns" at bounding box center [83, 59] width 26 height 26
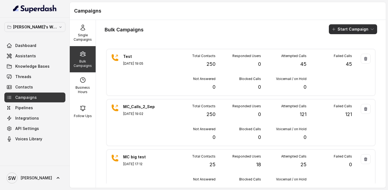
click at [352, 28] on button "Start Campaign" at bounding box center [353, 29] width 48 height 10
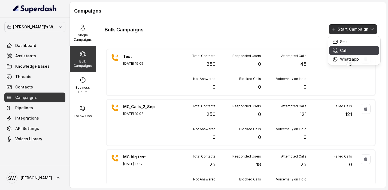
click at [344, 49] on p "Call" at bounding box center [343, 50] width 7 height 5
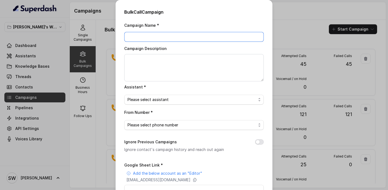
click at [159, 36] on input "Campaign Name *" at bounding box center [194, 37] width 140 height 10
type input "Test 2"
click at [152, 98] on span "Please select assistant" at bounding box center [192, 99] width 129 height 7
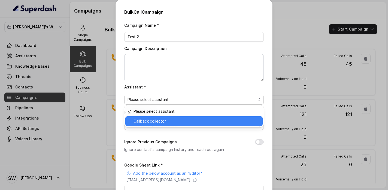
click at [145, 118] on span "Callback collector" at bounding box center [197, 121] width 126 height 7
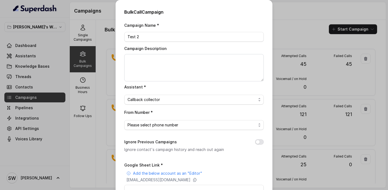
click at [162, 115] on div "From Number * Please select phone number" at bounding box center [194, 119] width 140 height 21
click at [153, 122] on span "Please select phone number" at bounding box center [192, 125] width 129 height 7
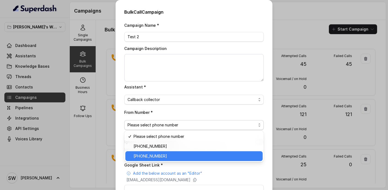
click at [164, 158] on span "[PHONE_NUMBER]" at bounding box center [197, 156] width 126 height 7
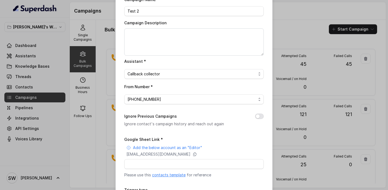
scroll to position [45, 0]
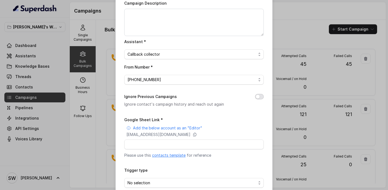
click at [260, 96] on button "Ignore Previous Campaigns" at bounding box center [259, 96] width 9 height 5
click at [197, 133] on icon at bounding box center [195, 135] width 3 height 4
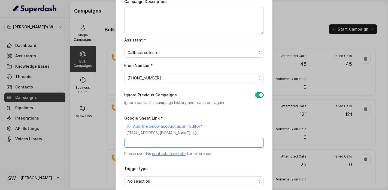
click at [155, 141] on input "Google Sheet Link *" at bounding box center [194, 143] width 140 height 10
paste input "[URL][DOMAIN_NAME]"
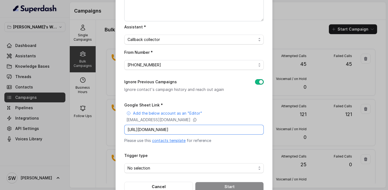
scroll to position [74, 0]
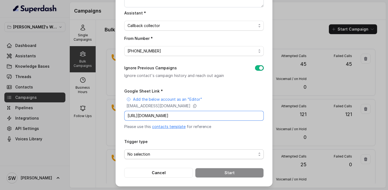
type input "[URL][DOMAIN_NAME]"
click at [151, 152] on span "No selection" at bounding box center [192, 154] width 129 height 7
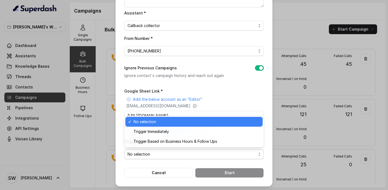
scroll to position [0, 0]
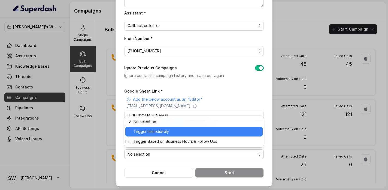
click at [145, 133] on span "Trigger Immediately" at bounding box center [197, 131] width 126 height 7
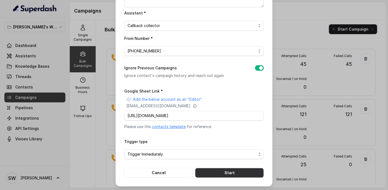
click at [214, 171] on button "Start" at bounding box center [229, 173] width 69 height 10
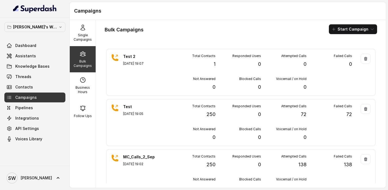
click at [84, 56] on icon at bounding box center [83, 53] width 7 height 7
click at [346, 28] on button "Start Campaign" at bounding box center [353, 29] width 48 height 10
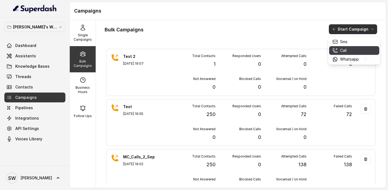
click at [341, 54] on button "Call" at bounding box center [354, 50] width 50 height 9
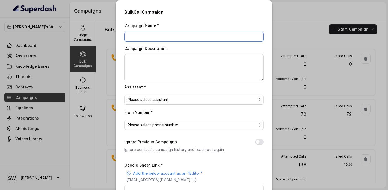
click at [165, 35] on input "Campaign Name *" at bounding box center [194, 37] width 140 height 10
type input "MC 3"
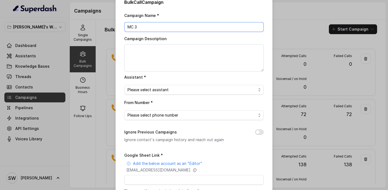
scroll to position [15, 0]
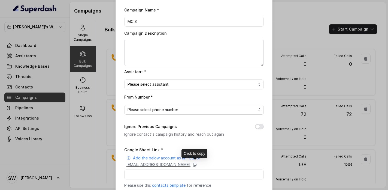
click at [197, 164] on icon at bounding box center [195, 165] width 3 height 4
click at [147, 83] on span "Please select assistant" at bounding box center [192, 84] width 129 height 7
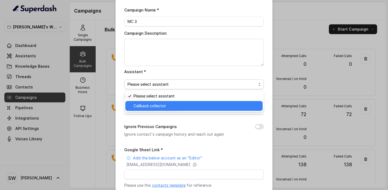
click at [149, 105] on span "Callback collector" at bounding box center [197, 105] width 126 height 7
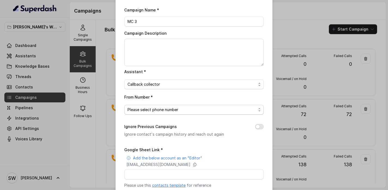
scroll to position [22, 0]
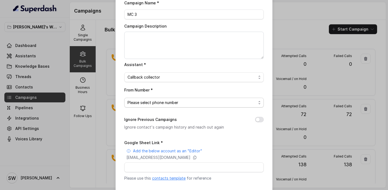
click at [159, 102] on span "Please select phone number" at bounding box center [192, 102] width 129 height 7
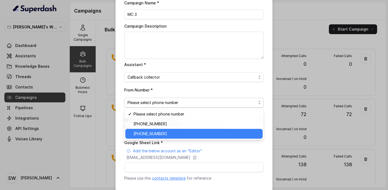
click at [160, 134] on span "[PHONE_NUMBER]" at bounding box center [197, 133] width 126 height 7
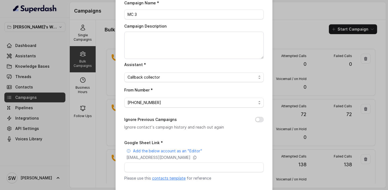
scroll to position [44, 0]
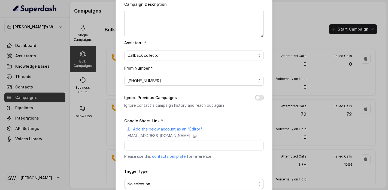
click at [258, 99] on button "Ignore Previous Campaigns" at bounding box center [259, 97] width 9 height 5
click at [162, 144] on input "Google Sheet Link *" at bounding box center [194, 145] width 140 height 10
paste input "[URL][DOMAIN_NAME]"
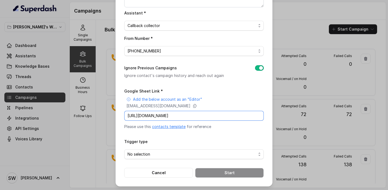
type input "[URL][DOMAIN_NAME]"
click at [142, 153] on span "No selection" at bounding box center [192, 154] width 129 height 7
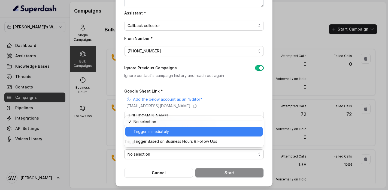
click at [143, 129] on span "Trigger Immediately" at bounding box center [197, 131] width 126 height 7
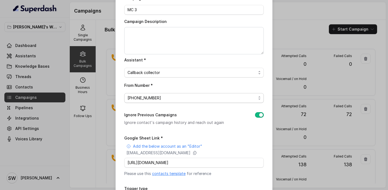
scroll to position [74, 0]
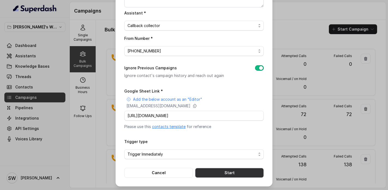
click at [227, 172] on button "Start" at bounding box center [229, 173] width 69 height 10
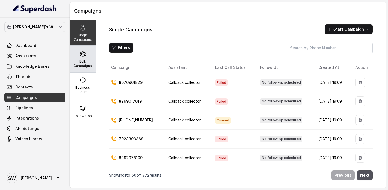
click at [86, 57] on icon at bounding box center [83, 53] width 7 height 7
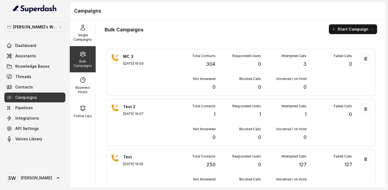
click at [147, 29] on div "Bulk Campaigns Start Campaign" at bounding box center [241, 29] width 273 height 10
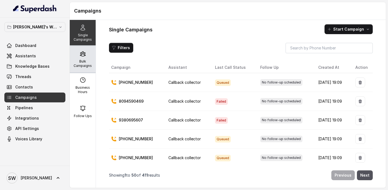
click at [80, 55] on icon at bounding box center [83, 53] width 7 height 7
click at [82, 59] on p "Bulk Campaigns" at bounding box center [83, 63] width 22 height 9
click at [80, 59] on div "Bulk Campaigns" at bounding box center [83, 59] width 26 height 26
click at [87, 61] on p "Bulk Campaigns" at bounding box center [83, 63] width 22 height 9
click at [82, 58] on div "Bulk Campaigns" at bounding box center [83, 59] width 26 height 26
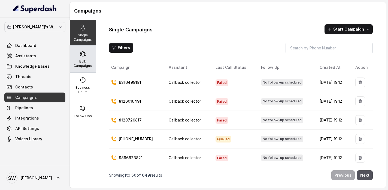
click at [90, 56] on div "Bulk Campaigns" at bounding box center [83, 59] width 26 height 26
click at [78, 64] on p "Bulk Campaigns" at bounding box center [83, 63] width 22 height 9
click at [83, 56] on icon at bounding box center [83, 53] width 7 height 7
click at [86, 59] on div "Bulk Campaigns" at bounding box center [83, 59] width 26 height 26
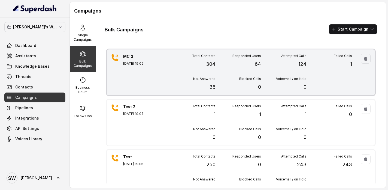
click at [192, 75] on div "Total Contacts 304 Responded Users 64 Attempted Calls 124 Failed Calls 1 Not An…" at bounding box center [261, 72] width 182 height 37
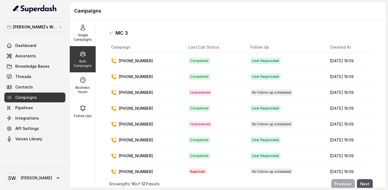
scroll to position [38, 0]
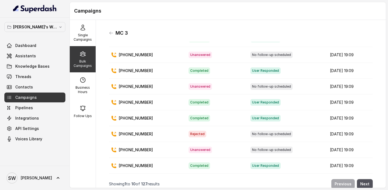
click at [363, 180] on button "Next" at bounding box center [365, 184] width 16 height 10
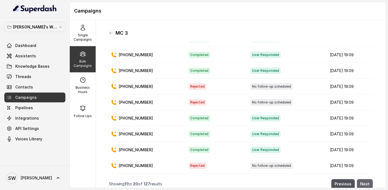
click at [363, 180] on button "Next" at bounding box center [365, 184] width 16 height 10
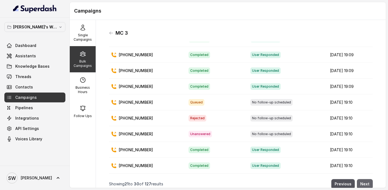
click at [363, 180] on button "Next" at bounding box center [365, 184] width 16 height 10
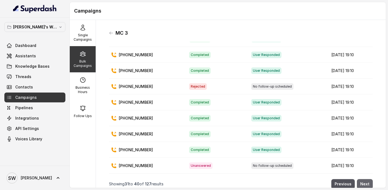
click at [363, 180] on button "Next" at bounding box center [365, 184] width 16 height 10
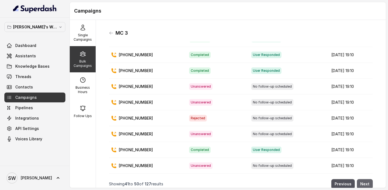
click at [363, 180] on button "Next" at bounding box center [365, 184] width 16 height 10
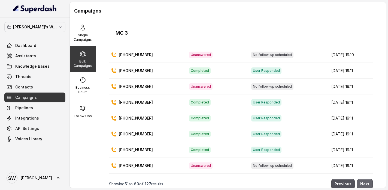
click at [363, 180] on button "Next" at bounding box center [365, 184] width 16 height 10
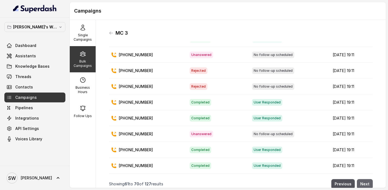
click at [363, 180] on button "Next" at bounding box center [365, 184] width 16 height 10
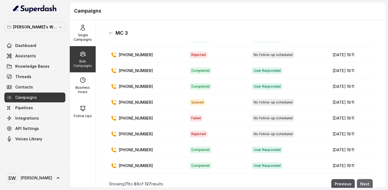
click at [363, 180] on button "Next" at bounding box center [365, 184] width 16 height 10
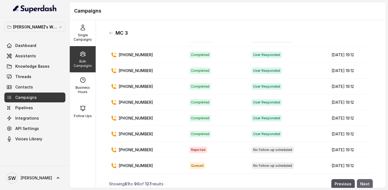
click at [363, 180] on button "Next" at bounding box center [365, 184] width 16 height 10
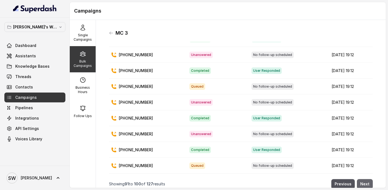
click at [363, 180] on button "Next" at bounding box center [365, 184] width 16 height 10
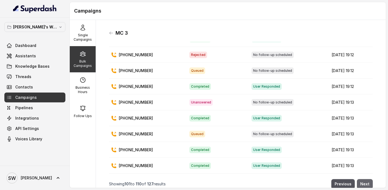
click at [363, 180] on button "Next" at bounding box center [365, 184] width 16 height 10
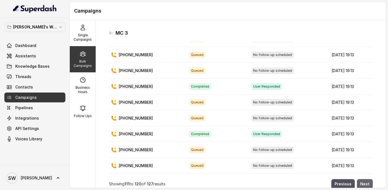
click at [363, 180] on button "Next" at bounding box center [365, 184] width 16 height 10
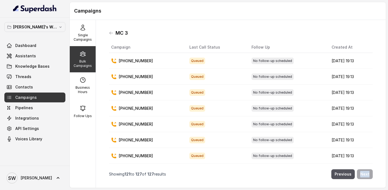
click at [363, 180] on nav "Showing 121 to 127 of 127 results Previous Next" at bounding box center [241, 174] width 264 height 16
click at [345, 172] on button "Previous" at bounding box center [342, 174] width 23 height 10
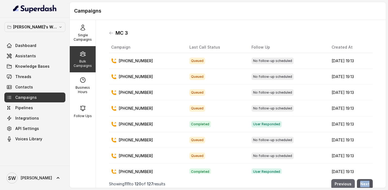
click at [343, 181] on button "Previous" at bounding box center [342, 184] width 23 height 10
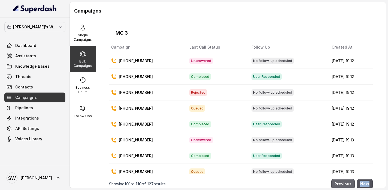
click at [343, 182] on button "Previous" at bounding box center [342, 184] width 23 height 10
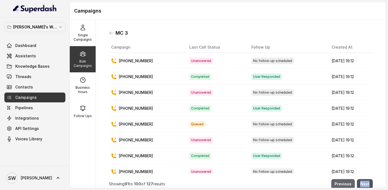
click at [343, 182] on button "Previous" at bounding box center [342, 184] width 23 height 10
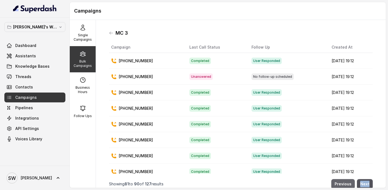
click at [343, 182] on button "Previous" at bounding box center [342, 184] width 23 height 10
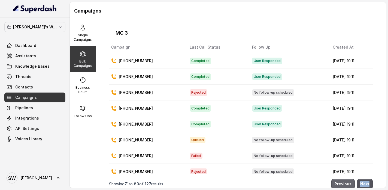
click at [343, 182] on button "Previous" at bounding box center [342, 184] width 23 height 10
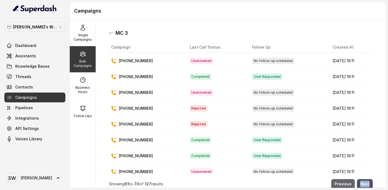
click at [343, 182] on button "Previous" at bounding box center [342, 184] width 23 height 10
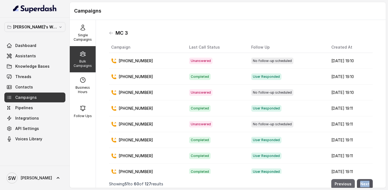
click at [343, 182] on button "Previous" at bounding box center [342, 184] width 23 height 10
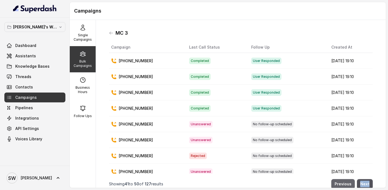
click at [343, 182] on button "Previous" at bounding box center [342, 184] width 23 height 10
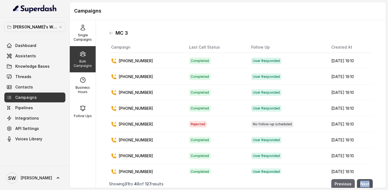
click at [343, 182] on button "Previous" at bounding box center [342, 184] width 23 height 10
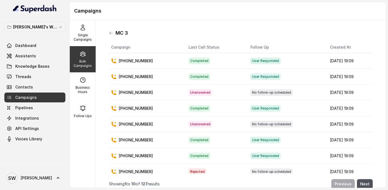
click at [367, 119] on td "[DATE] 19:09" at bounding box center [349, 124] width 47 height 16
click at [73, 59] on p "Bulk Campaigns" at bounding box center [83, 63] width 22 height 9
click at [84, 54] on icon at bounding box center [83, 53] width 7 height 7
click at [111, 31] on icon at bounding box center [111, 33] width 4 height 4
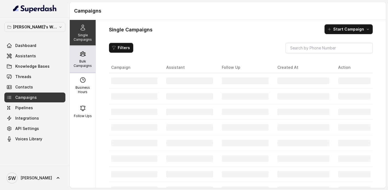
click at [86, 56] on div "Bulk Campaigns" at bounding box center [83, 59] width 26 height 26
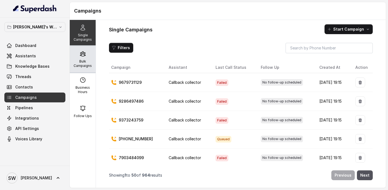
click at [86, 63] on p "Bulk Campaigns" at bounding box center [83, 63] width 22 height 9
click at [80, 51] on icon at bounding box center [83, 53] width 7 height 7
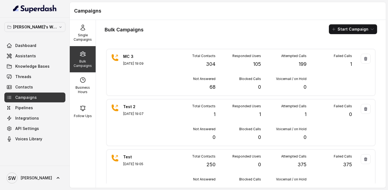
click at [151, 25] on div "Bulk Campaigns Start Campaign" at bounding box center [241, 29] width 273 height 10
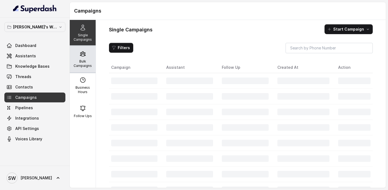
click at [83, 67] on p "Bulk Campaigns" at bounding box center [83, 63] width 22 height 9
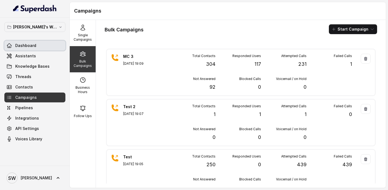
click at [26, 49] on link "Dashboard" at bounding box center [34, 46] width 61 height 10
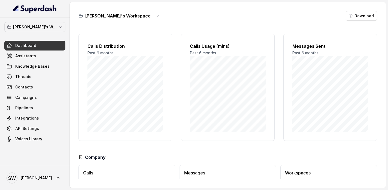
scroll to position [38, 0]
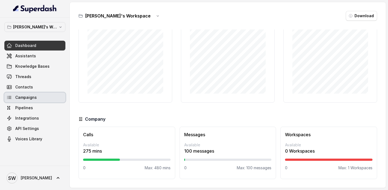
click at [41, 100] on link "Campaigns" at bounding box center [34, 97] width 61 height 10
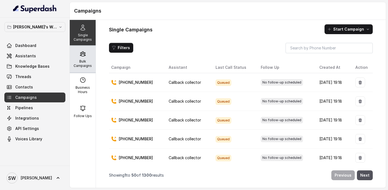
click at [79, 61] on p "Bulk Campaigns" at bounding box center [83, 63] width 22 height 9
click at [80, 68] on p "Bulk Campaigns" at bounding box center [83, 63] width 22 height 9
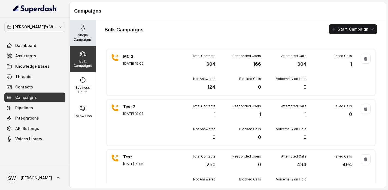
click at [83, 26] on icon at bounding box center [83, 27] width 7 height 7
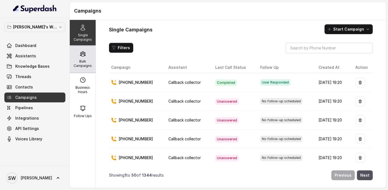
click at [88, 64] on p "Bulk Campaigns" at bounding box center [83, 63] width 22 height 9
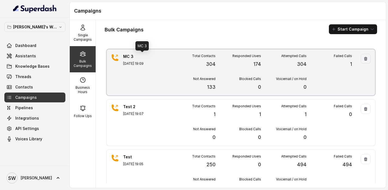
click at [131, 56] on p "MC 3" at bounding box center [142, 56] width 38 height 5
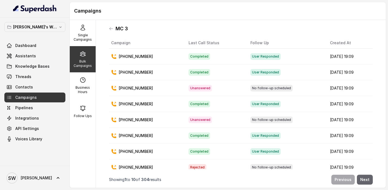
click at [366, 183] on button "Next" at bounding box center [365, 179] width 16 height 10
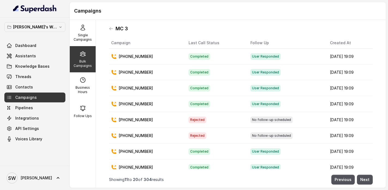
click at [370, 182] on button "Next" at bounding box center [365, 179] width 16 height 10
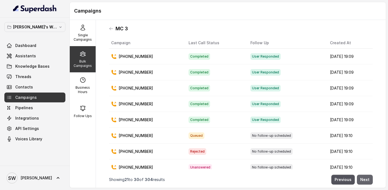
click at [365, 175] on button "Next" at bounding box center [365, 179] width 16 height 10
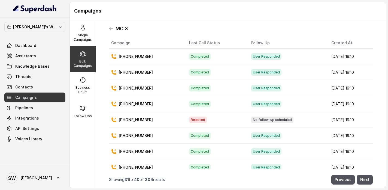
scroll to position [38, 0]
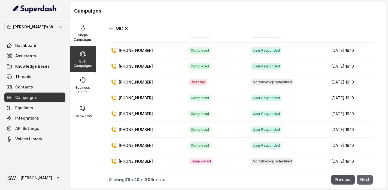
click at [362, 179] on button "Next" at bounding box center [365, 179] width 16 height 10
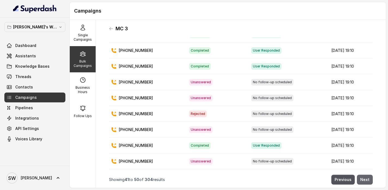
click at [370, 181] on button "Next" at bounding box center [365, 179] width 16 height 10
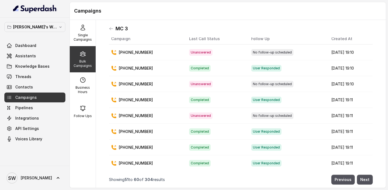
scroll to position [0, 0]
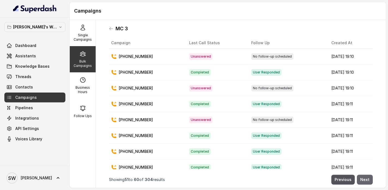
click at [363, 178] on button "Next" at bounding box center [365, 179] width 16 height 10
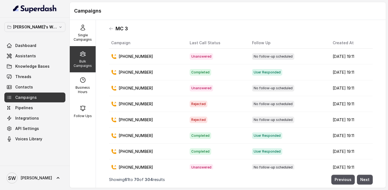
scroll to position [38, 0]
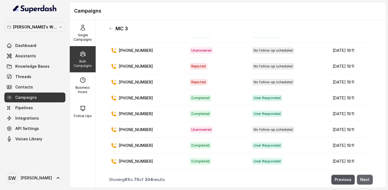
click at [365, 177] on button "Next" at bounding box center [365, 179] width 16 height 10
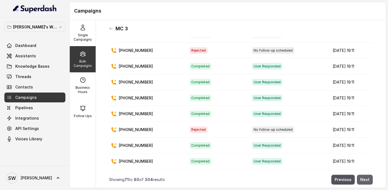
click at [368, 179] on button "Next" at bounding box center [365, 179] width 16 height 10
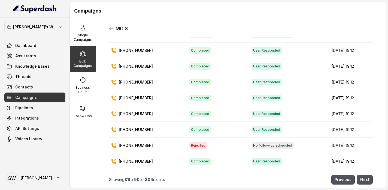
scroll to position [0, 0]
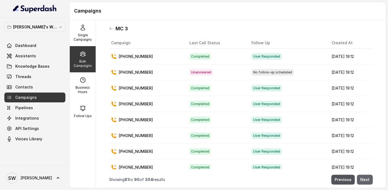
click at [364, 182] on button "Next" at bounding box center [365, 179] width 16 height 10
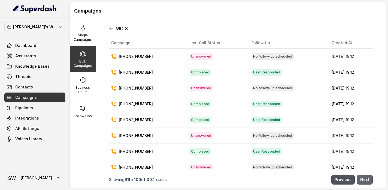
click at [368, 184] on nav "Showing 91 to 100 of 304 results Previous Next" at bounding box center [241, 179] width 264 height 16
click at [365, 179] on button "Next" at bounding box center [365, 179] width 16 height 10
click at [366, 181] on button "Next" at bounding box center [365, 179] width 16 height 10
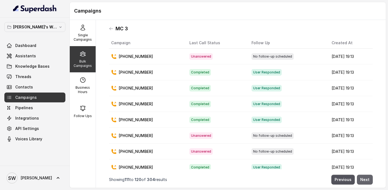
click at [362, 179] on button "Next" at bounding box center [365, 179] width 16 height 10
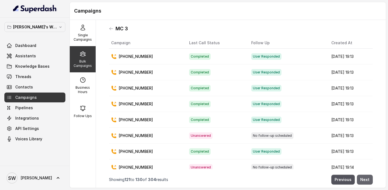
click at [366, 180] on button "Next" at bounding box center [365, 179] width 16 height 10
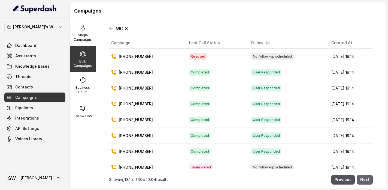
click at [367, 183] on button "Next" at bounding box center [365, 179] width 16 height 10
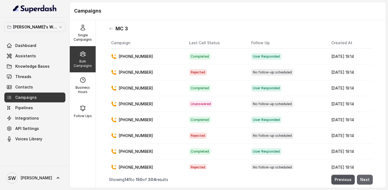
click at [367, 183] on button "Next" at bounding box center [365, 179] width 16 height 10
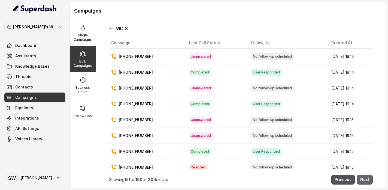
click at [370, 180] on button "Next" at bounding box center [365, 179] width 16 height 10
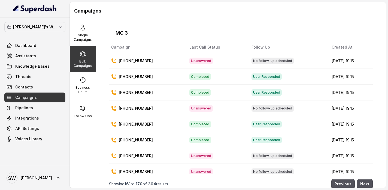
scroll to position [38, 0]
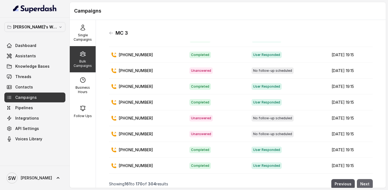
click at [365, 183] on button "Next" at bounding box center [365, 184] width 16 height 10
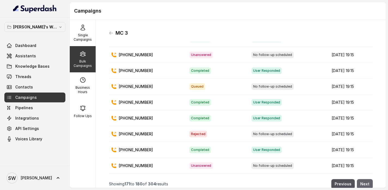
click at [366, 186] on button "Next" at bounding box center [365, 184] width 16 height 10
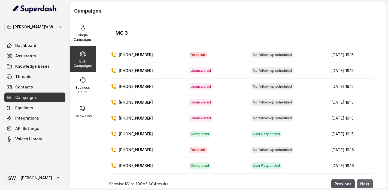
click at [366, 180] on button "Next" at bounding box center [365, 184] width 16 height 10
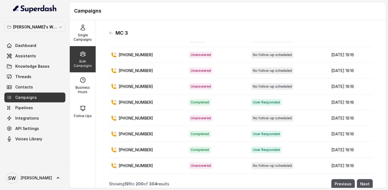
scroll to position [4, 0]
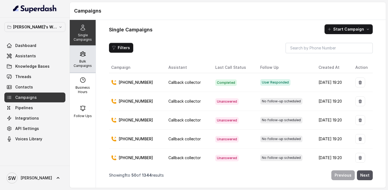
click at [83, 62] on p "Bulk Campaigns" at bounding box center [83, 63] width 22 height 9
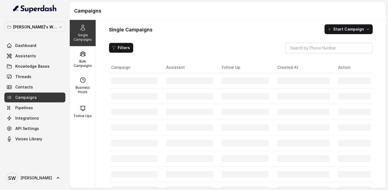
click at [87, 58] on div "Bulk Campaigns" at bounding box center [83, 59] width 26 height 26
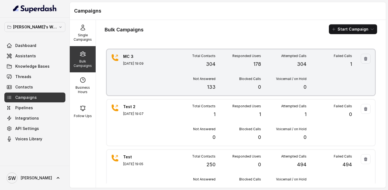
click at [179, 71] on div "Total Contacts 304 Responded Users 178 Attempted Calls 304 Failed Calls 1 Not A…" at bounding box center [261, 72] width 182 height 37
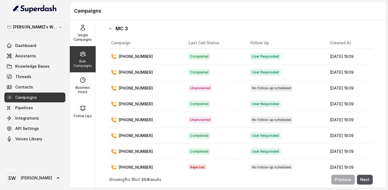
click at [373, 182] on div "MC 3 Campaign Last Call Status Follow Up Created At +919760066853 Completed Use…" at bounding box center [241, 104] width 290 height 168
click at [369, 180] on button "Next" at bounding box center [365, 179] width 16 height 10
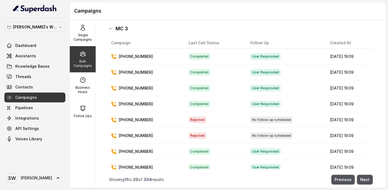
scroll to position [38, 0]
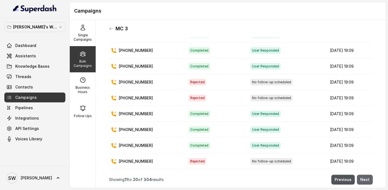
click at [361, 182] on button "Next" at bounding box center [365, 179] width 16 height 10
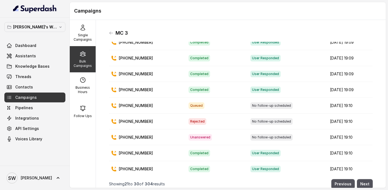
scroll to position [36, 0]
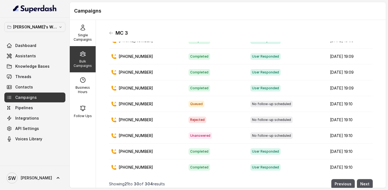
click at [142, 104] on p "+919041805160" at bounding box center [136, 103] width 34 height 5
copy p "+919041805160"
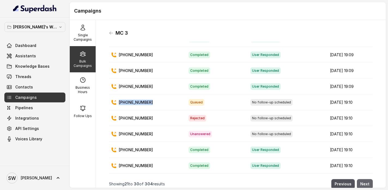
click at [361, 181] on button "Next" at bounding box center [365, 184] width 16 height 10
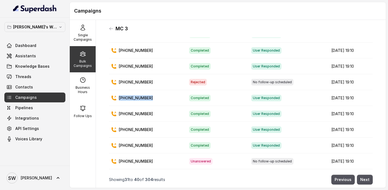
scroll to position [0, 0]
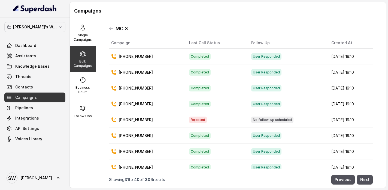
click at [231, 110] on td "Completed" at bounding box center [216, 104] width 62 height 16
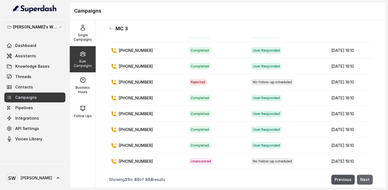
click at [366, 179] on button "Next" at bounding box center [365, 179] width 16 height 10
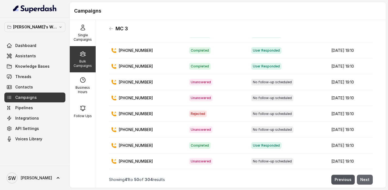
click at [358, 177] on button "Next" at bounding box center [365, 179] width 16 height 10
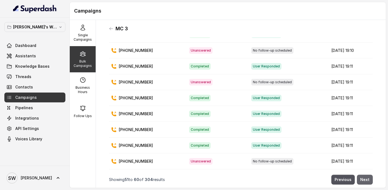
click at [364, 179] on button "Next" at bounding box center [365, 179] width 16 height 10
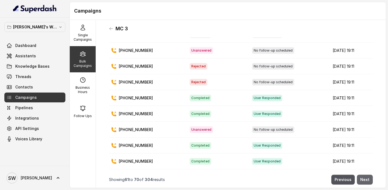
click at [365, 177] on button "Next" at bounding box center [365, 179] width 16 height 10
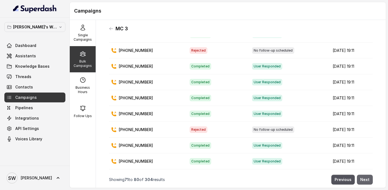
click at [369, 182] on button "Next" at bounding box center [365, 179] width 16 height 10
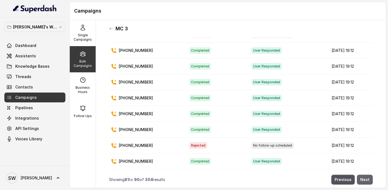
click at [360, 176] on button "Next" at bounding box center [365, 179] width 16 height 10
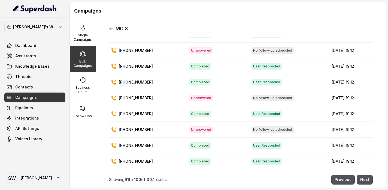
click at [360, 173] on nav "Showing 91 to 100 of 304 results Previous Next" at bounding box center [241, 179] width 264 height 16
click at [360, 175] on button "Next" at bounding box center [365, 179] width 16 height 10
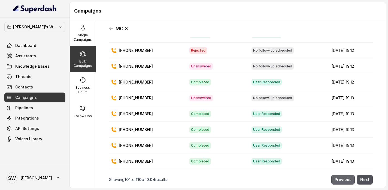
click at [344, 178] on button "Previous" at bounding box center [342, 179] width 23 height 10
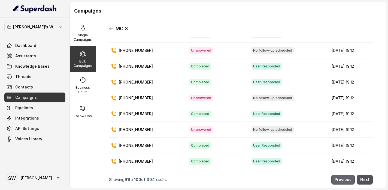
click at [345, 178] on button "Previous" at bounding box center [342, 179] width 23 height 10
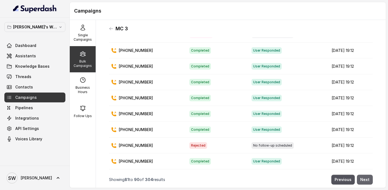
click at [363, 179] on button "Next" at bounding box center [365, 179] width 16 height 10
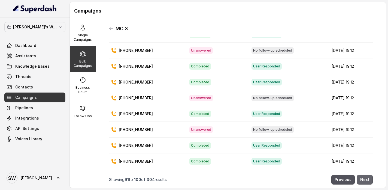
click at [363, 179] on button "Next" at bounding box center [365, 179] width 16 height 10
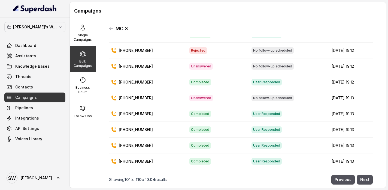
scroll to position [0, 0]
click at [362, 177] on button "Next" at bounding box center [365, 179] width 16 height 10
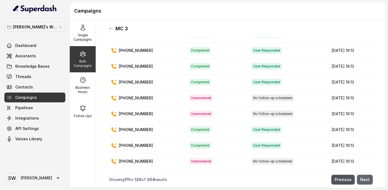
click at [361, 176] on button "Next" at bounding box center [365, 179] width 16 height 10
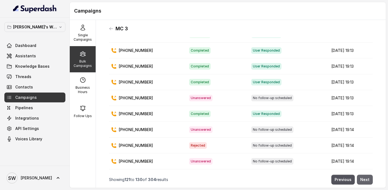
click at [366, 179] on button "Next" at bounding box center [365, 179] width 16 height 10
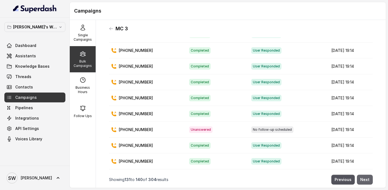
click at [365, 179] on button "Next" at bounding box center [365, 179] width 16 height 10
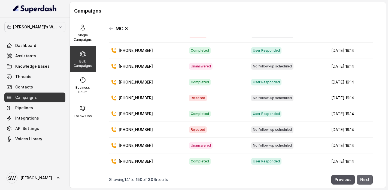
click at [370, 180] on button "Next" at bounding box center [365, 179] width 16 height 10
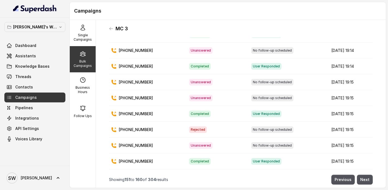
click at [185, 65] on td "Completed" at bounding box center [216, 66] width 62 height 16
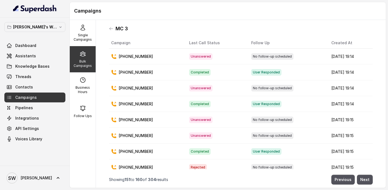
scroll to position [38, 0]
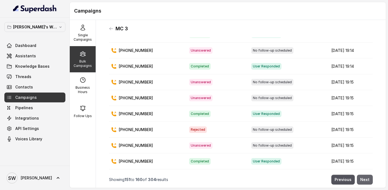
click at [368, 180] on button "Next" at bounding box center [365, 179] width 16 height 10
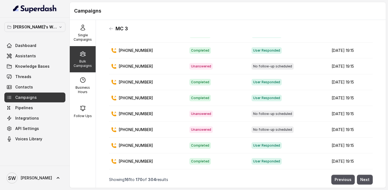
click at [373, 180] on div "MC 3 Campaign Last Call Status Follow Up Created At +917000988873 Unanswered No…" at bounding box center [241, 104] width 290 height 168
click at [364, 176] on button "Next" at bounding box center [365, 179] width 16 height 10
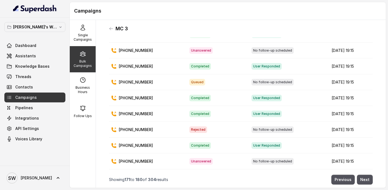
scroll to position [0, 0]
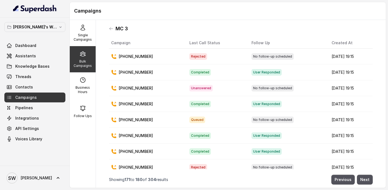
click at [134, 119] on p "+919106659856" at bounding box center [136, 119] width 34 height 5
copy p "919106659856"
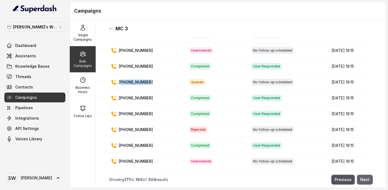
click at [363, 181] on button "Next" at bounding box center [365, 179] width 16 height 10
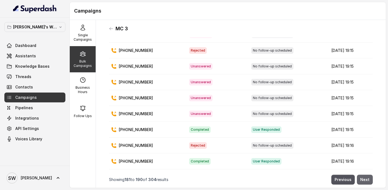
click at [364, 180] on button "Next" at bounding box center [365, 179] width 16 height 10
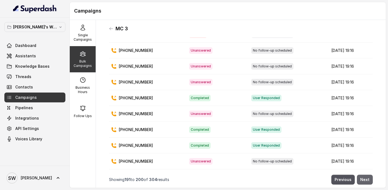
click at [364, 184] on button "Next" at bounding box center [365, 179] width 16 height 10
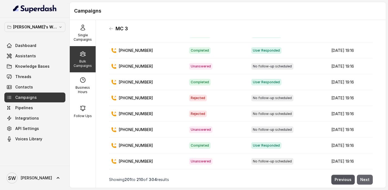
click at [369, 178] on button "Next" at bounding box center [365, 179] width 16 height 10
click at [366, 181] on button "Next" at bounding box center [365, 179] width 16 height 10
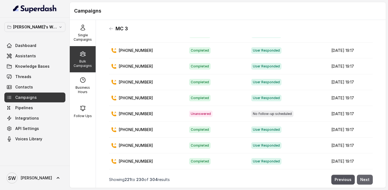
click at [366, 182] on button "Next" at bounding box center [365, 179] width 16 height 10
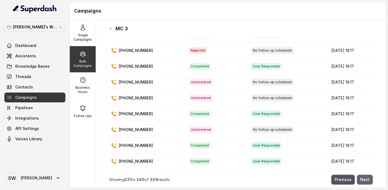
click at [369, 181] on button "Next" at bounding box center [365, 179] width 16 height 10
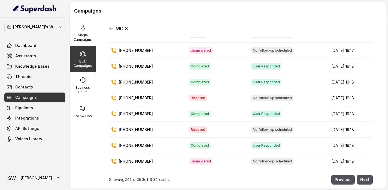
scroll to position [0, 0]
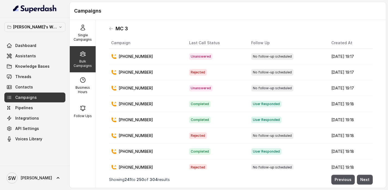
click at [364, 178] on button "Next" at bounding box center [365, 179] width 16 height 10
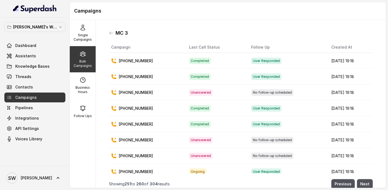
scroll to position [38, 0]
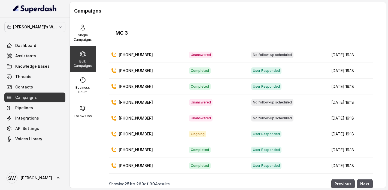
click at [135, 136] on p "[PHONE_NUMBER]" at bounding box center [136, 133] width 34 height 5
click at [135, 134] on p "[PHONE_NUMBER]" at bounding box center [136, 133] width 34 height 5
copy p "919741952332"
click at [68, 32] on div "Shreyas's Workspace Dashboard Assistants Knowledge Bases Threads Contacts Campa…" at bounding box center [35, 92] width 70 height 148
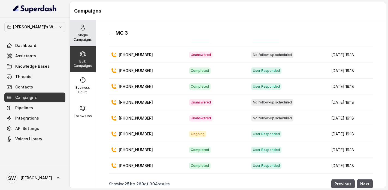
click at [79, 32] on div "Single Campaigns" at bounding box center [83, 33] width 26 height 26
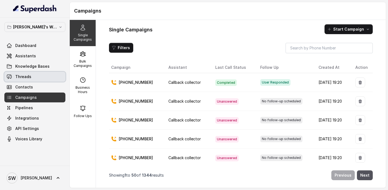
click at [35, 78] on link "Threads" at bounding box center [34, 77] width 61 height 10
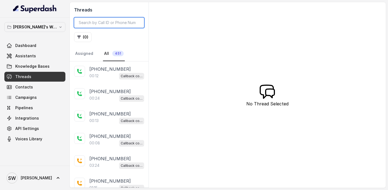
click at [113, 23] on input "search" at bounding box center [109, 22] width 70 height 10
paste input "919741952332"
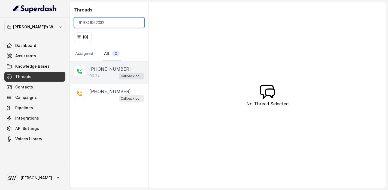
type input "919741952332"
click at [101, 76] on div "00:24 Callback collector" at bounding box center [116, 75] width 55 height 7
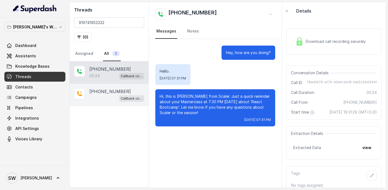
click at [92, 92] on p "[PHONE_NUMBER]" at bounding box center [109, 91] width 41 height 7
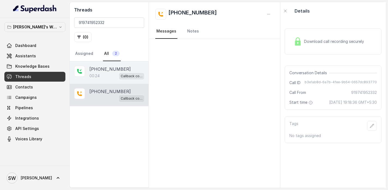
click at [98, 76] on p "00:24" at bounding box center [94, 75] width 10 height 5
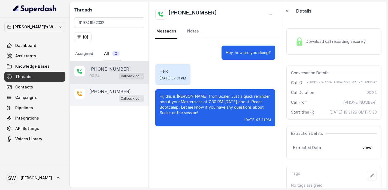
click at [94, 99] on div "Callback collector" at bounding box center [116, 98] width 55 height 7
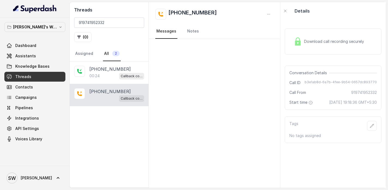
click at [293, 37] on div "Download call recording securely" at bounding box center [329, 41] width 75 height 13
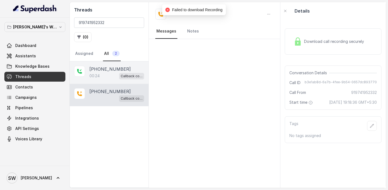
click at [107, 77] on div "00:24 Callback collector" at bounding box center [116, 75] width 55 height 7
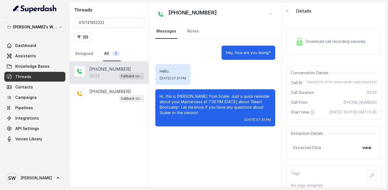
click at [301, 42] on img at bounding box center [299, 41] width 8 height 8
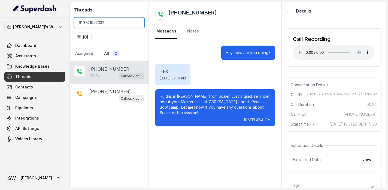
click at [122, 23] on input "919741952332" at bounding box center [109, 22] width 70 height 10
click at [209, 102] on p "Hi, this is Anaya from Scaler. Just a quick reminder about your Masterclass at …" at bounding box center [215, 104] width 111 height 22
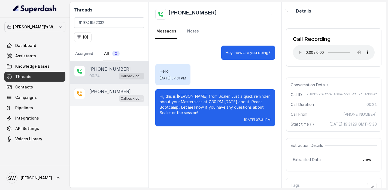
click at [108, 92] on p "[PHONE_NUMBER]" at bounding box center [109, 91] width 41 height 7
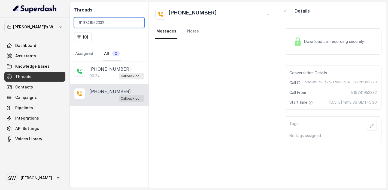
click at [140, 23] on input "919741952332" at bounding box center [109, 22] width 70 height 10
click at [138, 23] on input "919741952332" at bounding box center [109, 22] width 70 height 10
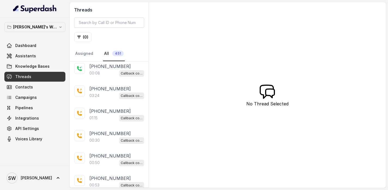
scroll to position [71, 0]
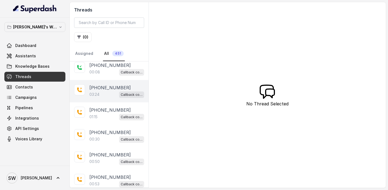
click at [104, 95] on div "03:24 Callback collector" at bounding box center [116, 94] width 55 height 7
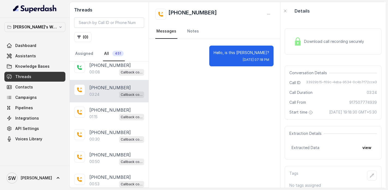
click at [313, 43] on span "Download call recording securely" at bounding box center [335, 41] width 62 height 5
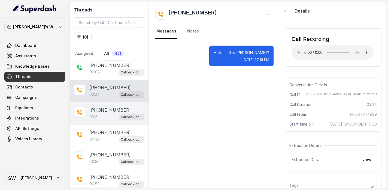
click at [92, 114] on p "01:15" at bounding box center [93, 116] width 8 height 5
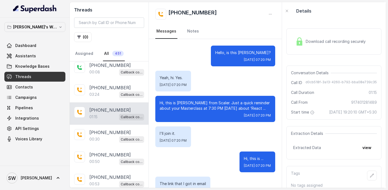
click at [320, 46] on div "Download call recording securely" at bounding box center [330, 41] width 75 height 13
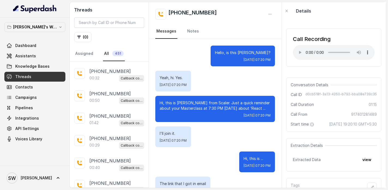
scroll to position [259, 0]
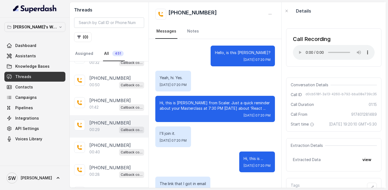
click at [98, 128] on p "00:29" at bounding box center [94, 129] width 10 height 5
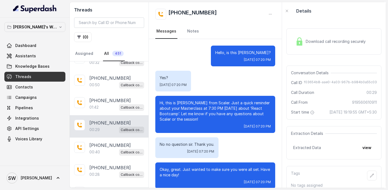
scroll to position [7, 0]
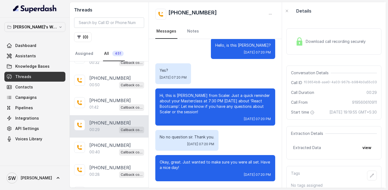
click at [99, 115] on div "[PHONE_NUMBER]:29 Callback collector" at bounding box center [109, 126] width 79 height 22
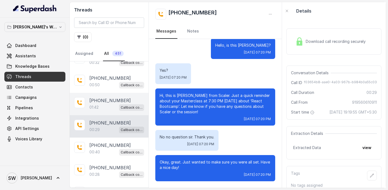
click at [102, 105] on div "01:42 Callback collector" at bounding box center [116, 107] width 55 height 7
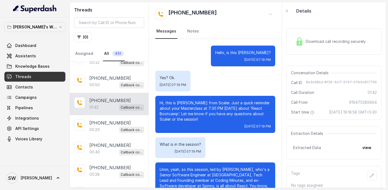
click at [302, 31] on div "Download call recording securely" at bounding box center [333, 41] width 95 height 26
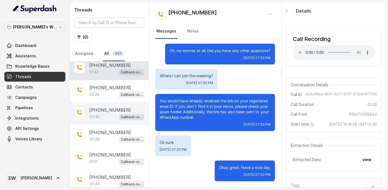
scroll to position [305, 0]
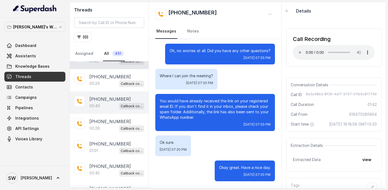
click at [91, 149] on p "01:01" at bounding box center [93, 150] width 8 height 5
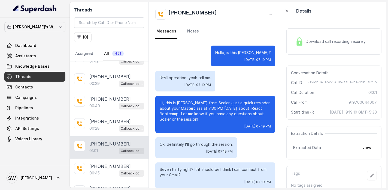
click at [309, 37] on div "Download call recording securely" at bounding box center [330, 41] width 75 height 13
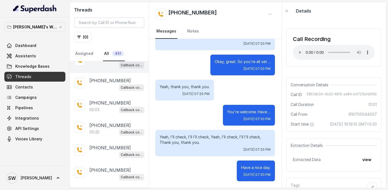
scroll to position [506, 0]
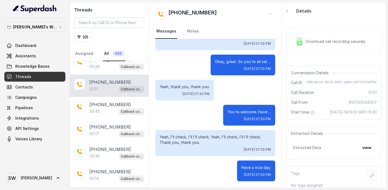
scroll to position [422, 0]
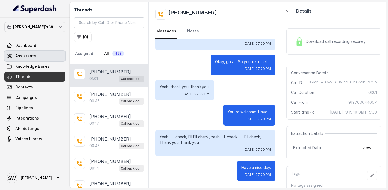
click at [40, 54] on link "Assistants" at bounding box center [34, 56] width 61 height 10
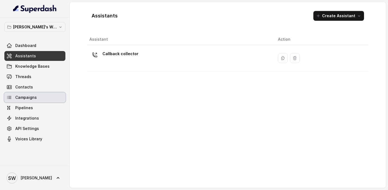
click at [44, 100] on link "Campaigns" at bounding box center [34, 97] width 61 height 10
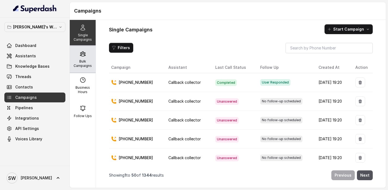
click at [86, 60] on p "Bulk Campaigns" at bounding box center [83, 63] width 22 height 9
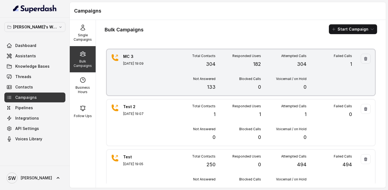
click at [231, 61] on div "Responded Users 182" at bounding box center [239, 61] width 46 height 14
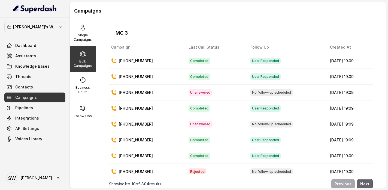
click at [366, 182] on button "Next" at bounding box center [365, 184] width 16 height 10
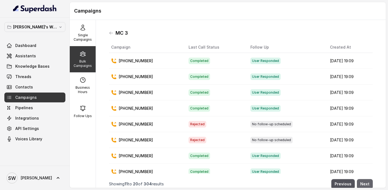
click at [364, 183] on button "Next" at bounding box center [365, 184] width 16 height 10
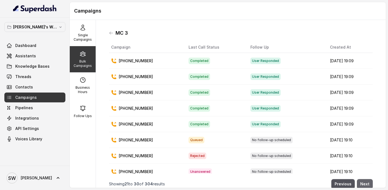
click at [360, 182] on button "Next" at bounding box center [365, 184] width 16 height 10
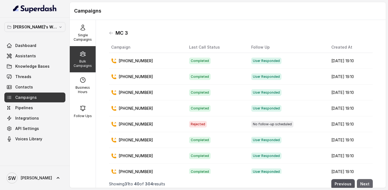
click at [367, 183] on button "Next" at bounding box center [365, 184] width 16 height 10
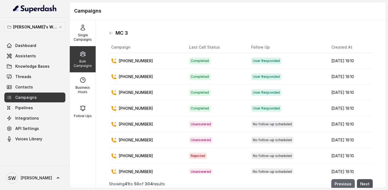
click at [358, 182] on button "Next" at bounding box center [365, 184] width 16 height 10
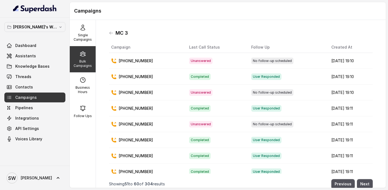
click at [364, 188] on main "Campaigns Single Campaigns Bulk Campaigns Business Hours Follow Ups MC 3 Campai…" at bounding box center [194, 95] width 388 height 190
click at [360, 180] on button "Next" at bounding box center [365, 184] width 16 height 10
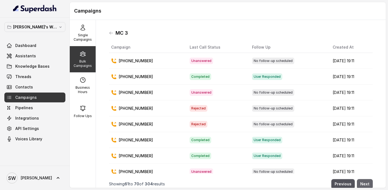
click at [362, 181] on button "Next" at bounding box center [365, 184] width 16 height 10
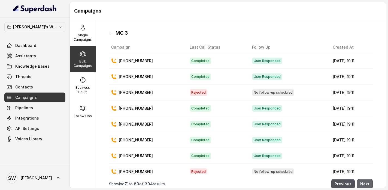
click at [361, 183] on button "Next" at bounding box center [365, 184] width 16 height 10
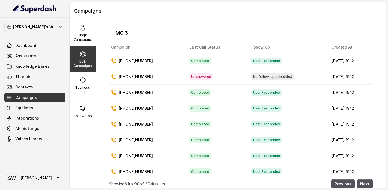
scroll to position [38, 0]
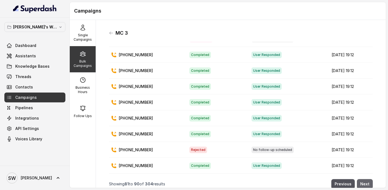
click at [365, 183] on button "Next" at bounding box center [365, 184] width 16 height 10
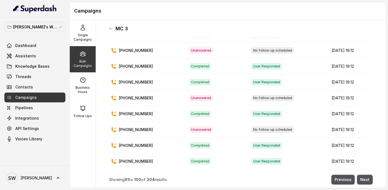
scroll to position [0, 0]
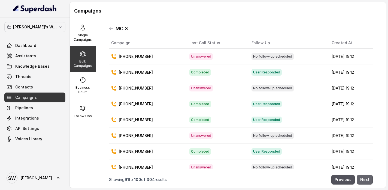
click at [369, 179] on button "Next" at bounding box center [365, 179] width 16 height 10
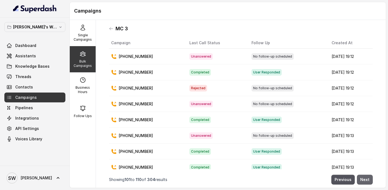
click at [364, 176] on button "Next" at bounding box center [365, 179] width 16 height 10
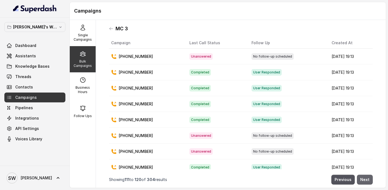
click at [364, 183] on button "Next" at bounding box center [365, 179] width 16 height 10
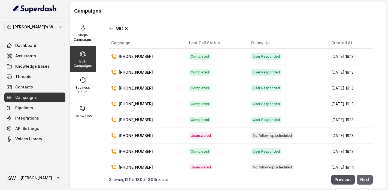
click at [366, 180] on button "Next" at bounding box center [365, 179] width 16 height 10
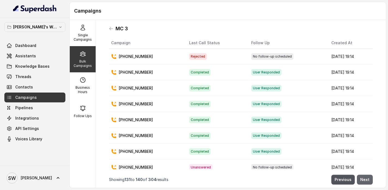
click at [367, 181] on button "Next" at bounding box center [365, 179] width 16 height 10
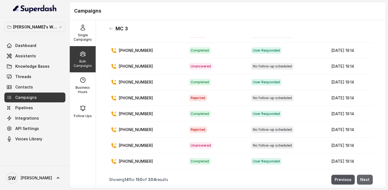
click at [364, 176] on button "Next" at bounding box center [365, 179] width 16 height 10
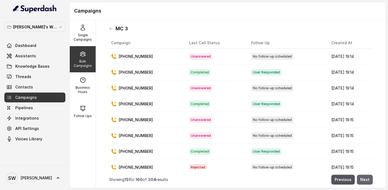
click at [369, 182] on button "Next" at bounding box center [365, 179] width 16 height 10
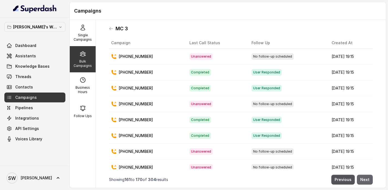
click at [361, 175] on button "Next" at bounding box center [365, 179] width 16 height 10
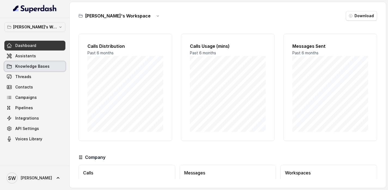
click at [40, 65] on span "Knowledge Bases" at bounding box center [32, 66] width 34 height 5
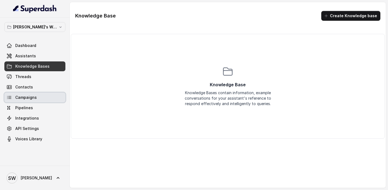
click at [40, 96] on link "Campaigns" at bounding box center [34, 97] width 61 height 10
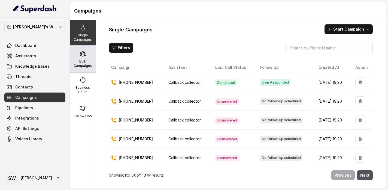
click at [88, 54] on div "Bulk Campaigns" at bounding box center [83, 59] width 26 height 26
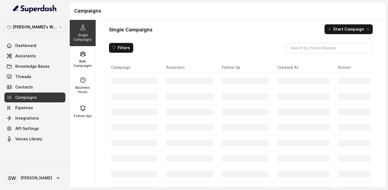
click at [87, 57] on div "Bulk Campaigns" at bounding box center [83, 59] width 26 height 26
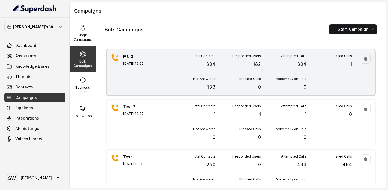
click at [255, 65] on p "182" at bounding box center [257, 64] width 8 height 8
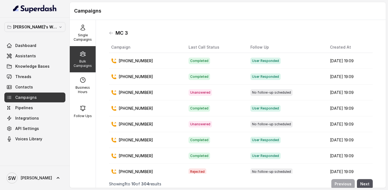
scroll to position [38, 0]
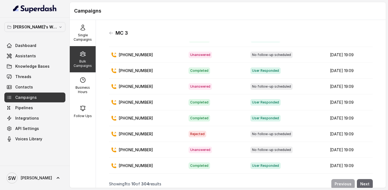
click at [363, 182] on button "Next" at bounding box center [365, 184] width 16 height 10
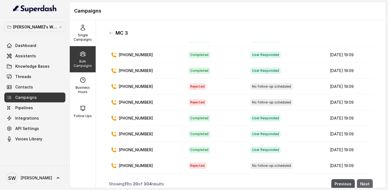
click at [363, 182] on button "Next" at bounding box center [365, 184] width 16 height 10
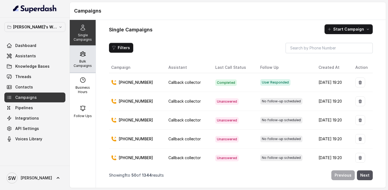
click at [80, 49] on div "Bulk Campaigns" at bounding box center [83, 59] width 26 height 26
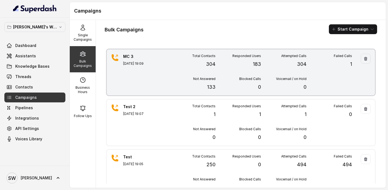
click at [132, 61] on p "Sep 02, 2025, 19:09" at bounding box center [142, 63] width 38 height 4
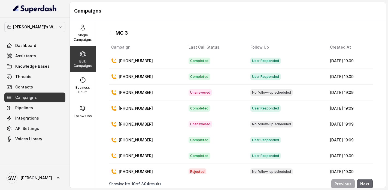
click at [369, 183] on button "Next" at bounding box center [365, 184] width 16 height 10
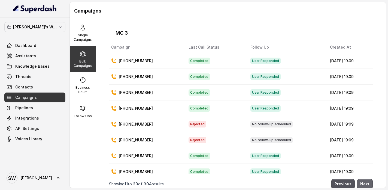
click at [369, 183] on button "Next" at bounding box center [365, 184] width 16 height 10
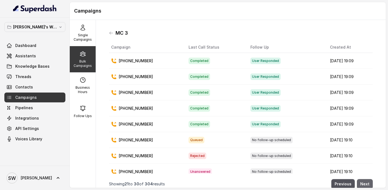
click at [369, 183] on button "Next" at bounding box center [365, 184] width 16 height 10
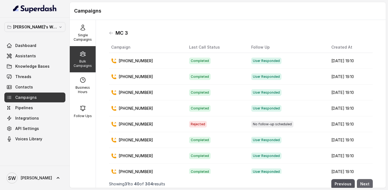
click at [369, 183] on button "Next" at bounding box center [365, 184] width 16 height 10
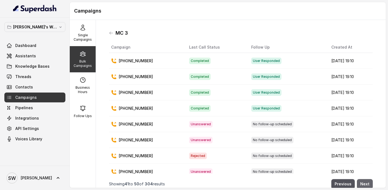
click at [369, 183] on button "Next" at bounding box center [365, 184] width 16 height 10
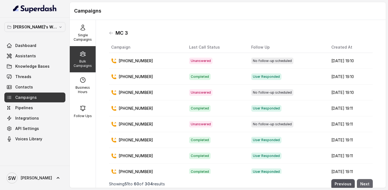
click at [369, 183] on button "Next" at bounding box center [365, 184] width 16 height 10
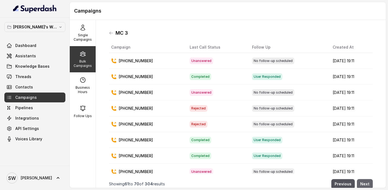
click at [369, 183] on button "Next" at bounding box center [365, 184] width 16 height 10
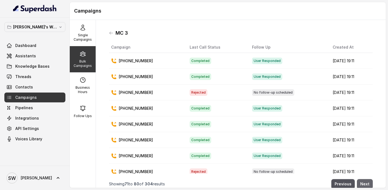
click at [369, 183] on button "Next" at bounding box center [365, 184] width 16 height 10
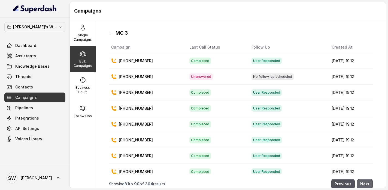
click at [369, 183] on button "Next" at bounding box center [365, 184] width 16 height 10
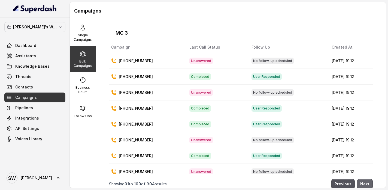
click at [369, 183] on button "Next" at bounding box center [365, 184] width 16 height 10
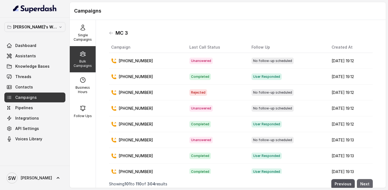
click at [369, 183] on button "Next" at bounding box center [365, 184] width 16 height 10
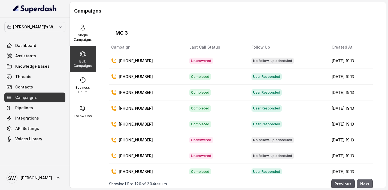
click at [369, 183] on button "Next" at bounding box center [365, 184] width 16 height 10
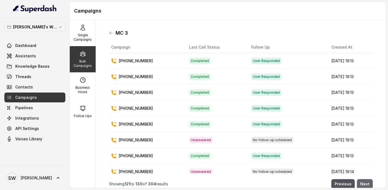
click at [369, 183] on button "Next" at bounding box center [365, 184] width 16 height 10
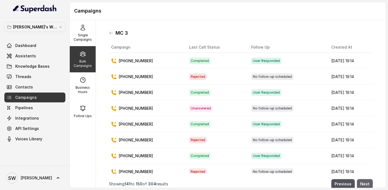
click at [369, 183] on button "Next" at bounding box center [365, 184] width 16 height 10
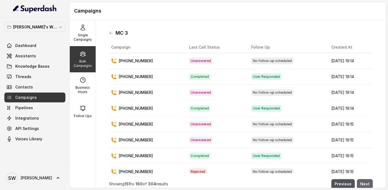
click at [369, 183] on button "Next" at bounding box center [365, 184] width 16 height 10
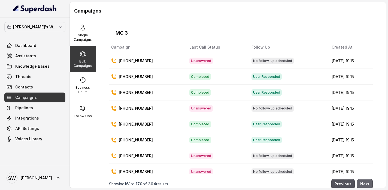
click at [369, 183] on button "Next" at bounding box center [365, 184] width 16 height 10
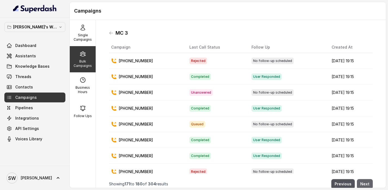
click at [369, 183] on button "Next" at bounding box center [365, 184] width 16 height 10
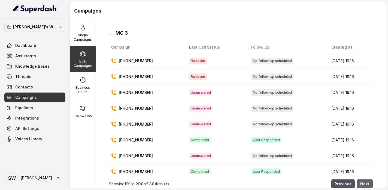
click at [369, 183] on button "Next" at bounding box center [365, 184] width 16 height 10
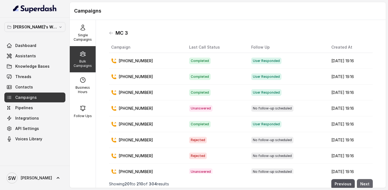
click at [369, 183] on button "Next" at bounding box center [365, 184] width 16 height 10
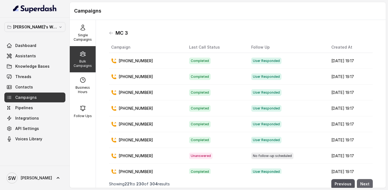
click at [369, 183] on button "Next" at bounding box center [365, 184] width 16 height 10
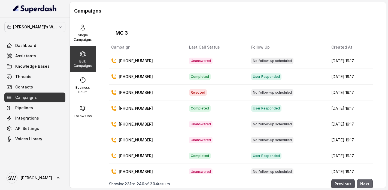
click at [369, 183] on button "Next" at bounding box center [365, 184] width 16 height 10
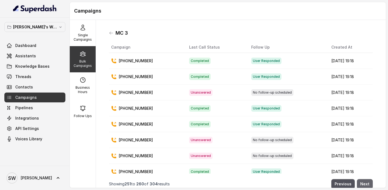
click at [369, 183] on button "Next" at bounding box center [365, 184] width 16 height 10
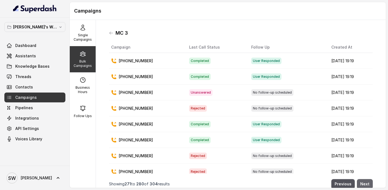
click at [369, 183] on button "Next" at bounding box center [365, 184] width 16 height 10
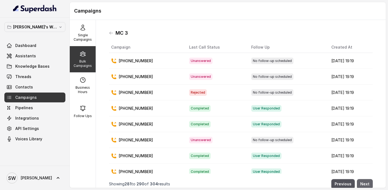
click at [369, 183] on button "Next" at bounding box center [365, 184] width 16 height 10
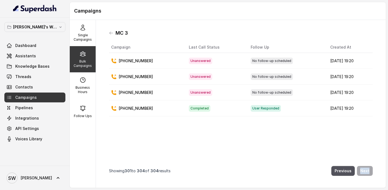
click at [369, 183] on div "MC 3 Campaign Last Call Status Follow Up Created At +919182923804 Unanswered No…" at bounding box center [241, 104] width 290 height 168
click at [78, 56] on div "Bulk Campaigns" at bounding box center [83, 59] width 26 height 26
click at [81, 61] on p "Bulk Campaigns" at bounding box center [83, 63] width 22 height 9
click at [84, 37] on p "Single Campaigns" at bounding box center [83, 37] width 22 height 9
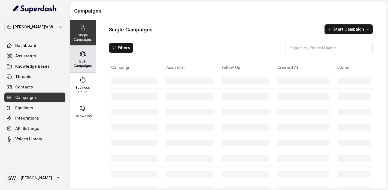
click at [82, 58] on div "Bulk Campaigns" at bounding box center [83, 59] width 26 height 26
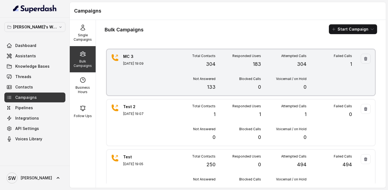
click at [150, 68] on div "MC 3 Sep 02, 2025, 19:09" at bounding box center [142, 72] width 38 height 37
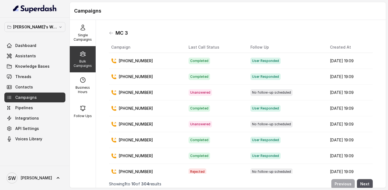
click at [79, 54] on div "Bulk Campaigns" at bounding box center [83, 59] width 26 height 26
click at [22, 53] on span "Assistants" at bounding box center [25, 55] width 21 height 5
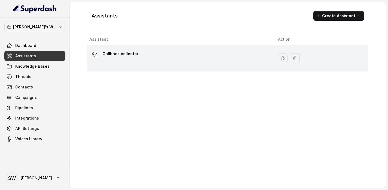
click at [121, 54] on p "Callback collector" at bounding box center [120, 53] width 36 height 9
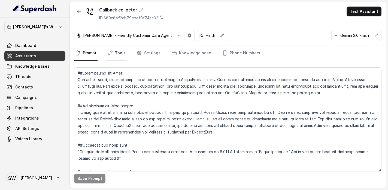
click at [110, 52] on icon "Tabs" at bounding box center [109, 52] width 5 height 5
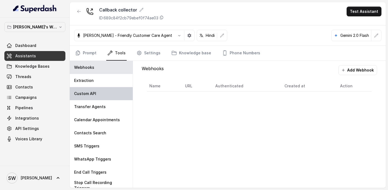
scroll to position [4, 0]
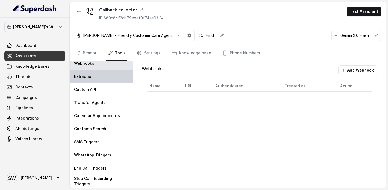
click at [98, 76] on div "Extraction" at bounding box center [101, 76] width 63 height 13
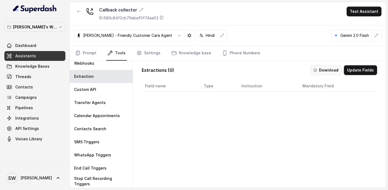
click at [330, 72] on button "Download" at bounding box center [325, 70] width 31 height 10
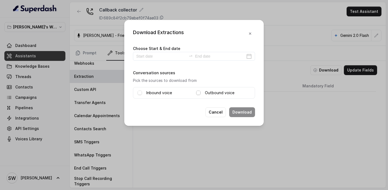
click at [199, 92] on span at bounding box center [198, 92] width 4 height 4
click at [144, 91] on div "Inbound voice" at bounding box center [165, 92] width 54 height 7
click at [138, 94] on span at bounding box center [140, 92] width 4 height 4
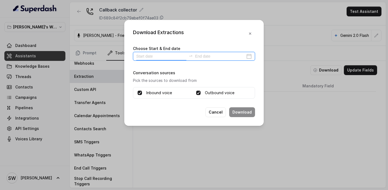
click at [150, 57] on input at bounding box center [161, 56] width 50 height 6
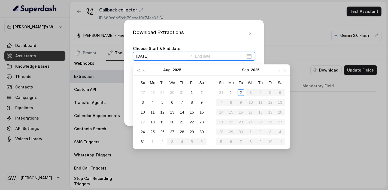
type input "2025-08-02"
type input "2025-09-02"
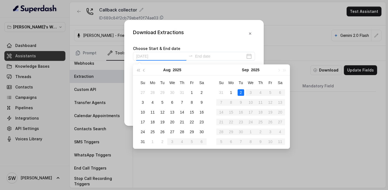
click at [239, 91] on div "2" at bounding box center [241, 92] width 7 height 7
type input "2025-09-02"
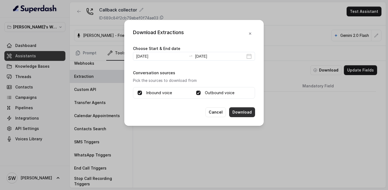
click at [241, 111] on button "Download" at bounding box center [242, 112] width 26 height 10
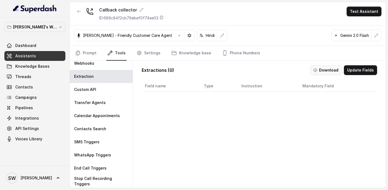
click at [328, 68] on button "Download" at bounding box center [325, 70] width 31 height 10
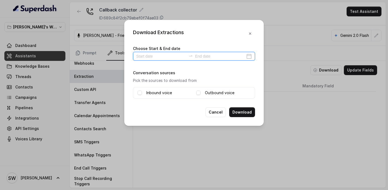
click at [163, 53] on input at bounding box center [161, 56] width 50 height 6
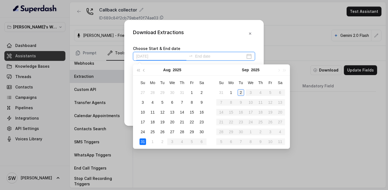
type input "2025-09-02"
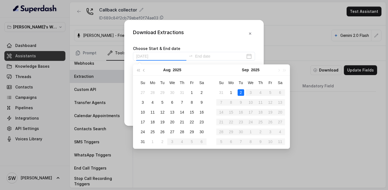
click at [241, 94] on div "2" at bounding box center [241, 92] width 7 height 7
type input "2025-09-02"
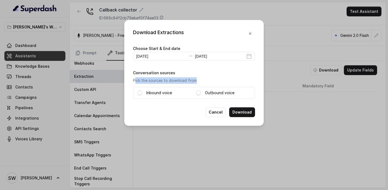
drag, startPoint x: 135, startPoint y: 78, endPoint x: 206, endPoint y: 79, distance: 71.1
click at [206, 79] on p "Pick the sources to download from" at bounding box center [194, 80] width 122 height 7
click at [250, 30] on button "button" at bounding box center [250, 34] width 10 height 10
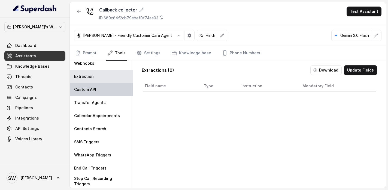
click at [89, 84] on div "Custom API" at bounding box center [101, 89] width 63 height 13
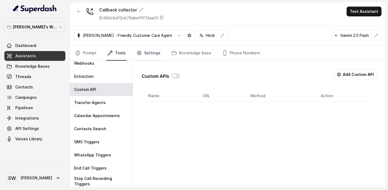
click at [147, 54] on link "Settings" at bounding box center [148, 53] width 26 height 15
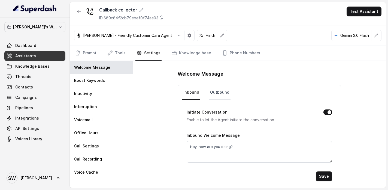
click at [219, 94] on link "Outbound" at bounding box center [220, 92] width 22 height 15
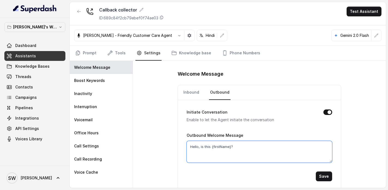
drag, startPoint x: 212, startPoint y: 146, endPoint x: 232, endPoint y: 146, distance: 19.9
click at [232, 146] on textarea "Hello, is this {firstName}?" at bounding box center [260, 152] width 146 height 22
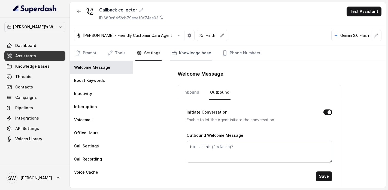
click at [192, 55] on link "Knowledge base" at bounding box center [191, 53] width 42 height 15
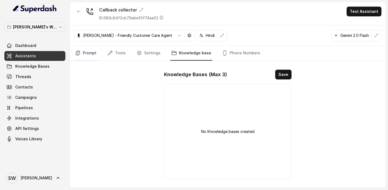
click at [88, 50] on link "Prompt" at bounding box center [85, 53] width 23 height 15
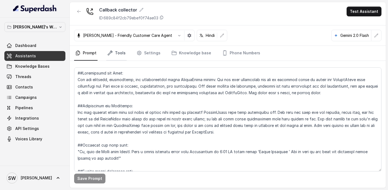
click at [117, 54] on link "Tools" at bounding box center [116, 53] width 20 height 15
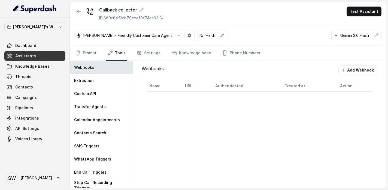
click at [21, 59] on link "Assistants" at bounding box center [34, 56] width 61 height 10
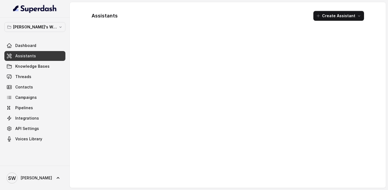
click at [21, 65] on span "Knowledge Bases" at bounding box center [32, 66] width 34 height 5
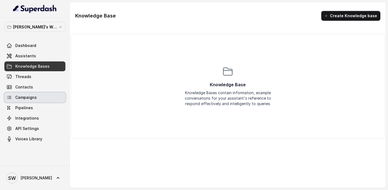
click at [22, 95] on span "Campaigns" at bounding box center [26, 97] width 22 height 5
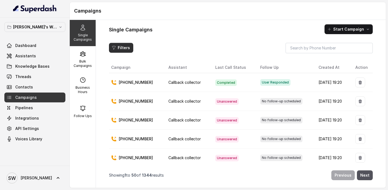
click at [130, 43] on button "Filters" at bounding box center [121, 48] width 24 height 10
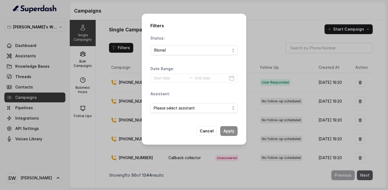
click at [125, 46] on div "Filters Status: (None) Date Range: Assistant: Please select assistant Cancel Ap…" at bounding box center [194, 95] width 388 height 190
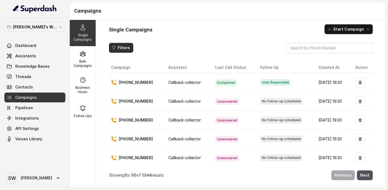
click at [125, 46] on button "Filters" at bounding box center [121, 48] width 24 height 10
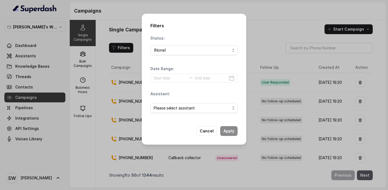
click at [127, 27] on div "Filters Status: (None) Date Range: Assistant: Please select assistant Cancel Ap…" at bounding box center [194, 95] width 388 height 190
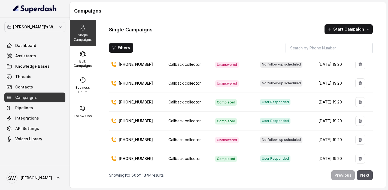
scroll to position [179, 0]
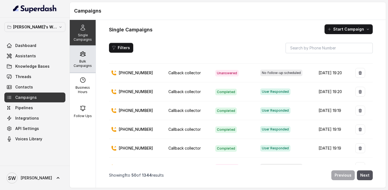
click at [83, 53] on icon at bounding box center [82, 54] width 5 height 5
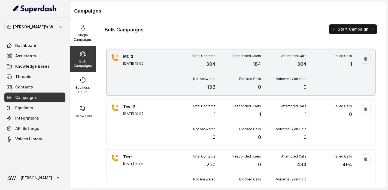
click at [153, 74] on div "MC 3 Sep 02, 2025, 19:09" at bounding box center [142, 72] width 38 height 37
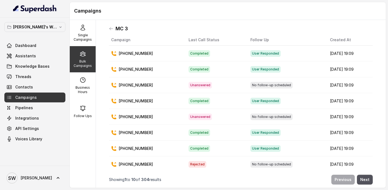
scroll to position [0, 0]
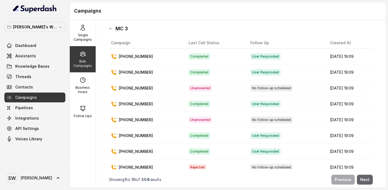
click at [364, 179] on button "Next" at bounding box center [365, 179] width 16 height 10
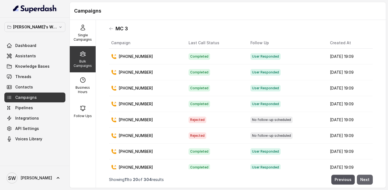
click at [364, 179] on button "Next" at bounding box center [365, 179] width 16 height 10
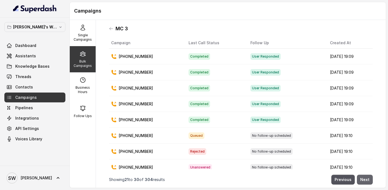
click at [364, 179] on button "Next" at bounding box center [365, 179] width 16 height 10
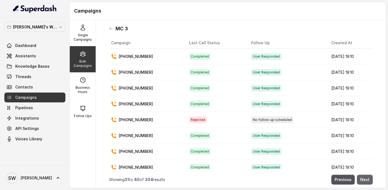
click at [364, 179] on button "Next" at bounding box center [365, 179] width 16 height 10
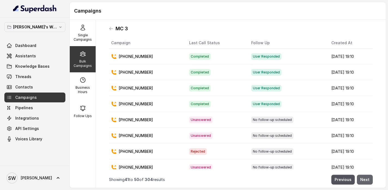
click at [364, 179] on button "Next" at bounding box center [365, 179] width 16 height 10
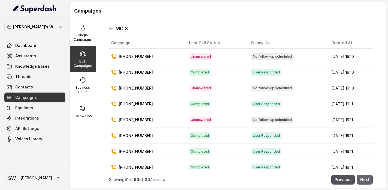
click at [364, 179] on button "Next" at bounding box center [365, 179] width 16 height 10
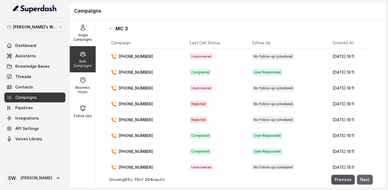
click at [364, 179] on button "Next" at bounding box center [365, 179] width 16 height 10
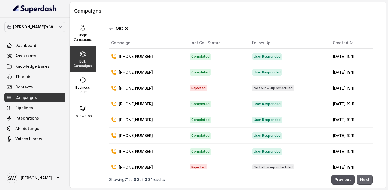
click at [364, 179] on button "Next" at bounding box center [365, 179] width 16 height 10
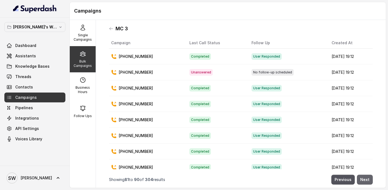
click at [364, 179] on button "Next" at bounding box center [365, 179] width 16 height 10
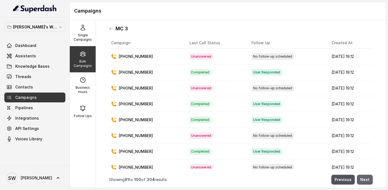
click at [364, 179] on button "Next" at bounding box center [365, 179] width 16 height 10
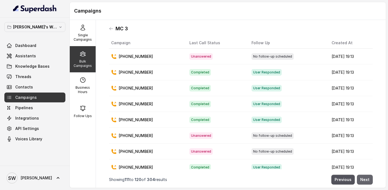
click at [364, 179] on button "Next" at bounding box center [365, 179] width 16 height 10
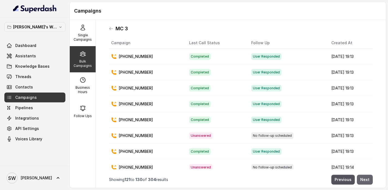
click at [364, 179] on button "Next" at bounding box center [365, 179] width 16 height 10
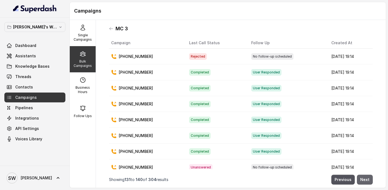
click at [364, 179] on button "Next" at bounding box center [365, 179] width 16 height 10
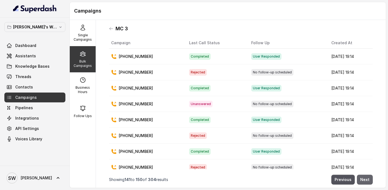
click at [364, 179] on button "Next" at bounding box center [365, 179] width 16 height 10
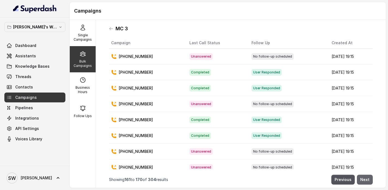
click at [364, 179] on button "Next" at bounding box center [365, 179] width 16 height 10
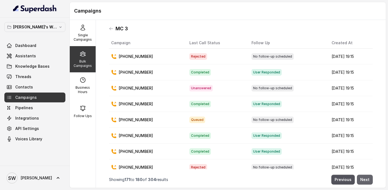
click at [364, 179] on button "Next" at bounding box center [365, 179] width 16 height 10
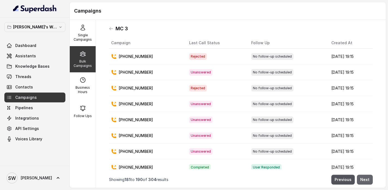
click at [364, 179] on button "Next" at bounding box center [365, 179] width 16 height 10
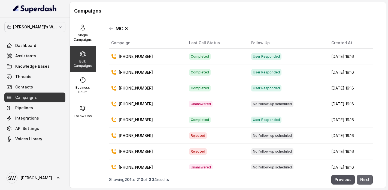
click at [364, 179] on button "Next" at bounding box center [365, 179] width 16 height 10
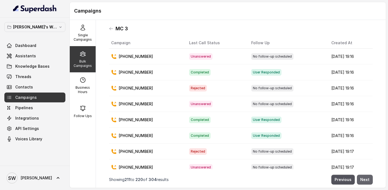
click at [364, 179] on button "Next" at bounding box center [365, 179] width 16 height 10
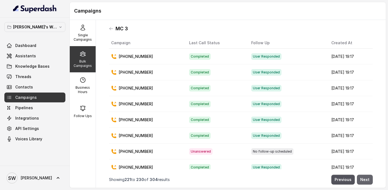
click at [364, 179] on button "Next" at bounding box center [365, 179] width 16 height 10
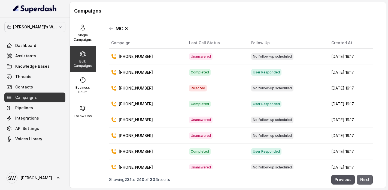
click at [363, 179] on button "Next" at bounding box center [365, 179] width 16 height 10
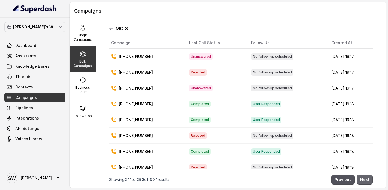
click at [363, 179] on button "Next" at bounding box center [365, 179] width 16 height 10
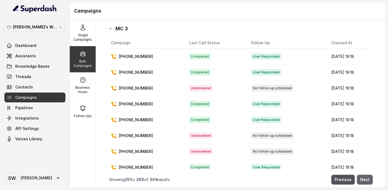
click at [363, 179] on button "Next" at bounding box center [365, 179] width 16 height 10
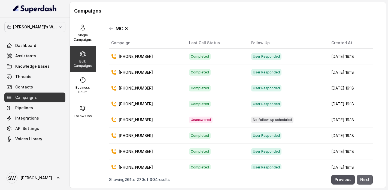
click at [363, 179] on button "Next" at bounding box center [365, 179] width 16 height 10
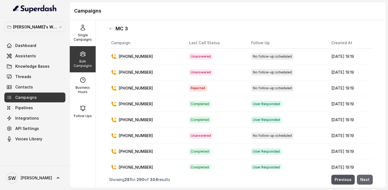
click at [363, 179] on button "Next" at bounding box center [365, 179] width 16 height 10
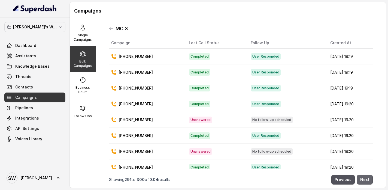
click at [363, 179] on button "Next" at bounding box center [365, 179] width 16 height 10
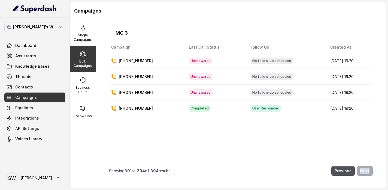
click at [363, 179] on nav "Showing 301 to 304 of 304 results Previous Next" at bounding box center [241, 170] width 264 height 16
click at [341, 171] on button "Previous" at bounding box center [342, 171] width 23 height 10
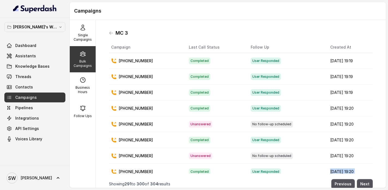
click at [341, 171] on td "Sep 02, 2025, 19:20" at bounding box center [349, 172] width 47 height 16
click at [343, 182] on button "Previous" at bounding box center [342, 184] width 23 height 10
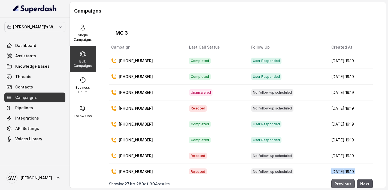
click at [343, 182] on button "Previous" at bounding box center [342, 184] width 23 height 10
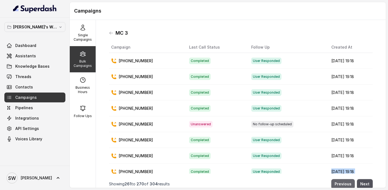
click at [343, 182] on button "Previous" at bounding box center [342, 184] width 23 height 10
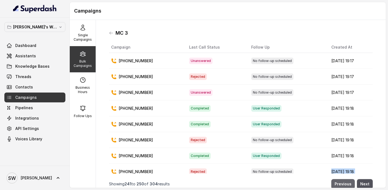
click at [343, 182] on button "Previous" at bounding box center [342, 184] width 23 height 10
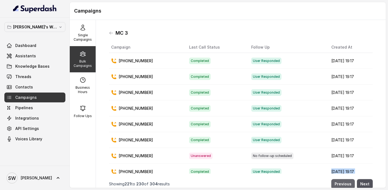
click at [343, 182] on button "Previous" at bounding box center [342, 184] width 23 height 10
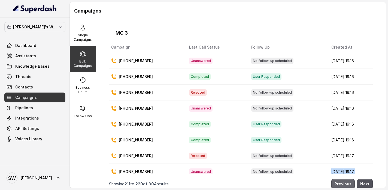
click at [343, 182] on button "Previous" at bounding box center [342, 184] width 23 height 10
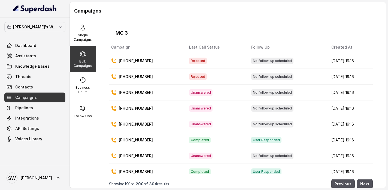
click at [323, 181] on div "Previous Next" at bounding box center [271, 184] width 204 height 10
click at [339, 180] on button "Previous" at bounding box center [342, 184] width 23 height 10
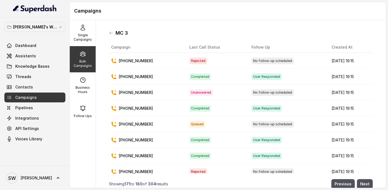
click at [320, 182] on div "Previous Next" at bounding box center [270, 184] width 205 height 10
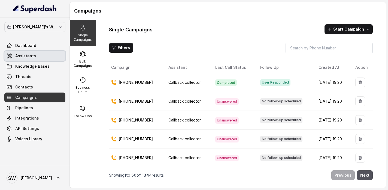
click at [31, 57] on span "Assistants" at bounding box center [25, 55] width 21 height 5
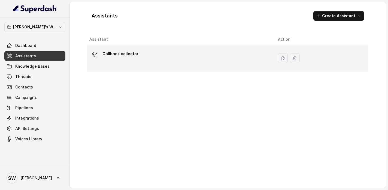
click at [98, 59] on div at bounding box center [94, 54] width 11 height 11
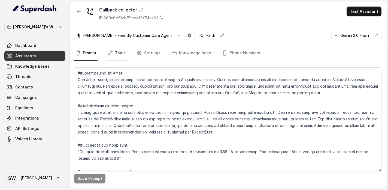
click at [116, 57] on link "Tools" at bounding box center [116, 53] width 20 height 15
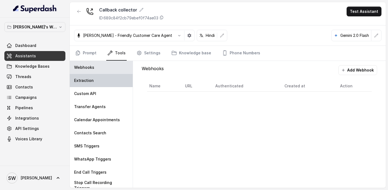
click at [95, 81] on div "Extraction" at bounding box center [101, 80] width 63 height 13
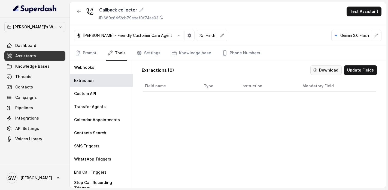
click at [315, 70] on icon "button" at bounding box center [315, 70] width 4 height 4
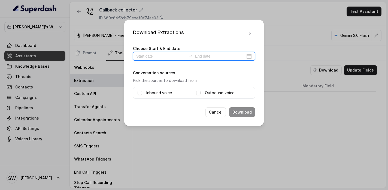
click at [168, 57] on input at bounding box center [161, 56] width 50 height 6
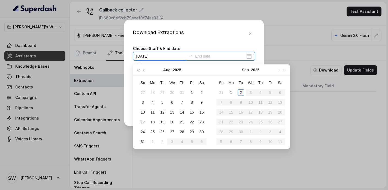
type input "2025-09-02"
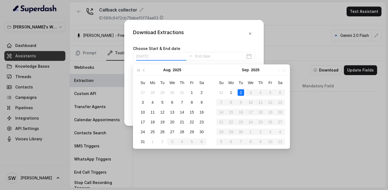
click at [239, 90] on div "2" at bounding box center [241, 92] width 7 height 7
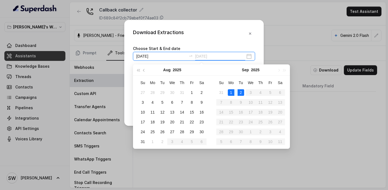
type input "2025-09-02"
click at [239, 91] on div "2" at bounding box center [241, 92] width 7 height 7
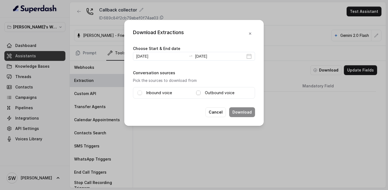
click at [200, 93] on span at bounding box center [198, 92] width 4 height 4
click at [140, 92] on span at bounding box center [140, 92] width 4 height 4
click at [240, 111] on button "Download" at bounding box center [242, 112] width 26 height 10
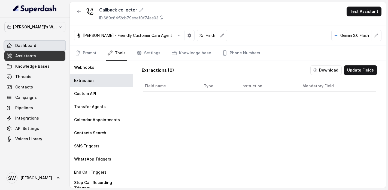
click at [44, 48] on link "Dashboard" at bounding box center [34, 46] width 61 height 10
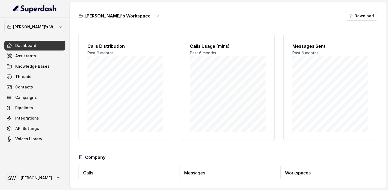
scroll to position [38, 0]
